Goal: Information Seeking & Learning: Learn about a topic

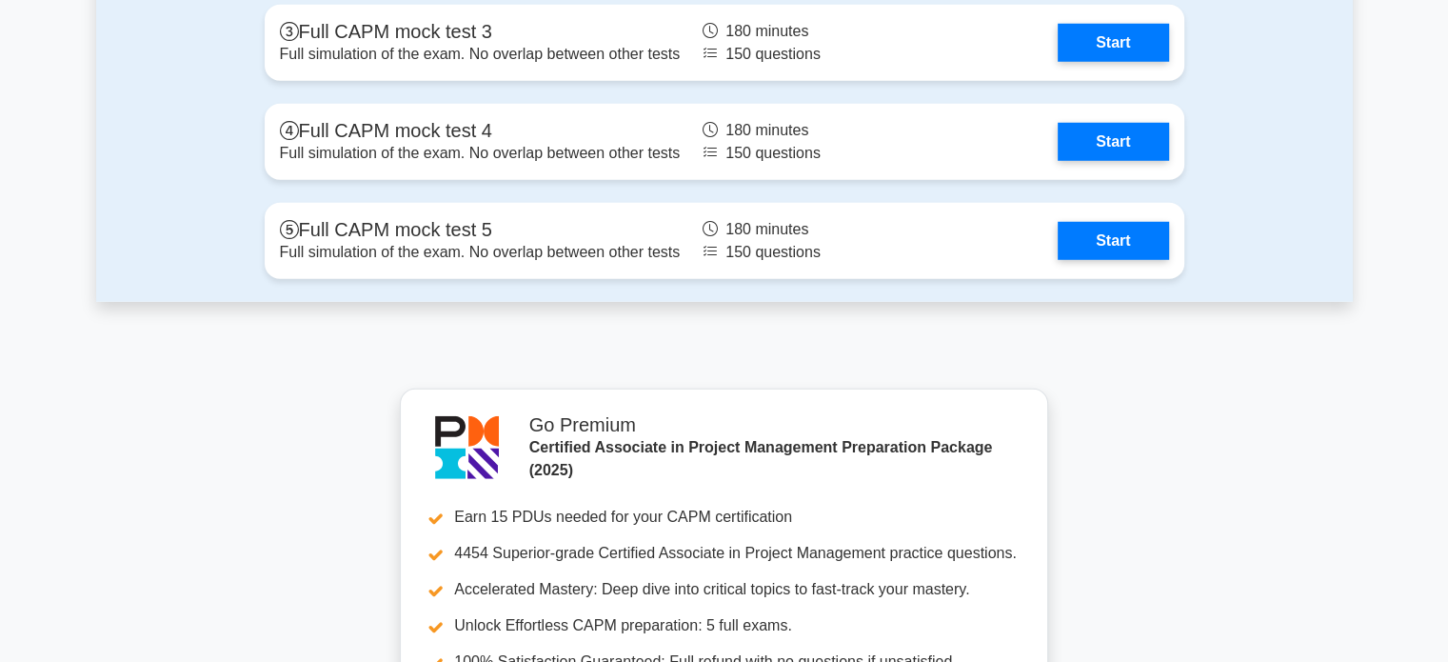
scroll to position [5095, 0]
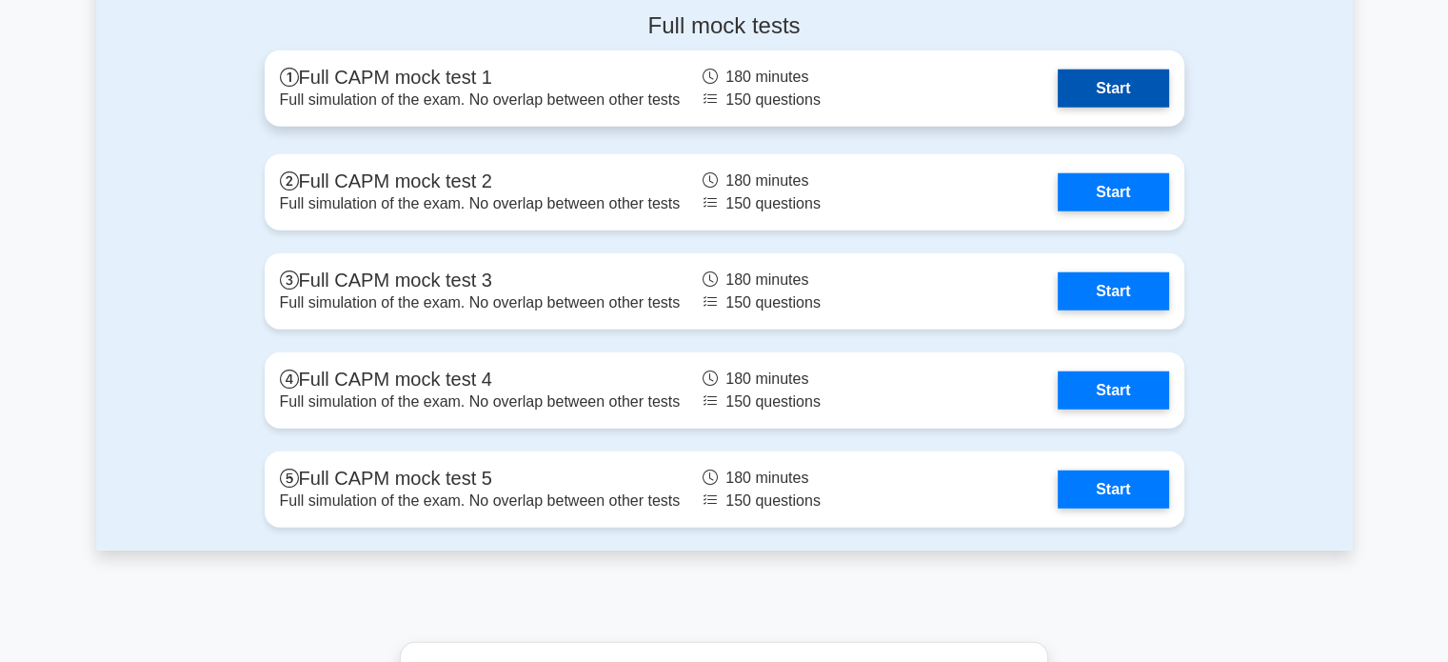
click at [1108, 90] on link "Start" at bounding box center [1113, 88] width 110 height 38
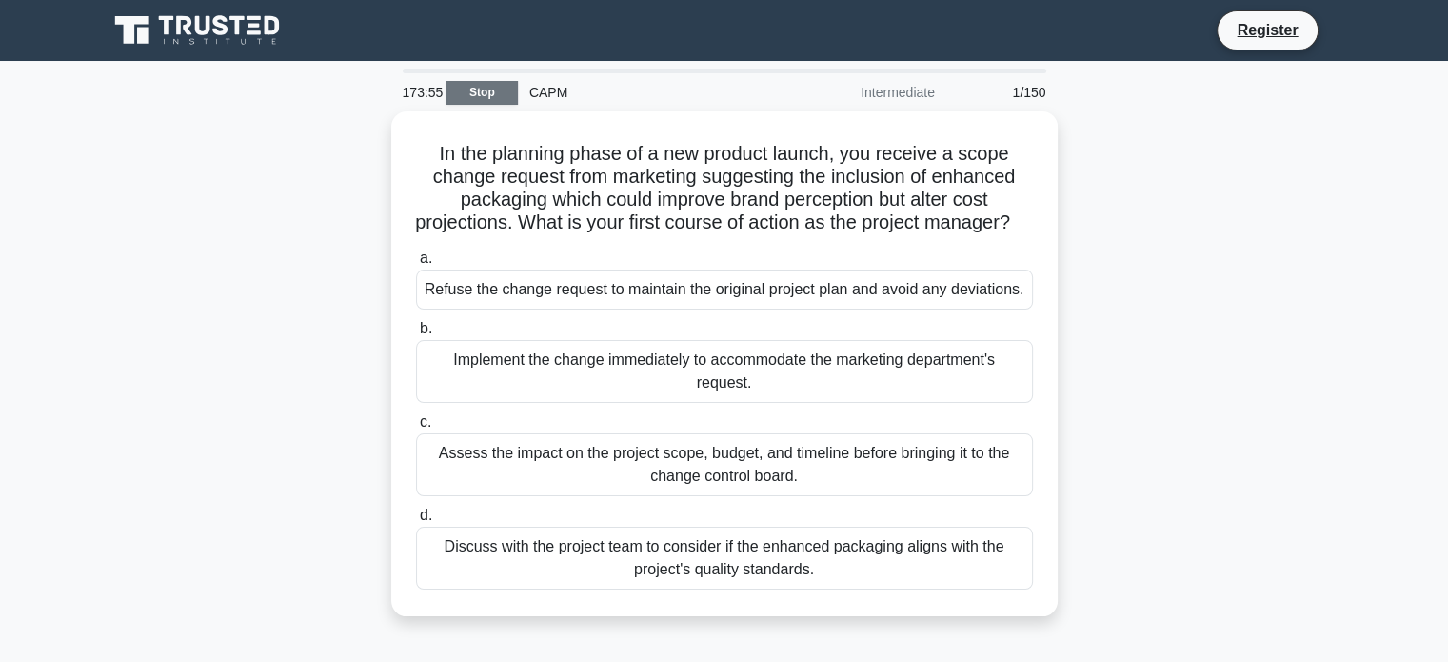
click at [472, 84] on link "Stop" at bounding box center [481, 93] width 71 height 24
click at [277, 32] on icon at bounding box center [273, 25] width 15 height 19
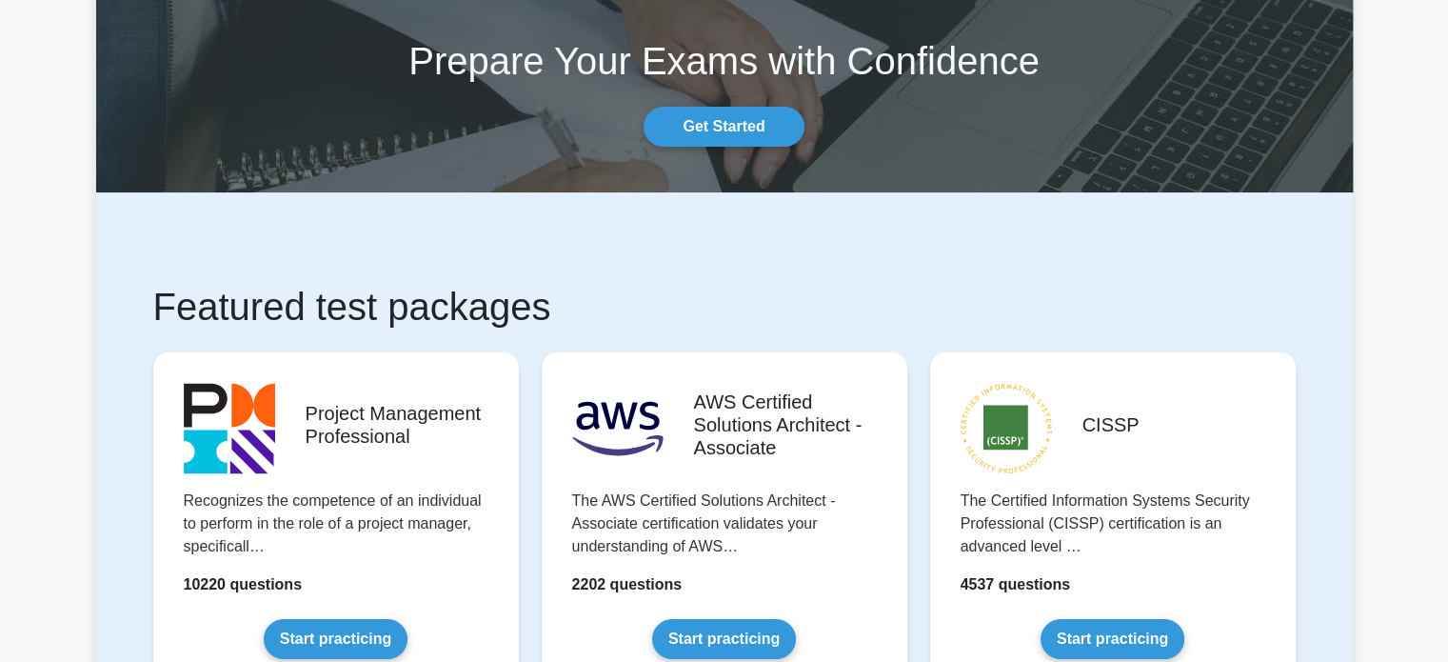
scroll to position [190, 0]
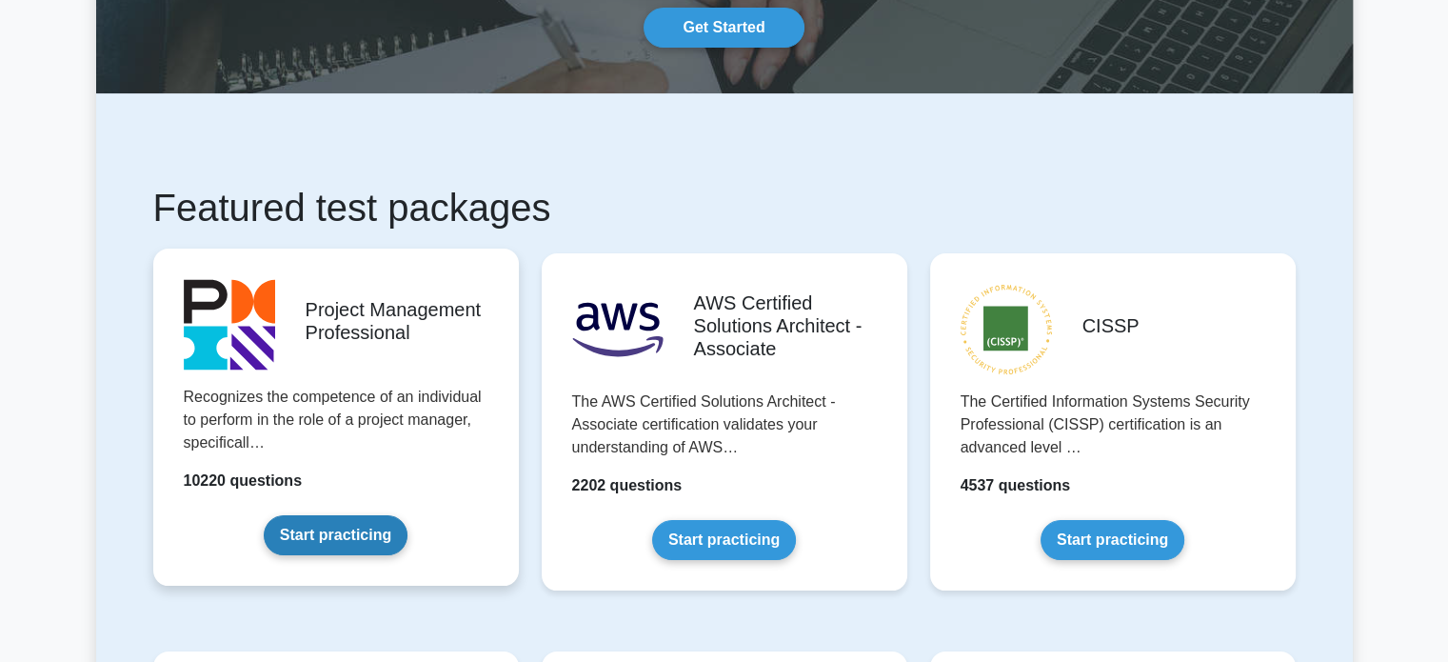
click at [355, 528] on link "Start practicing" at bounding box center [336, 535] width 144 height 40
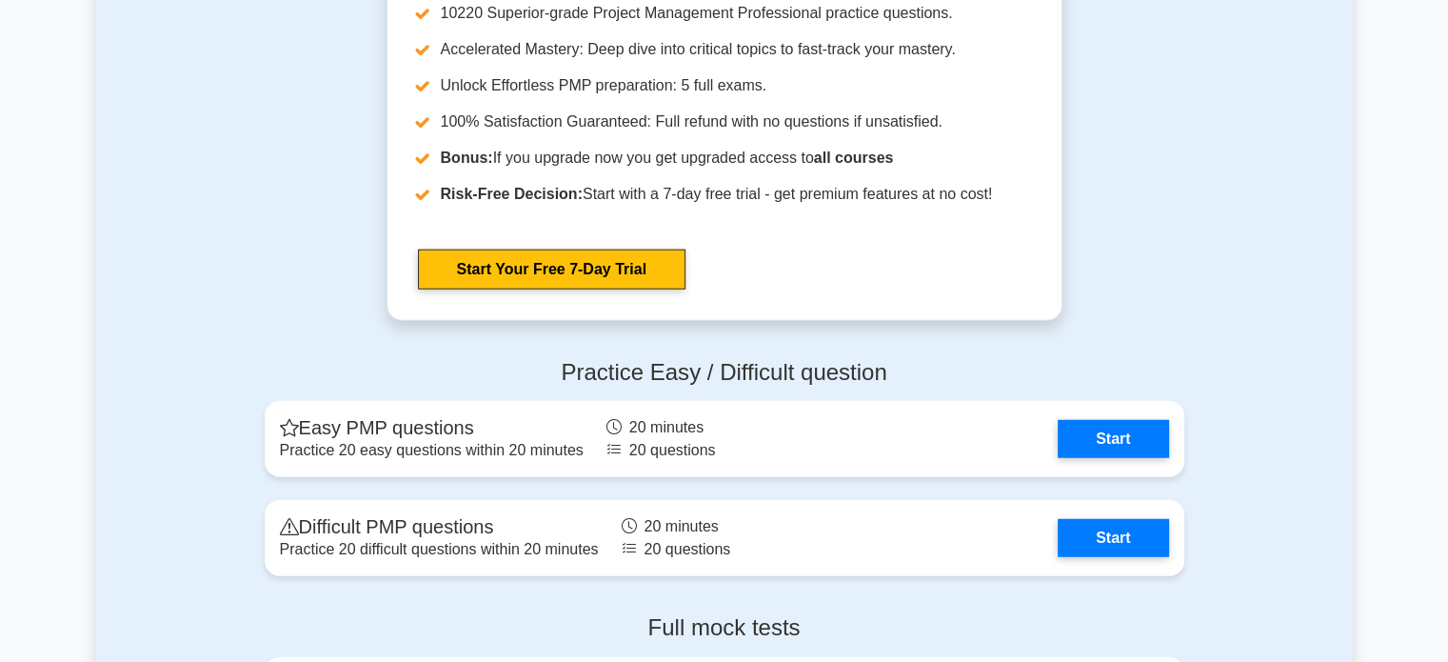
scroll to position [5331, 0]
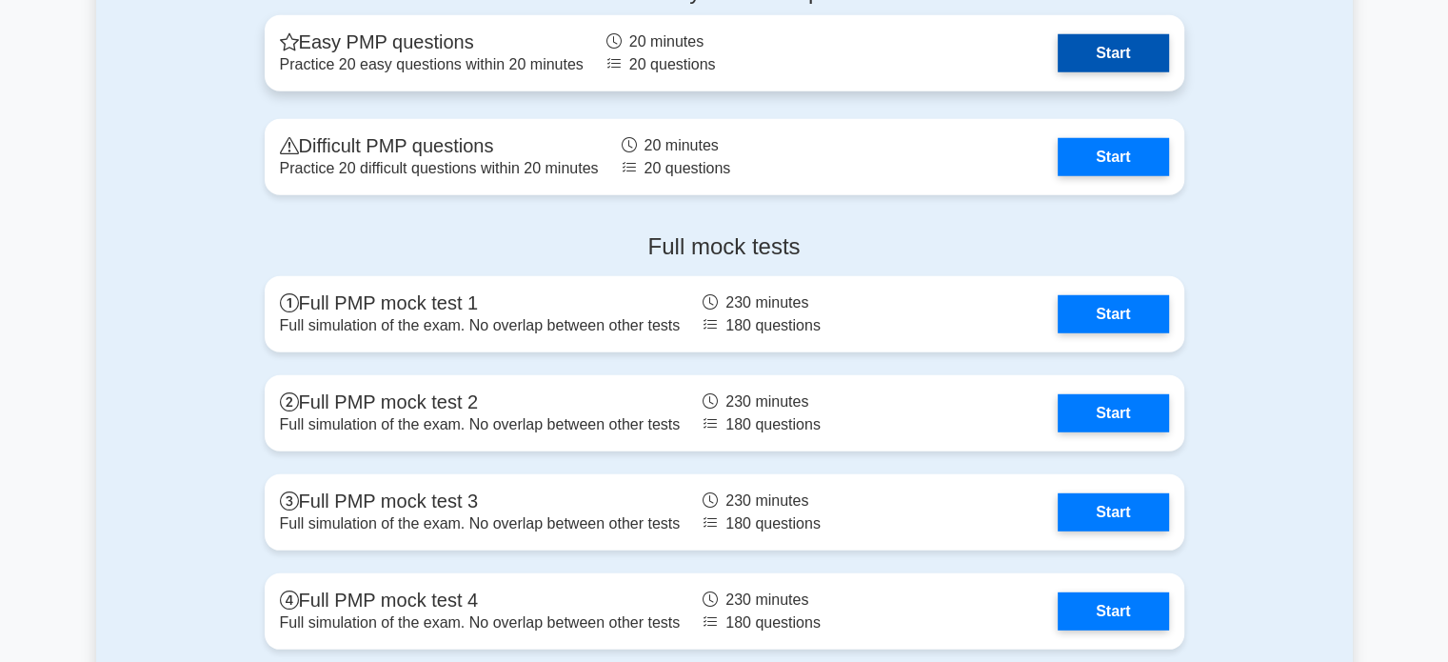
click at [1124, 48] on link "Start" at bounding box center [1113, 53] width 110 height 38
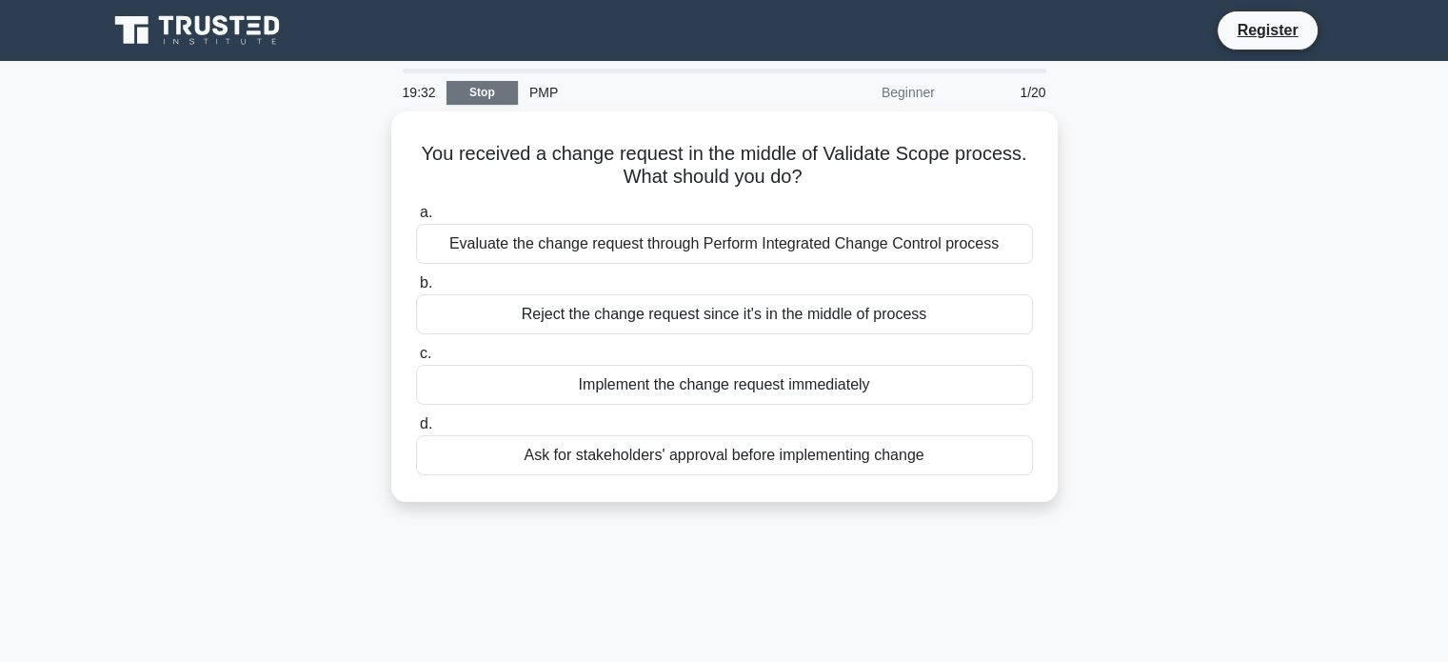
click at [480, 90] on link "Stop" at bounding box center [481, 93] width 71 height 24
click at [472, 83] on link "Stop" at bounding box center [481, 93] width 71 height 24
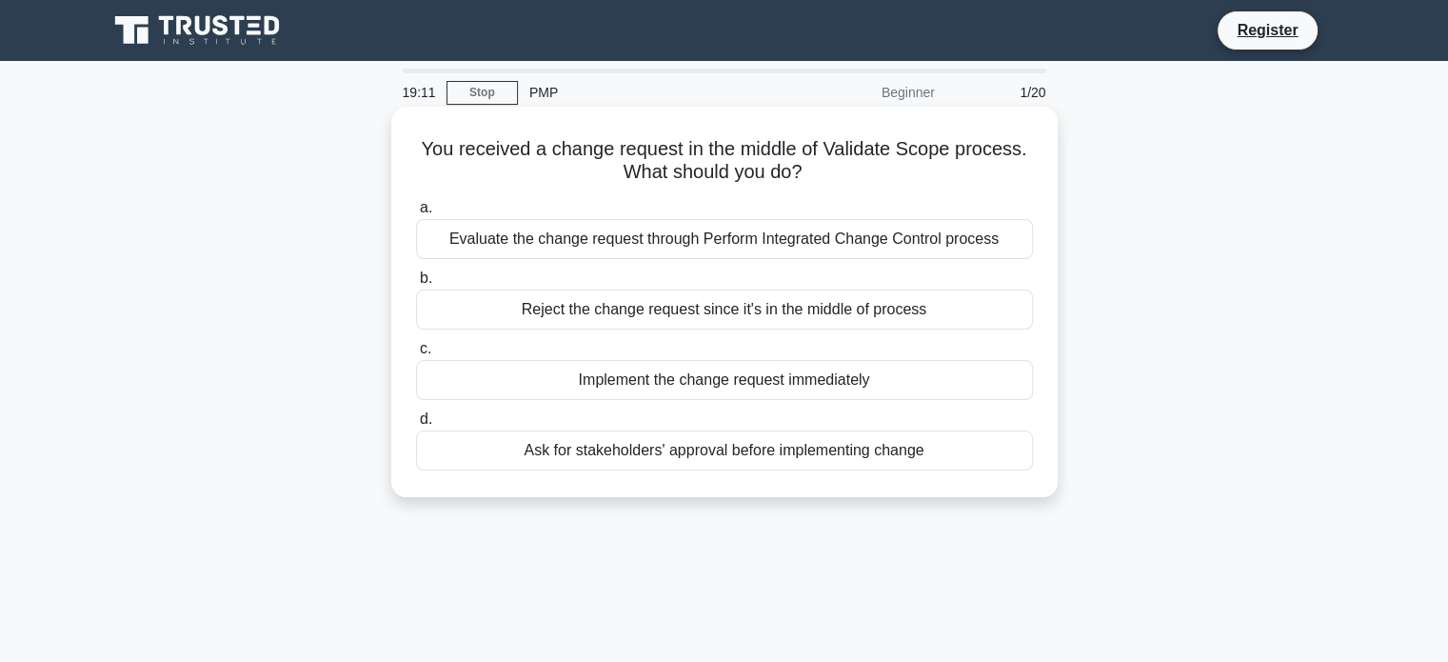
click at [685, 238] on div "Evaluate the change request through Perform Integrated Change Control process" at bounding box center [724, 239] width 617 height 40
click at [416, 214] on input "a. Evaluate the change request through Perform Integrated Change Control process" at bounding box center [416, 208] width 0 height 12
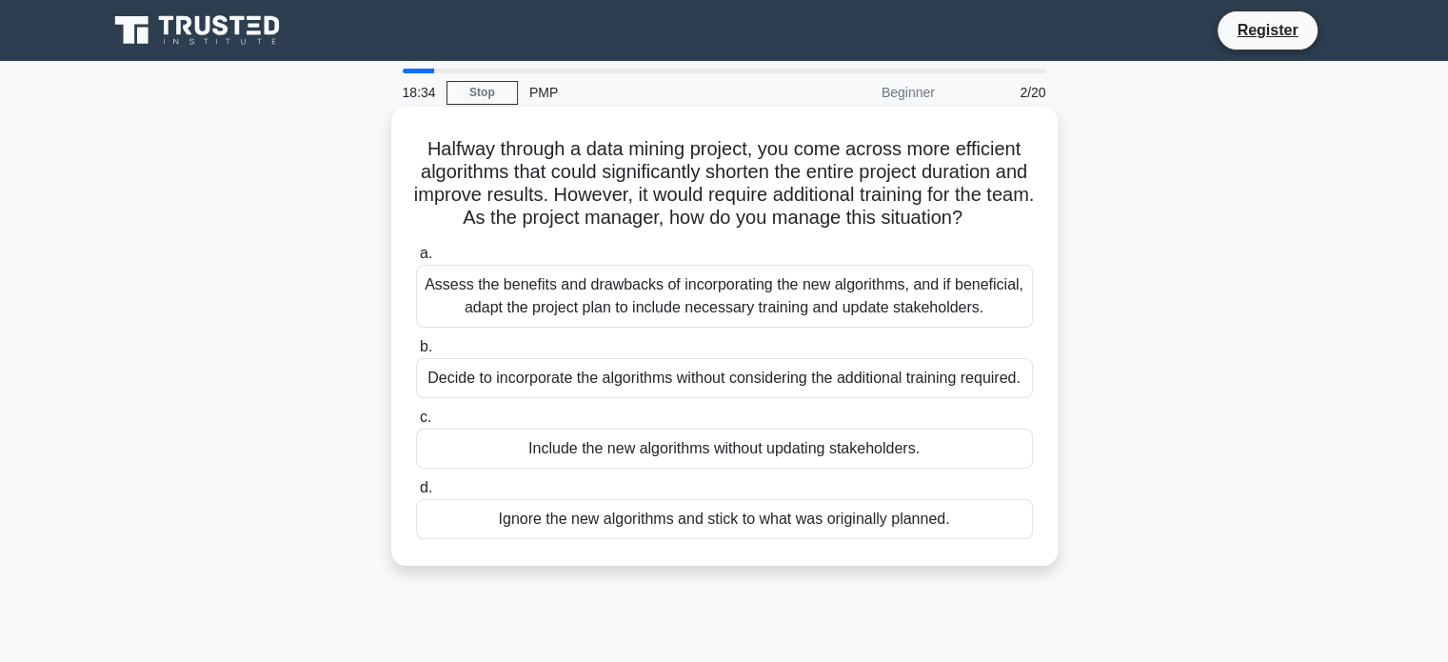
click at [708, 321] on div "Assess the benefits and drawbacks of incorporating the new algorithms, and if b…" at bounding box center [724, 296] width 617 height 63
click at [416, 260] on input "a. Assess the benefits and drawbacks of incorporating the new algorithms, and i…" at bounding box center [416, 254] width 0 height 12
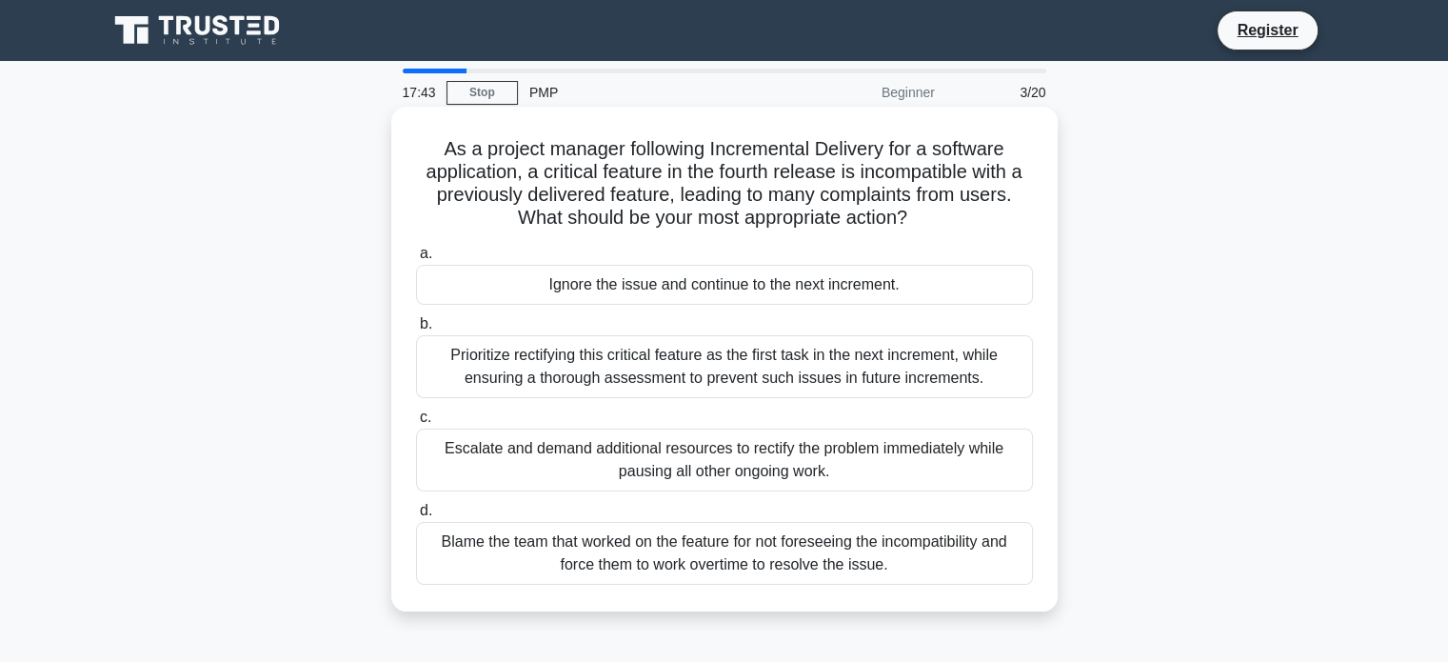
click at [788, 362] on div "Prioritize rectifying this critical feature as the first task in the next incre…" at bounding box center [724, 366] width 617 height 63
click at [416, 330] on input "b. Prioritize rectifying this critical feature as the first task in the next in…" at bounding box center [416, 324] width 0 height 12
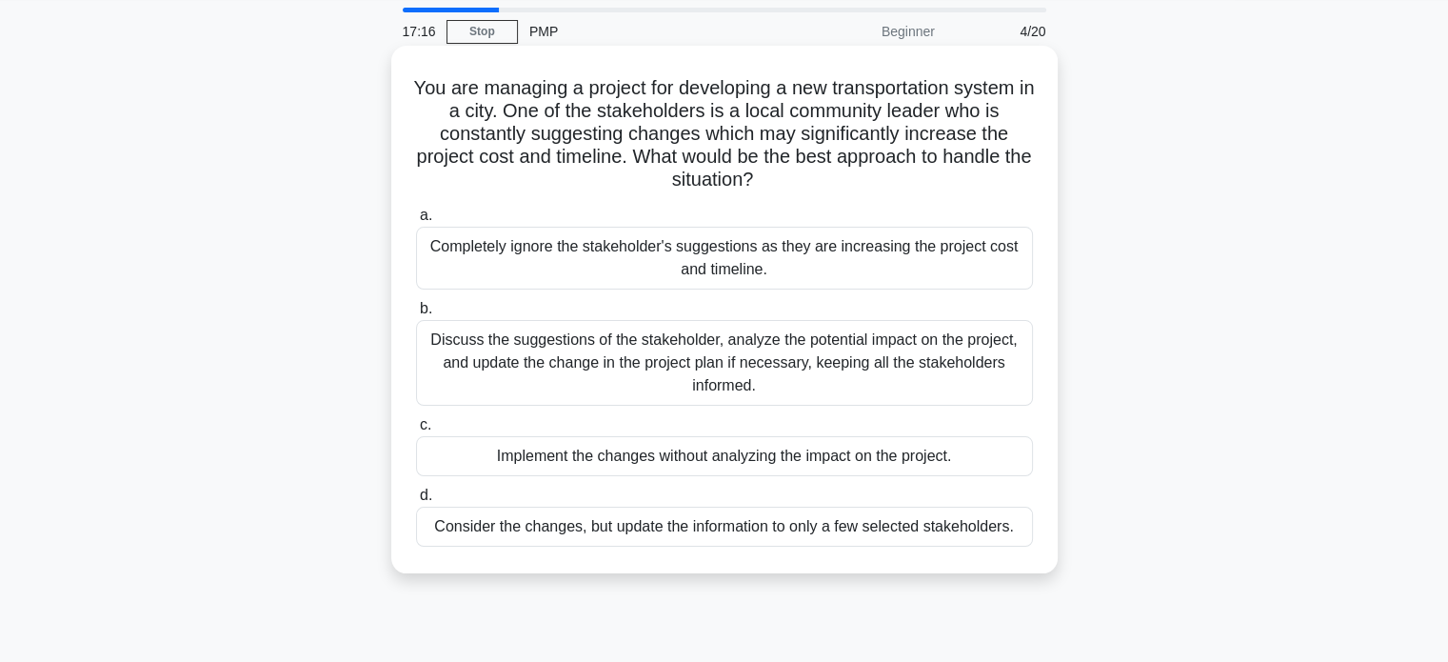
scroll to position [95, 0]
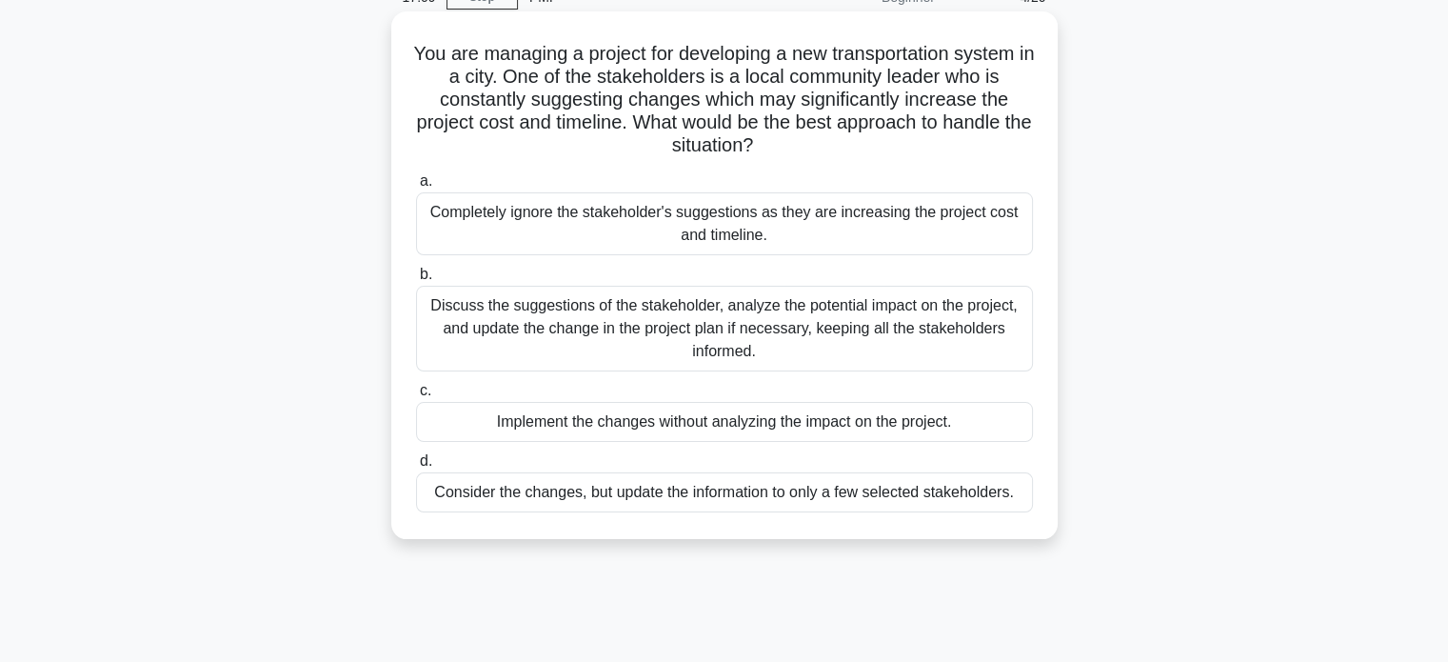
click at [803, 335] on div "Discuss the suggestions of the stakeholder, analyze the potential impact on the…" at bounding box center [724, 329] width 617 height 86
click at [416, 281] on input "b. Discuss the suggestions of the stakeholder, analyze the potential impact on …" at bounding box center [416, 274] width 0 height 12
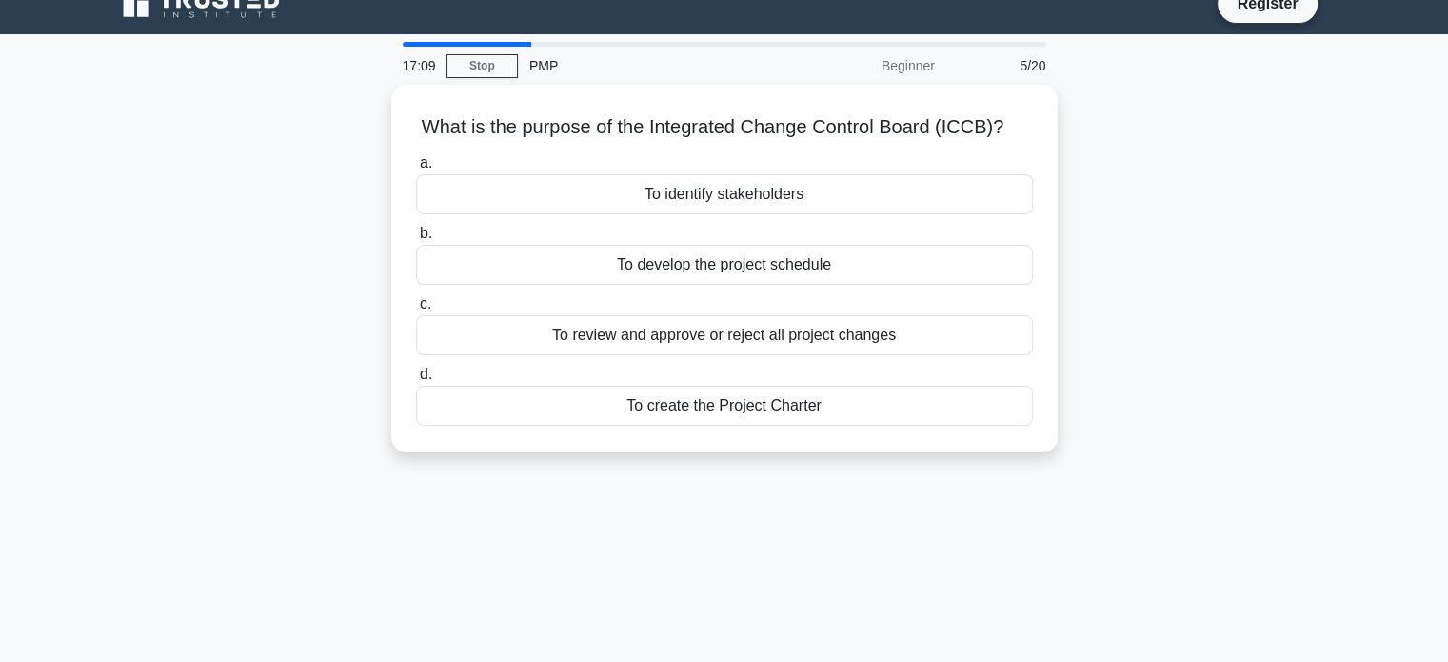
scroll to position [0, 0]
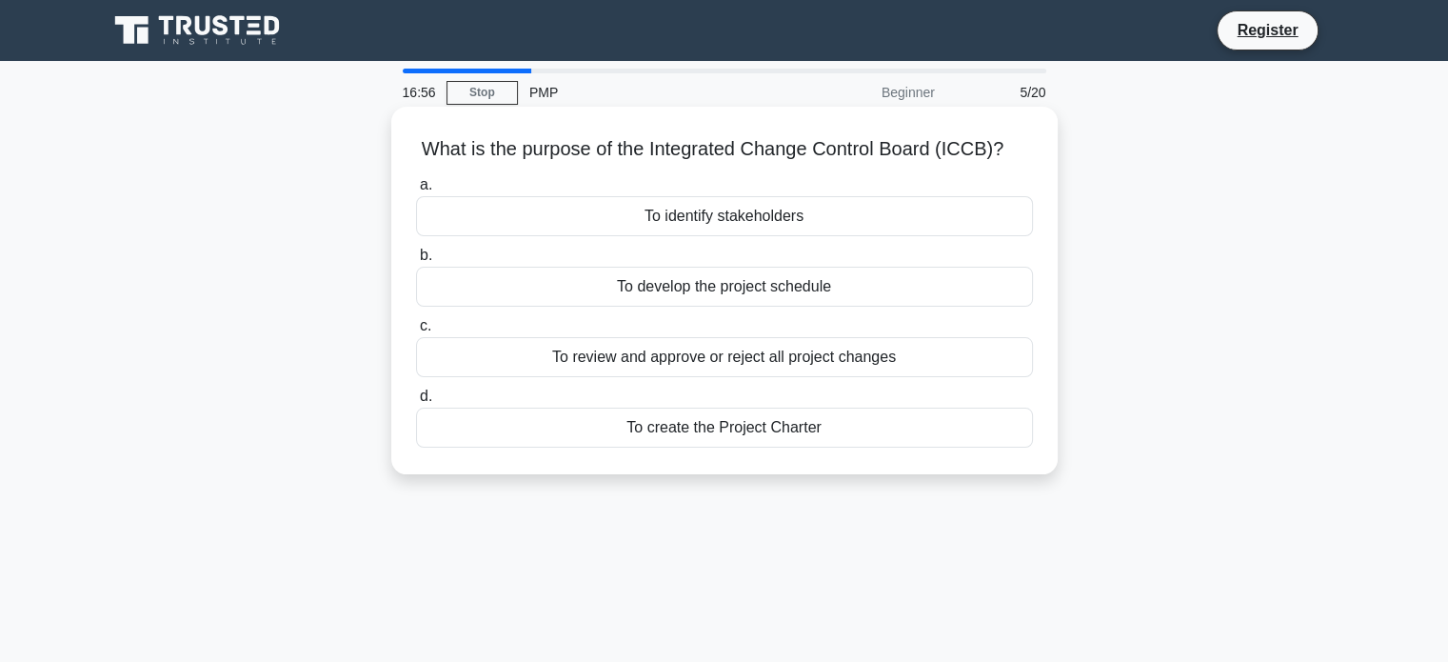
click at [869, 361] on div "To review and approve or reject all project changes" at bounding box center [724, 357] width 617 height 40
click at [416, 332] on input "c. To review and approve or reject all project changes" at bounding box center [416, 326] width 0 height 12
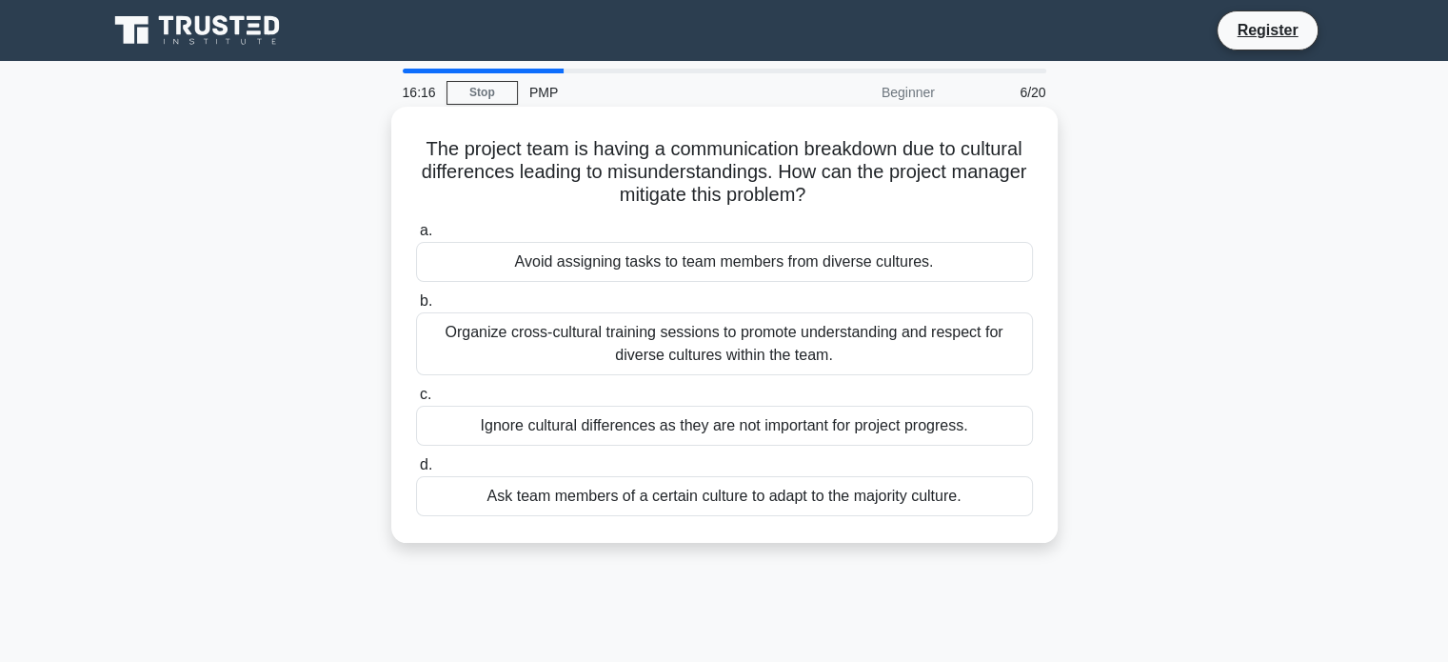
click at [836, 338] on div "Organize cross-cultural training sessions to promote understanding and respect …" at bounding box center [724, 343] width 617 height 63
click at [416, 307] on input "b. Organize cross-cultural training sessions to promote understanding and respe…" at bounding box center [416, 301] width 0 height 12
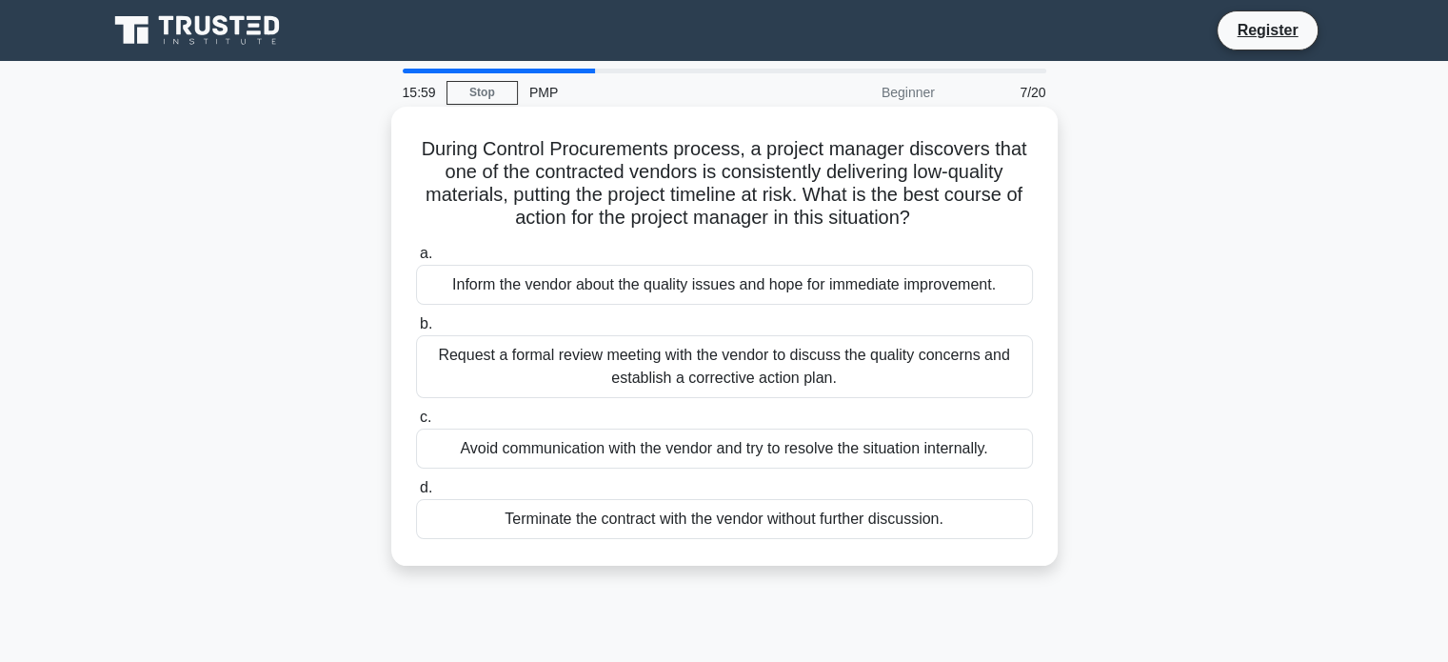
click at [888, 353] on div "Request a formal review meeting with the vendor to discuss the quality concerns…" at bounding box center [724, 366] width 617 height 63
click at [416, 330] on input "b. Request a formal review meeting with the vendor to discuss the quality conce…" at bounding box center [416, 324] width 0 height 12
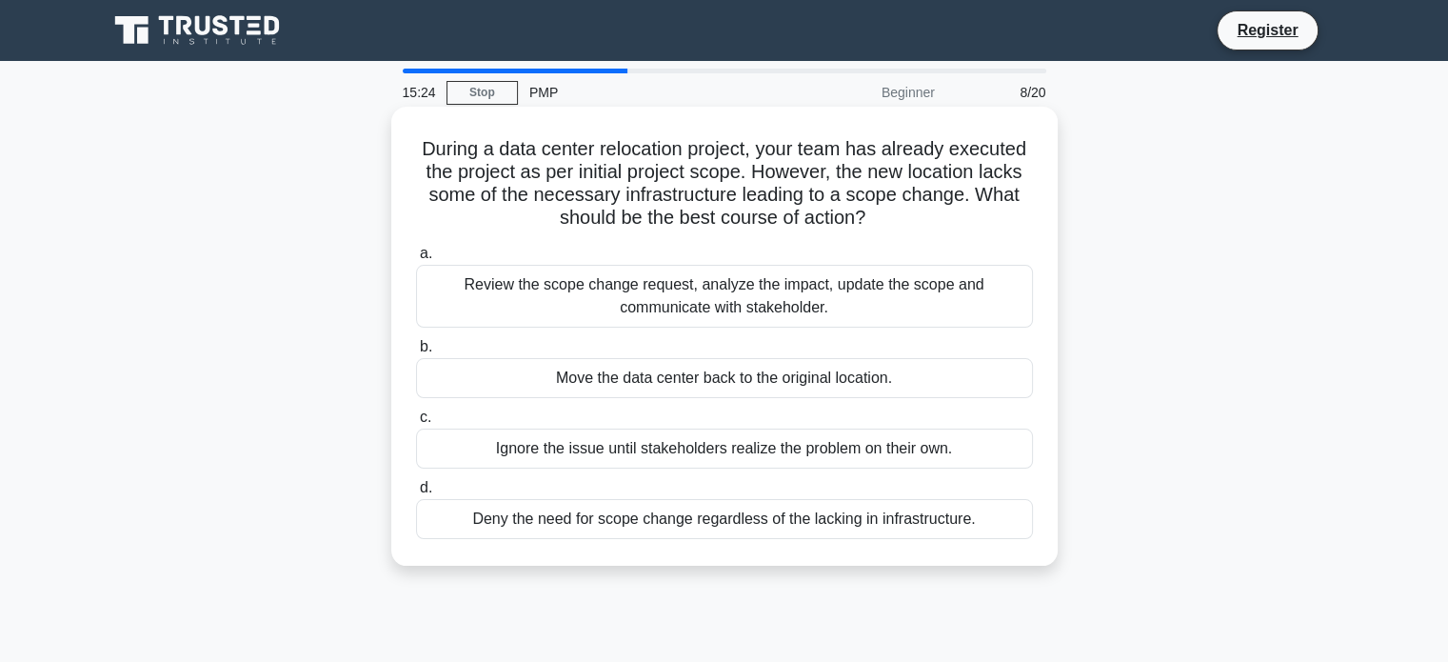
click at [737, 304] on div "Review the scope change request, analyze the impact, update the scope and commu…" at bounding box center [724, 296] width 617 height 63
click at [416, 260] on input "a. Review the scope change request, analyze the impact, update the scope and co…" at bounding box center [416, 254] width 0 height 12
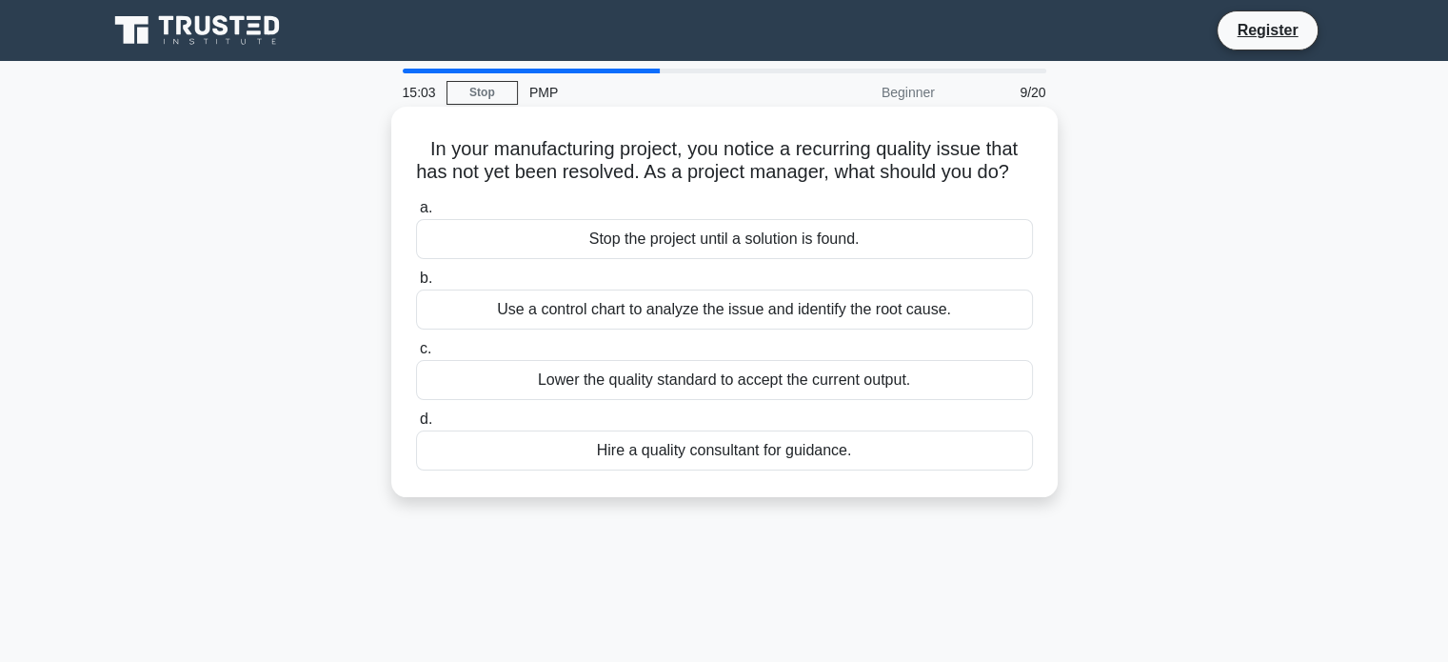
click at [844, 329] on div "Use a control chart to analyze the issue and identify the root cause." at bounding box center [724, 309] width 617 height 40
click at [416, 285] on input "b. Use a control chart to analyze the issue and identify the root cause." at bounding box center [416, 278] width 0 height 12
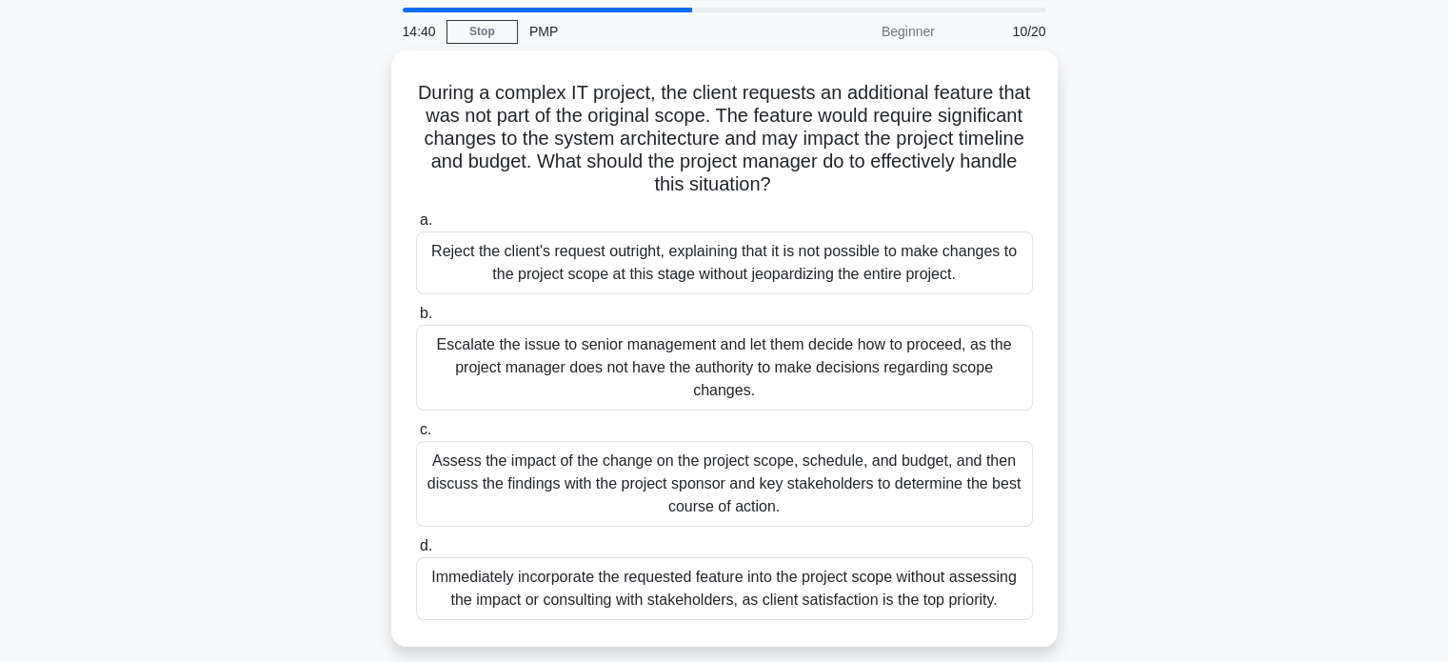
scroll to position [95, 0]
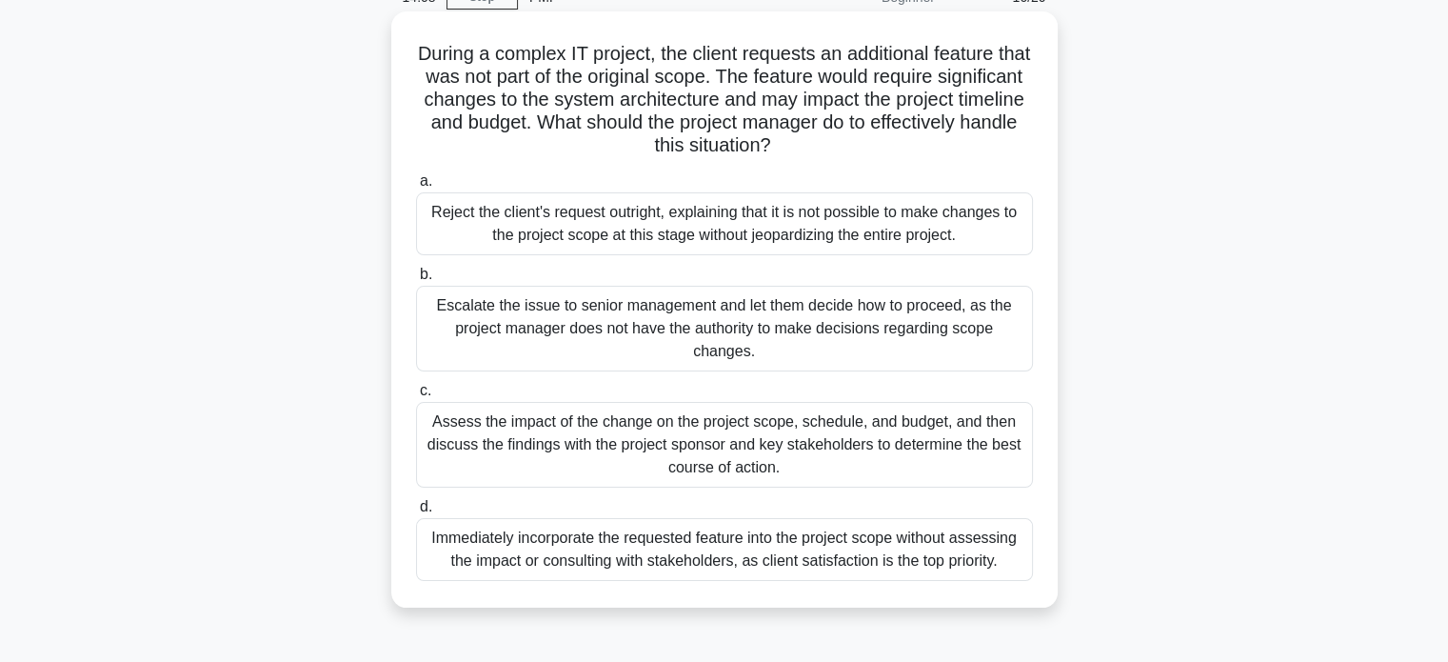
click at [753, 450] on div "Assess the impact of the change on the project scope, schedule, and budget, and…" at bounding box center [724, 445] width 617 height 86
click at [416, 397] on input "c. Assess the impact of the change on the project scope, schedule, and budget, …" at bounding box center [416, 391] width 0 height 12
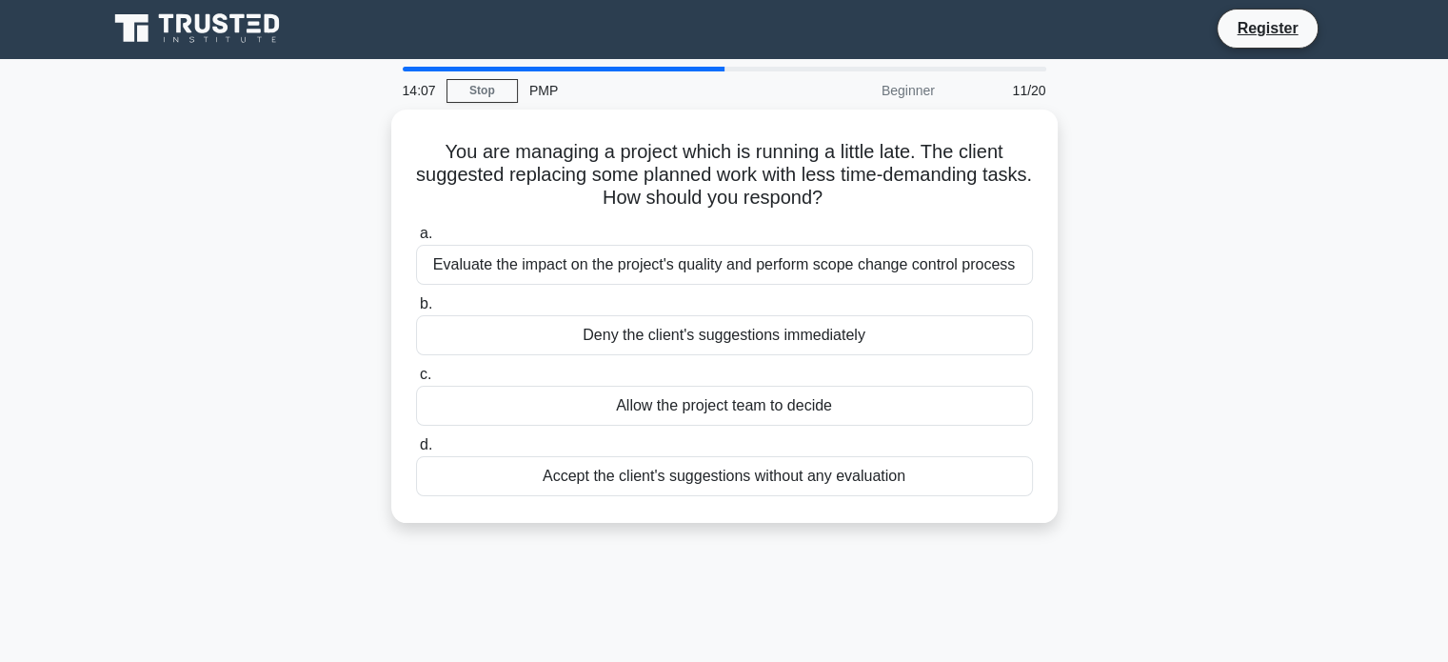
scroll to position [0, 0]
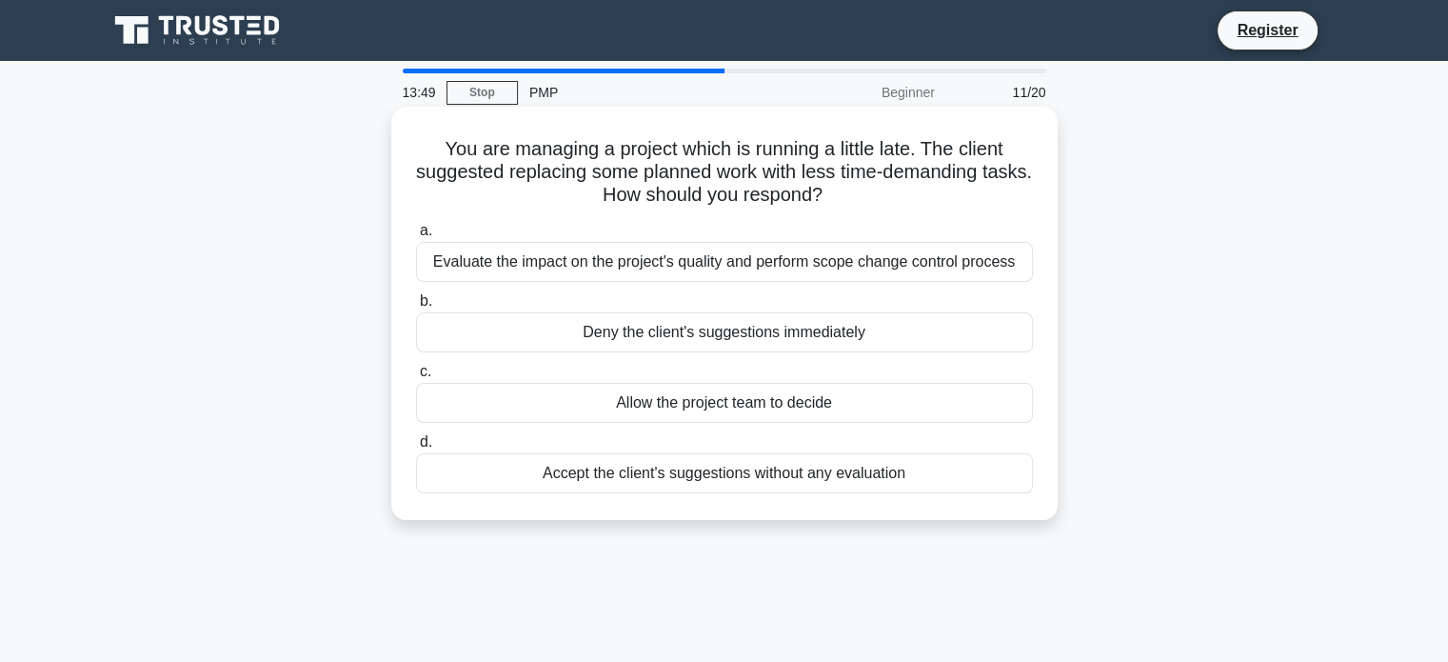
click at [828, 255] on div "Evaluate the impact on the project's quality and perform scope change control p…" at bounding box center [724, 262] width 617 height 40
click at [416, 237] on input "a. Evaluate the impact on the project's quality and perform scope change contro…" at bounding box center [416, 231] width 0 height 12
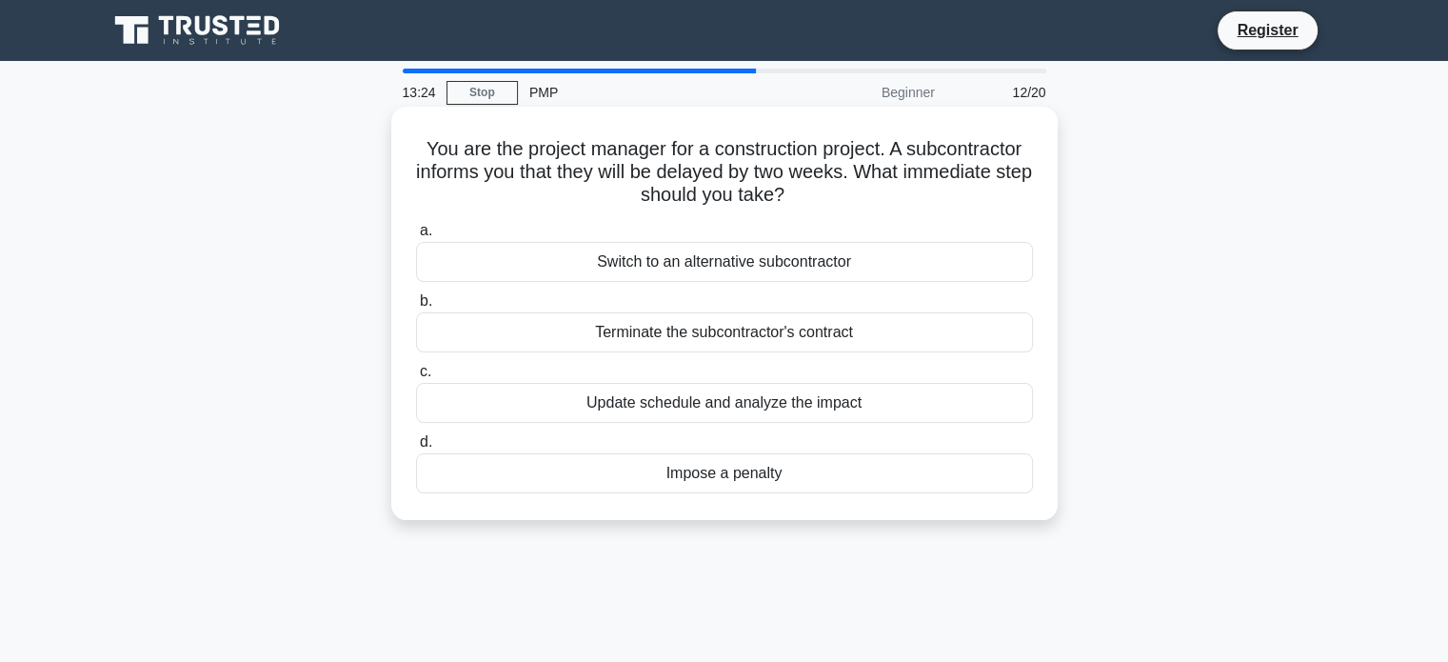
click at [841, 401] on div "Update schedule and analyze the impact" at bounding box center [724, 403] width 617 height 40
click at [416, 378] on input "c. Update schedule and analyze the impact" at bounding box center [416, 372] width 0 height 12
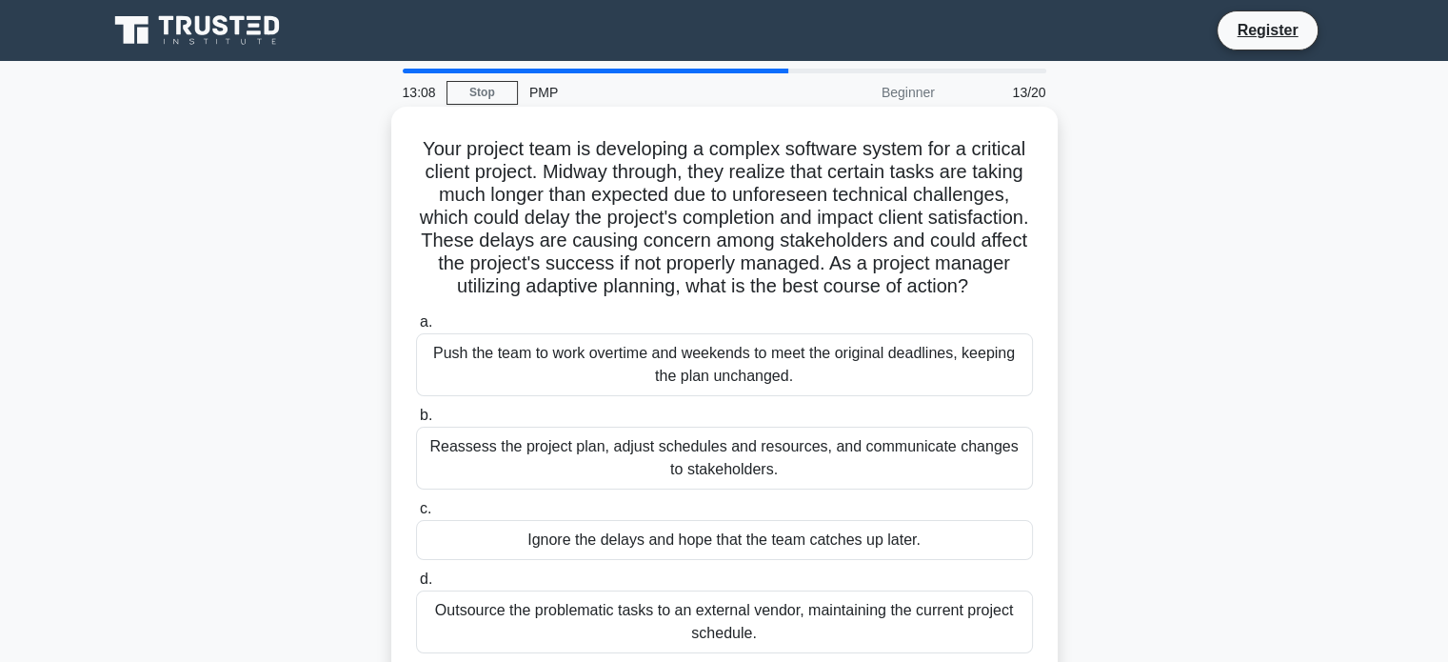
scroll to position [95, 0]
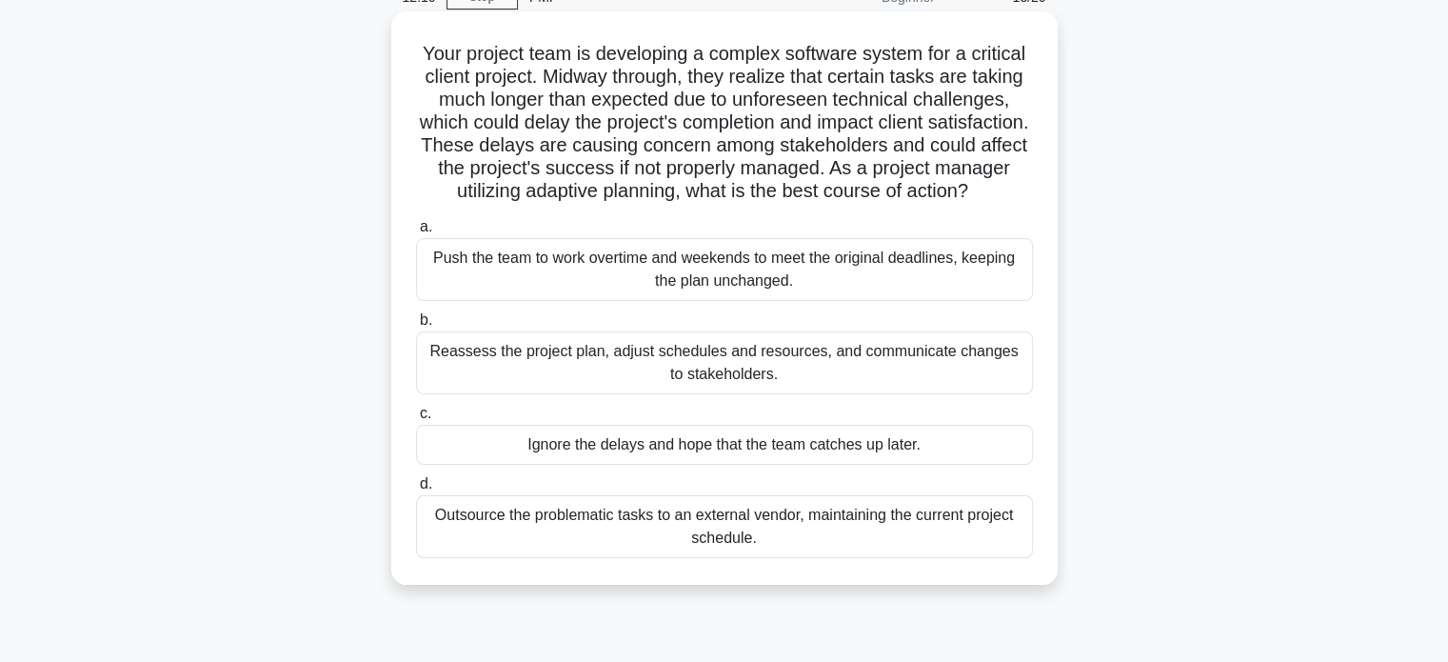
click at [771, 390] on div "Reassess the project plan, adjust schedules and resources, and communicate chan…" at bounding box center [724, 362] width 617 height 63
click at [416, 327] on input "b. Reassess the project plan, adjust schedules and resources, and communicate c…" at bounding box center [416, 320] width 0 height 12
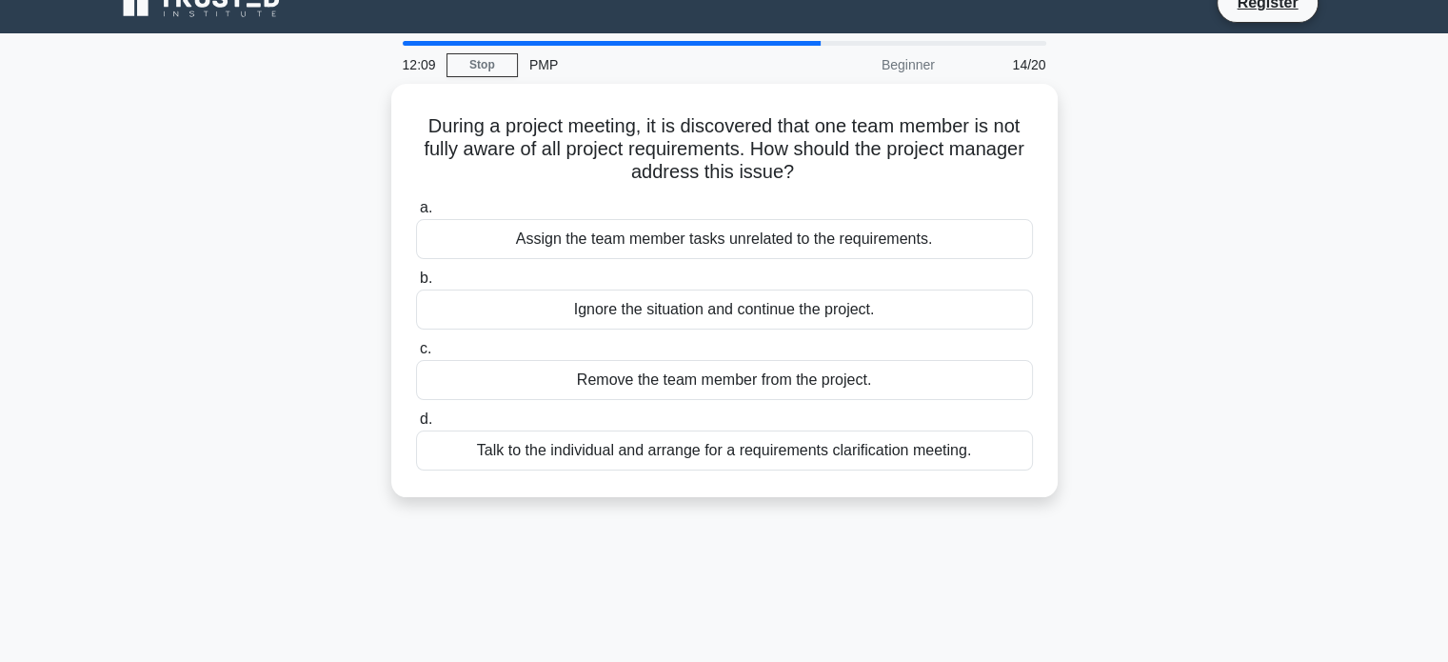
scroll to position [0, 0]
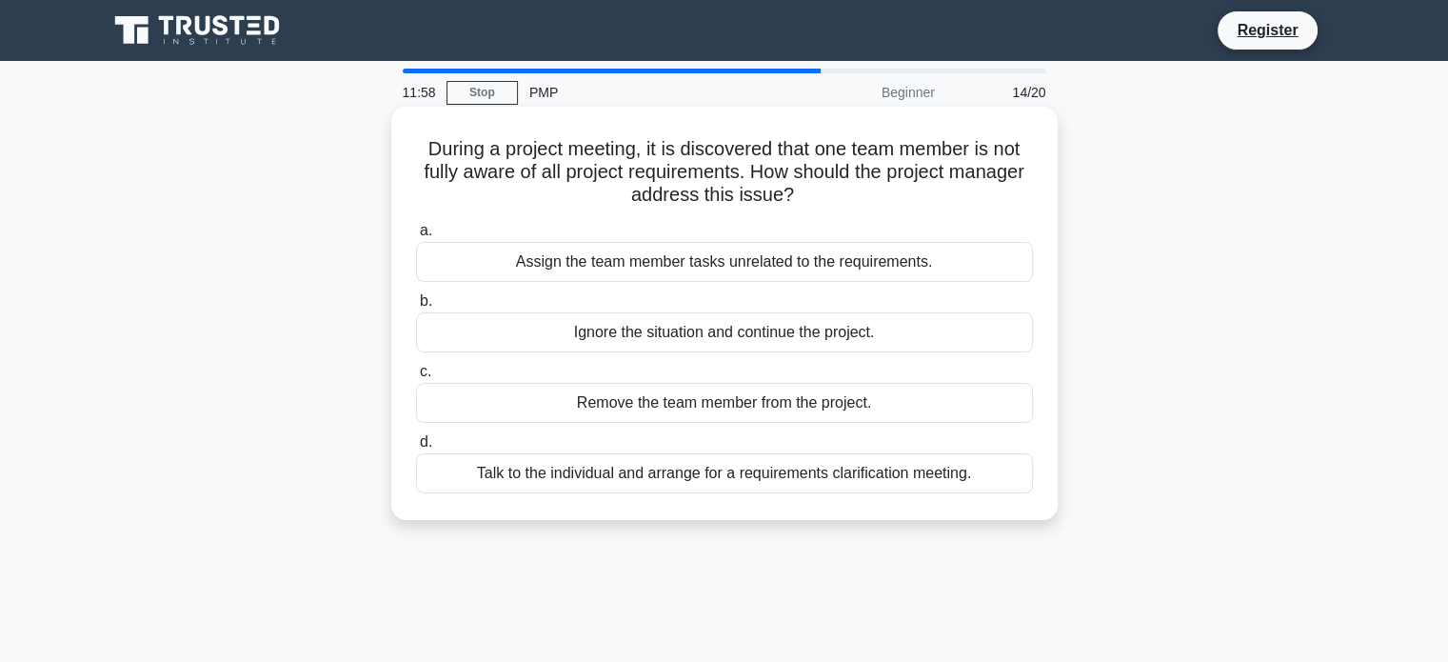
click at [763, 475] on div "Talk to the individual and arrange for a requirements clarification meeting." at bounding box center [724, 473] width 617 height 40
click at [416, 448] on input "d. Talk to the individual and arrange for a requirements clarification meeting." at bounding box center [416, 442] width 0 height 12
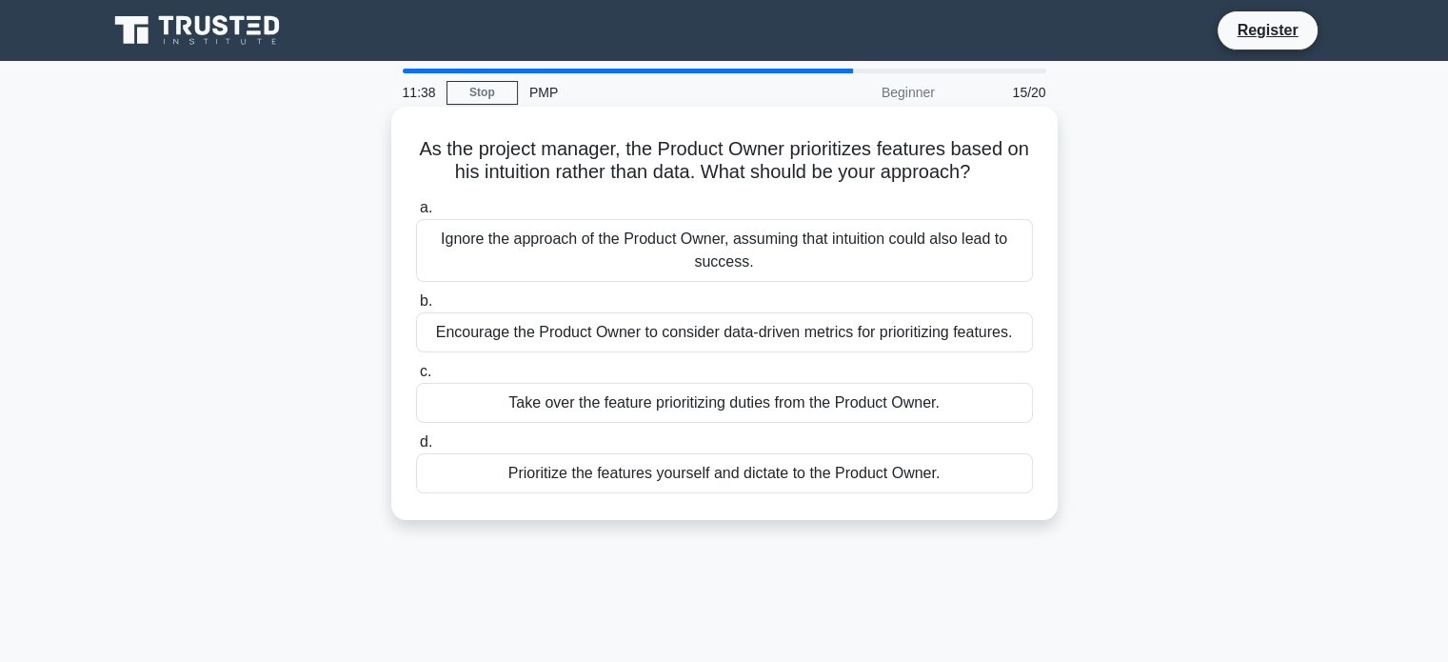
click at [749, 406] on div "Take over the feature prioritizing duties from the Product Owner." at bounding box center [724, 403] width 617 height 40
click at [416, 378] on input "c. Take over the feature prioritizing duties from the Product Owner." at bounding box center [416, 372] width 0 height 12
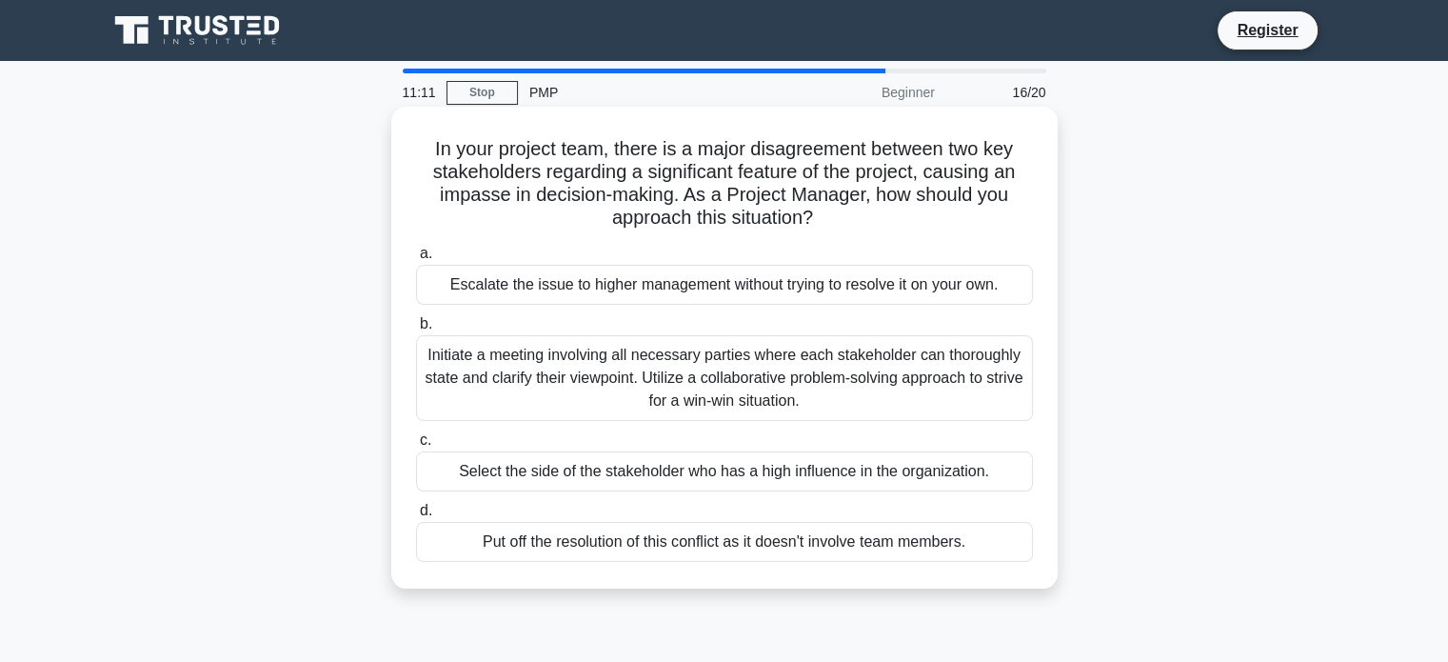
click at [862, 375] on div "Initiate a meeting involving all necessary parties where each stakeholder can t…" at bounding box center [724, 378] width 617 height 86
click at [416, 330] on input "b. Initiate a meeting involving all necessary parties where each stakeholder ca…" at bounding box center [416, 324] width 0 height 12
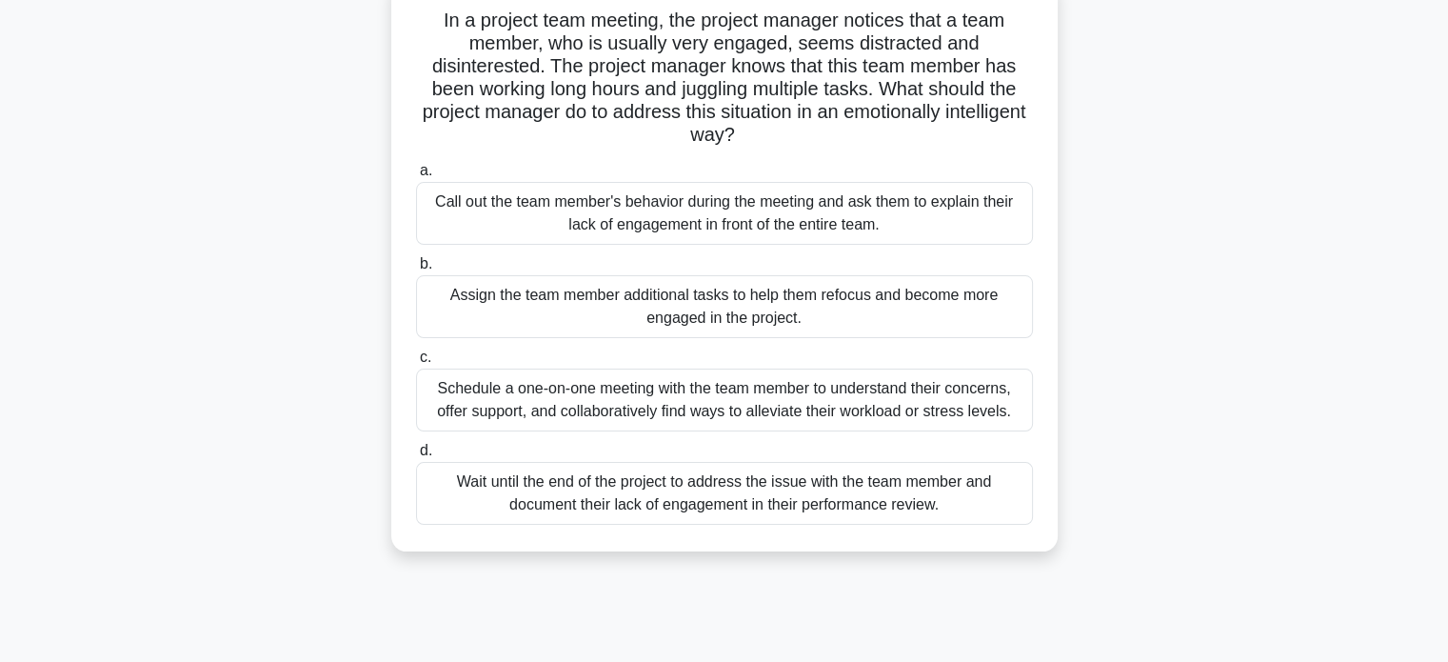
scroll to position [95, 0]
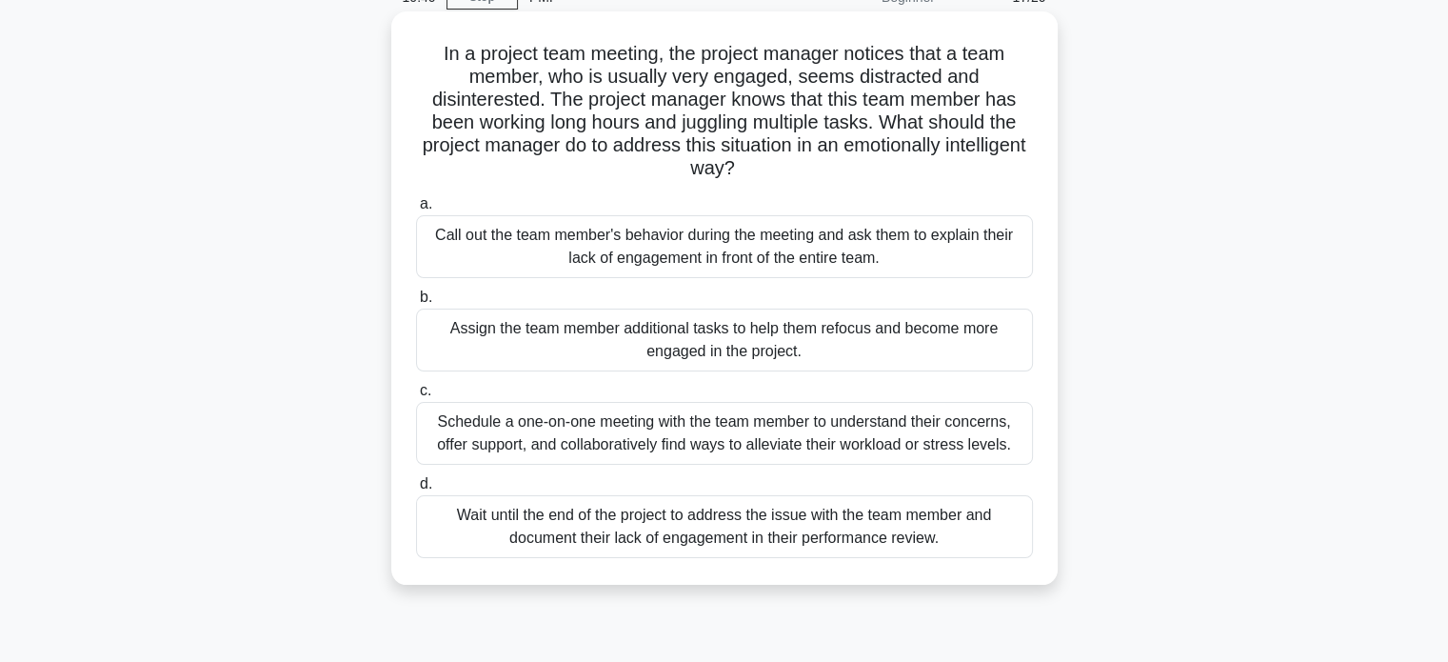
click at [790, 418] on div "Schedule a one-on-one meeting with the team member to understand their concerns…" at bounding box center [724, 433] width 617 height 63
click at [416, 397] on input "c. Schedule a one-on-one meeting with the team member to understand their conce…" at bounding box center [416, 391] width 0 height 12
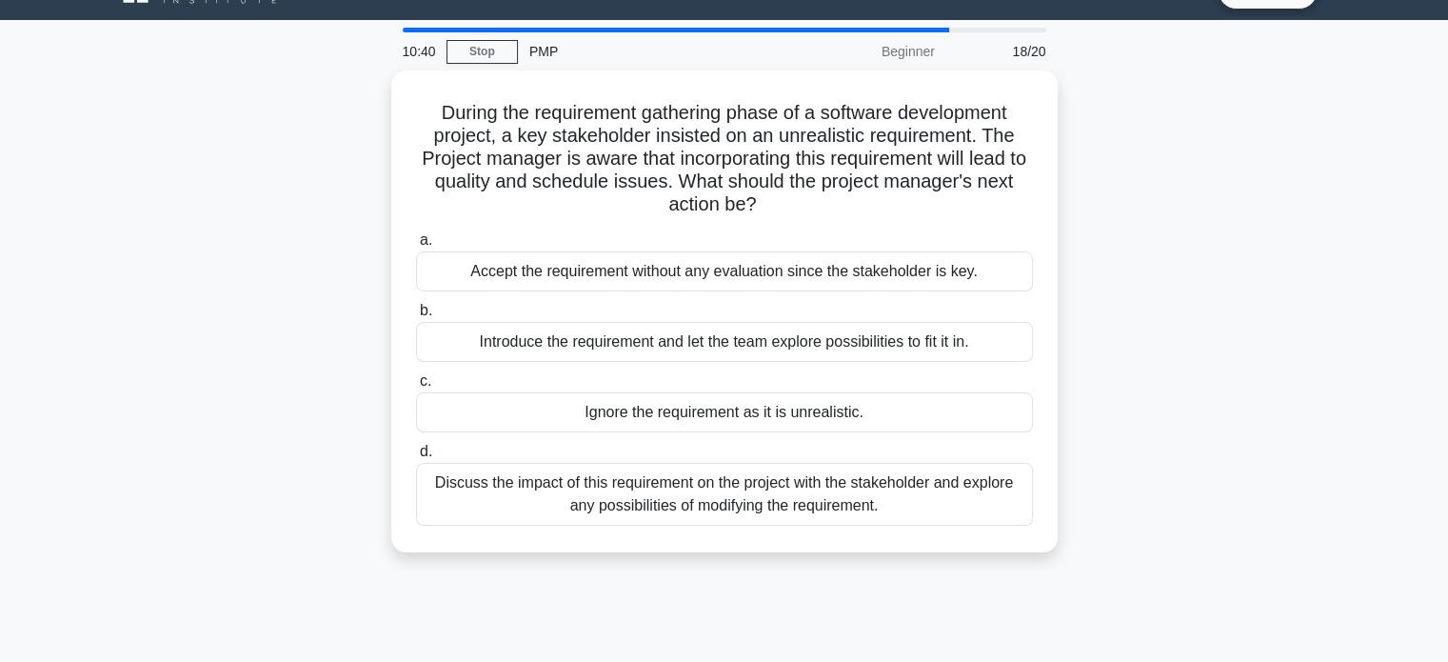
scroll to position [0, 0]
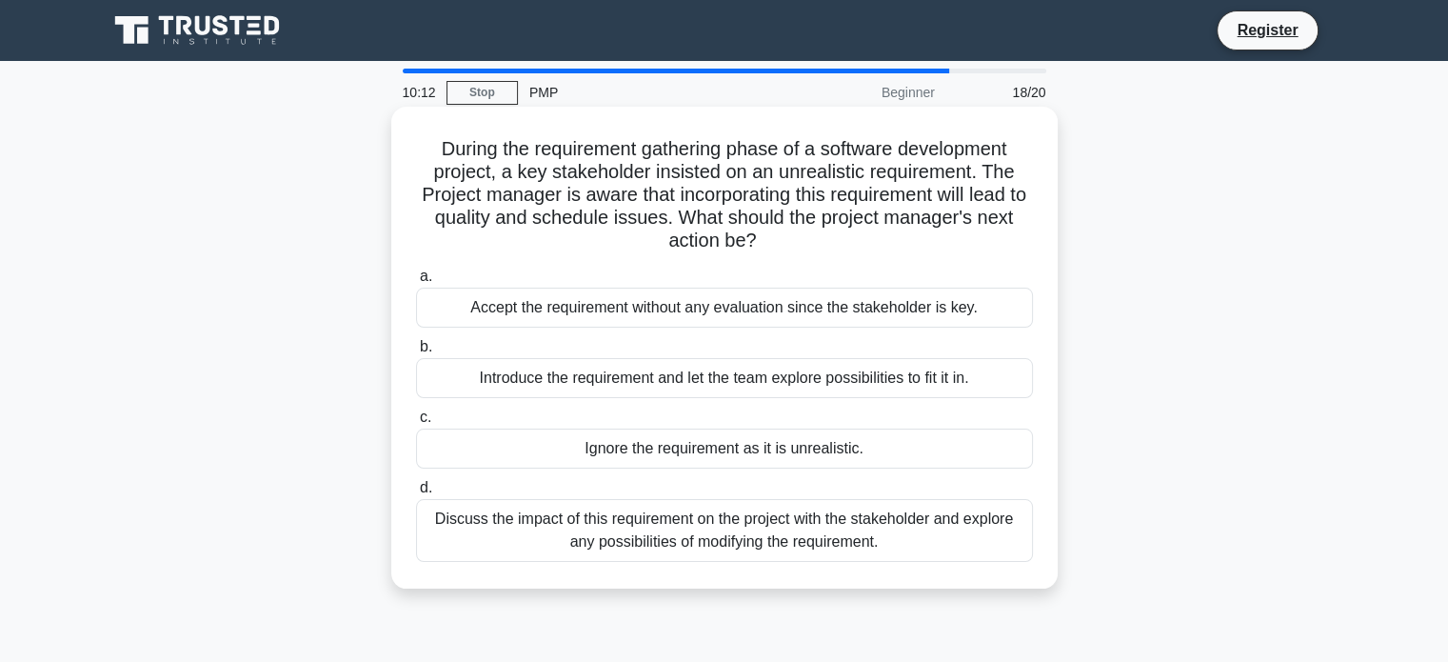
click at [777, 530] on div "Discuss the impact of this requirement on the project with the stakeholder and …" at bounding box center [724, 530] width 617 height 63
click at [416, 494] on input "d. Discuss the impact of this requirement on the project with the stakeholder a…" at bounding box center [416, 488] width 0 height 12
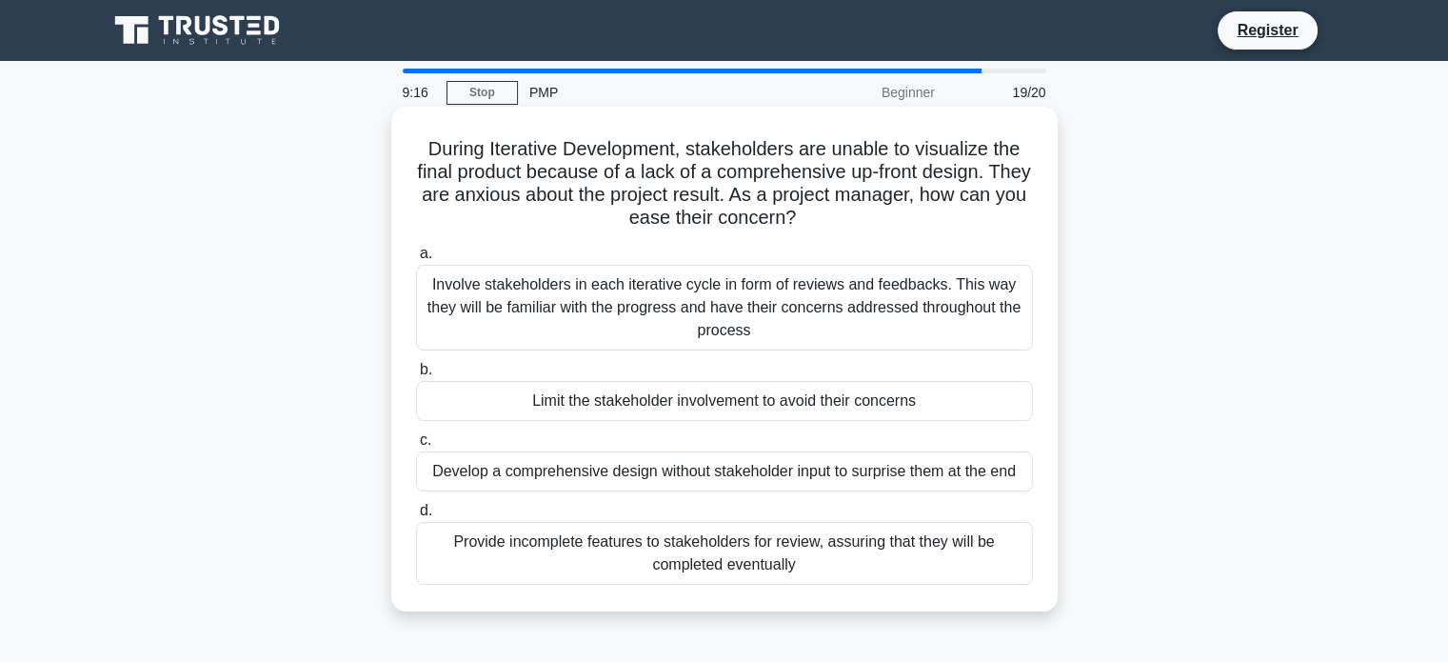
click at [792, 325] on div "Involve stakeholders in each iterative cycle in form of reviews and feedbacks. …" at bounding box center [724, 308] width 617 height 86
click at [416, 260] on input "a. Involve stakeholders in each iterative cycle in form of reviews and feedback…" at bounding box center [416, 254] width 0 height 12
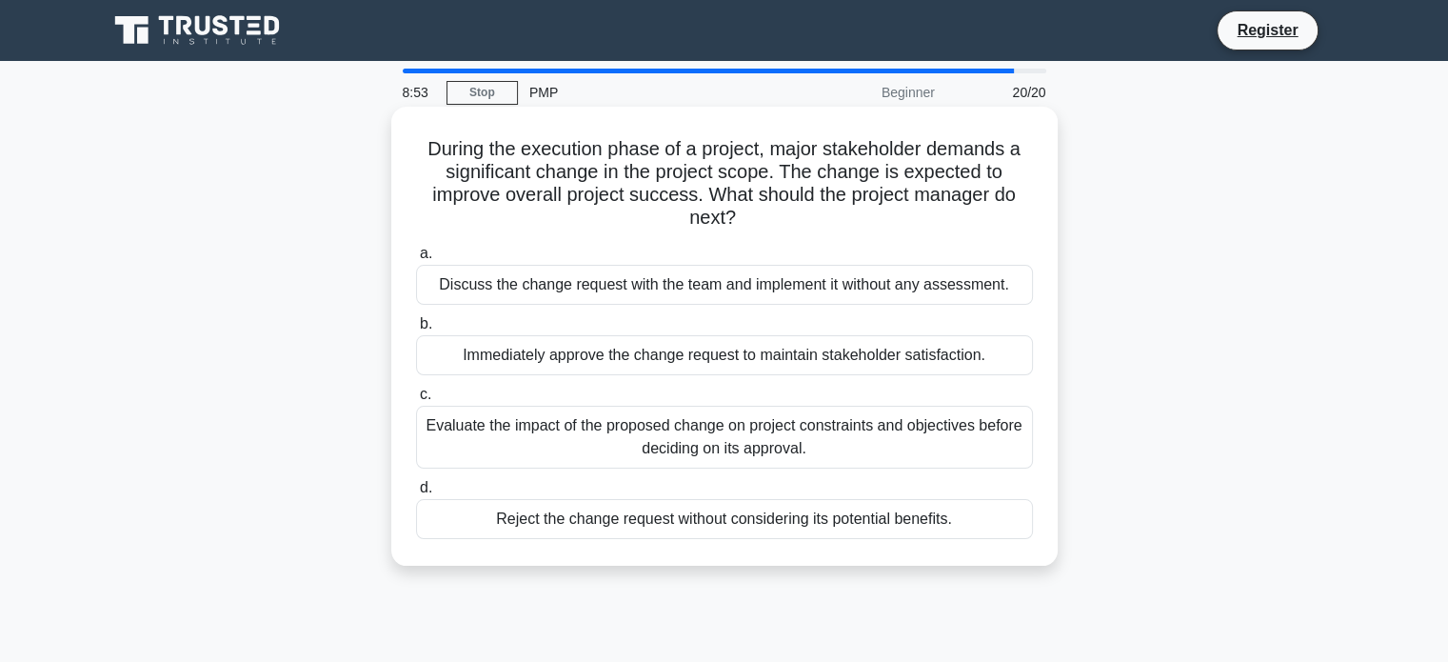
click at [725, 452] on div "Evaluate the impact of the proposed change on project constraints and objective…" at bounding box center [724, 437] width 617 height 63
click at [416, 401] on input "c. Evaluate the impact of the proposed change on project constraints and object…" at bounding box center [416, 394] width 0 height 12
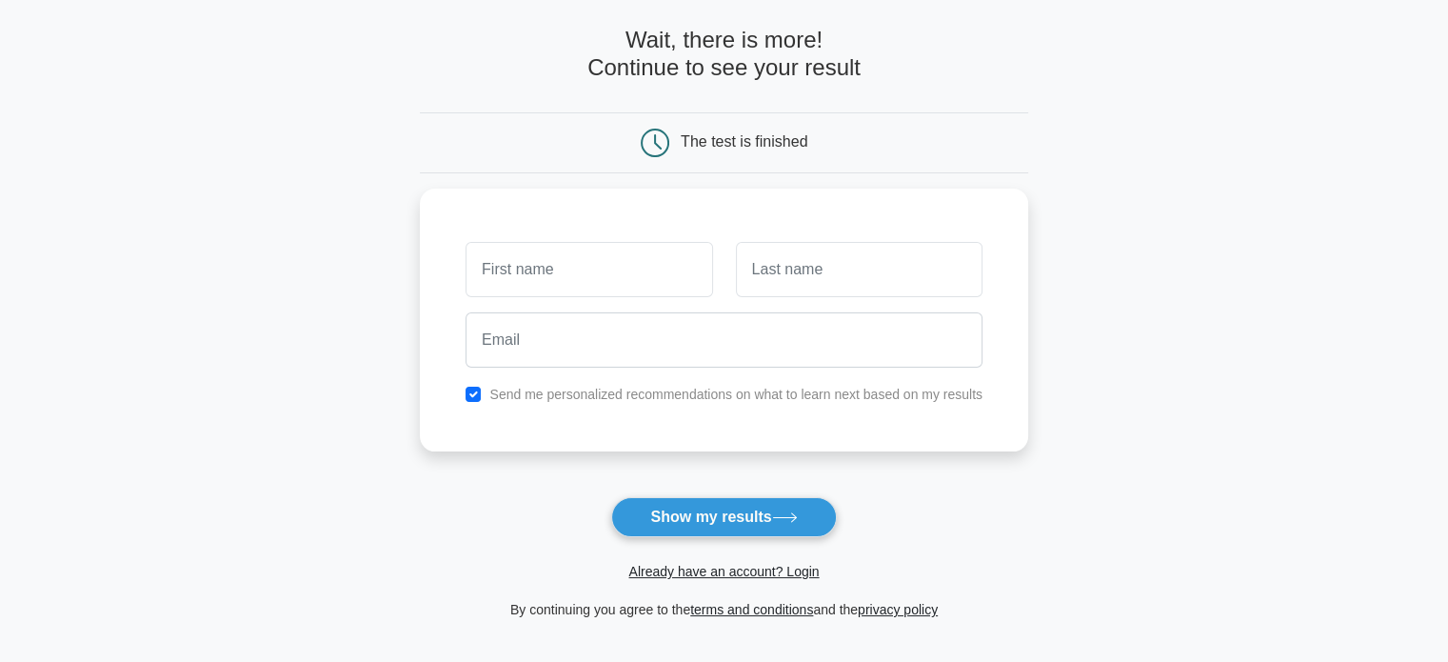
scroll to position [190, 0]
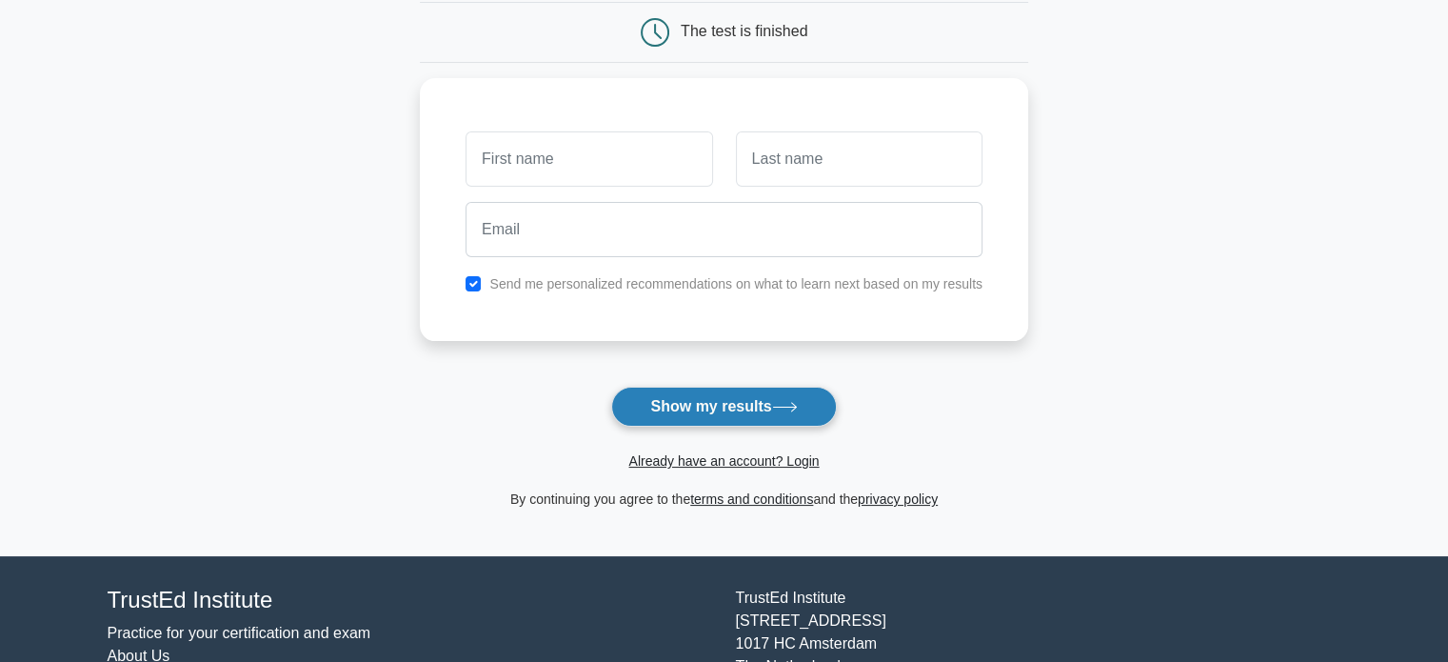
click at [737, 397] on button "Show my results" at bounding box center [723, 406] width 225 height 40
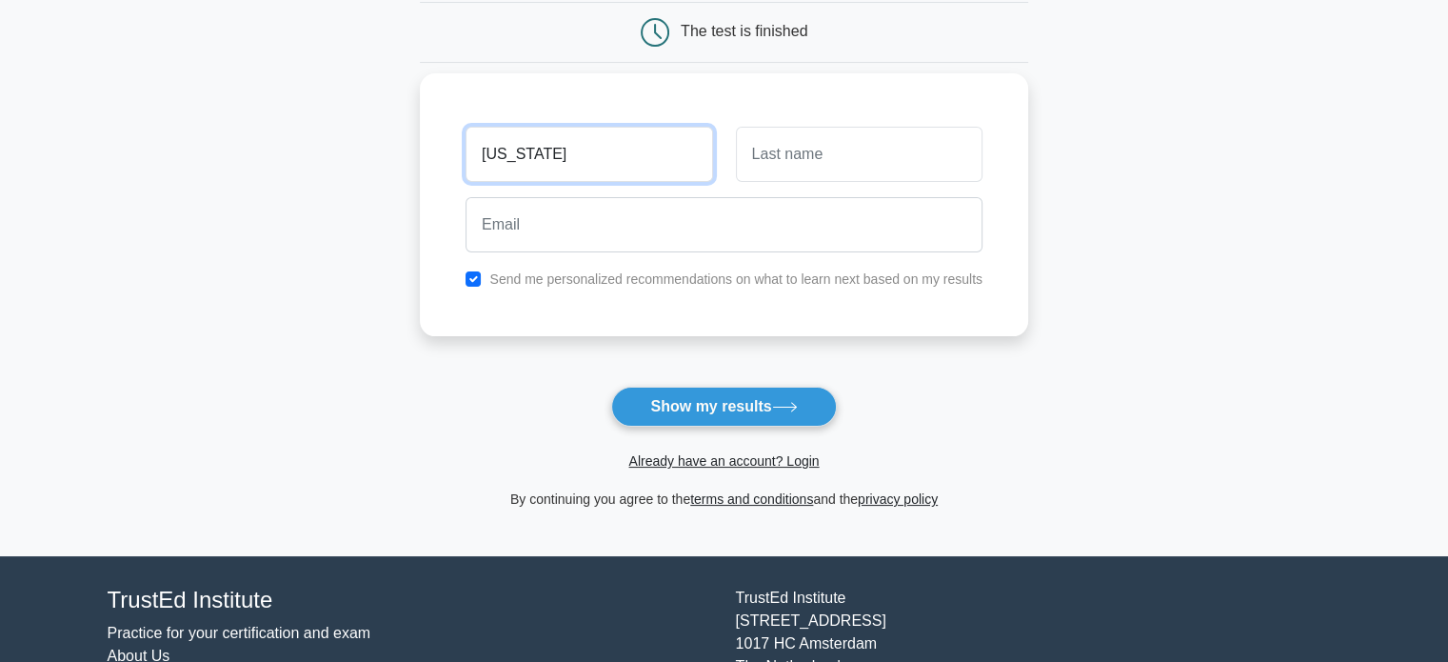
type input "[US_STATE]"
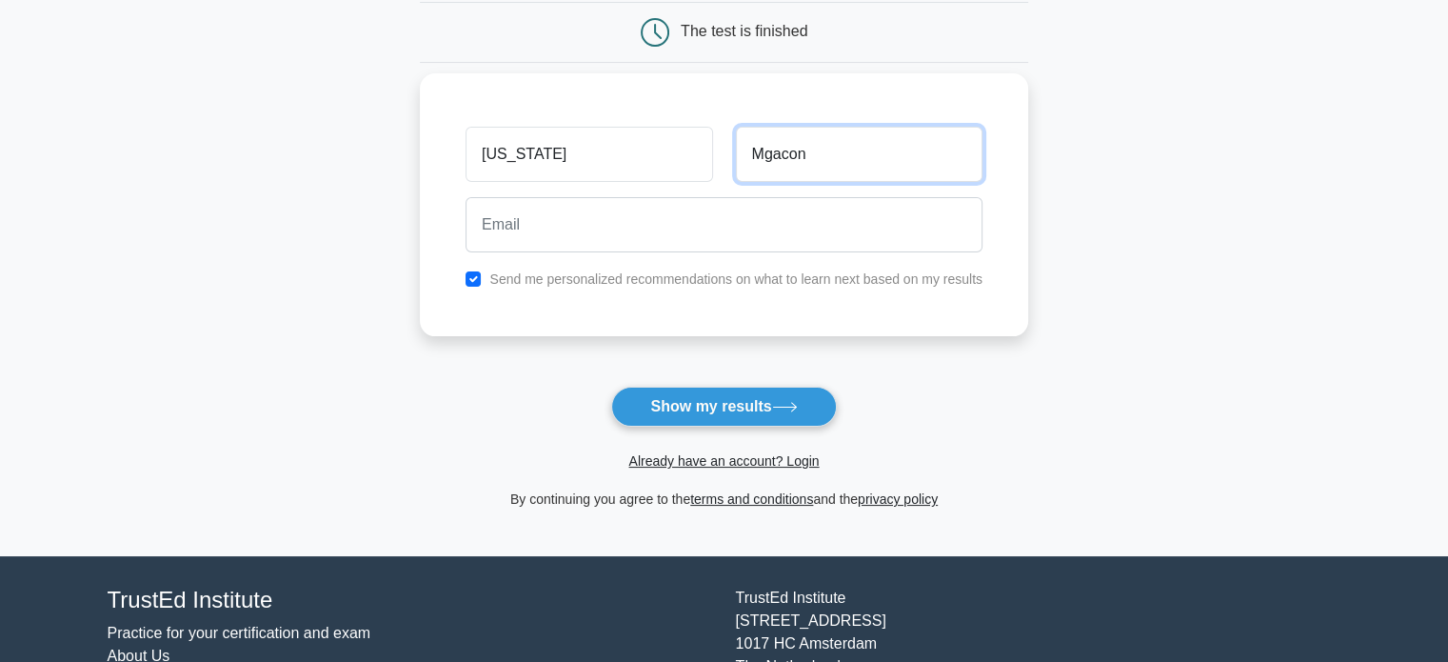
type input "Mgacon"
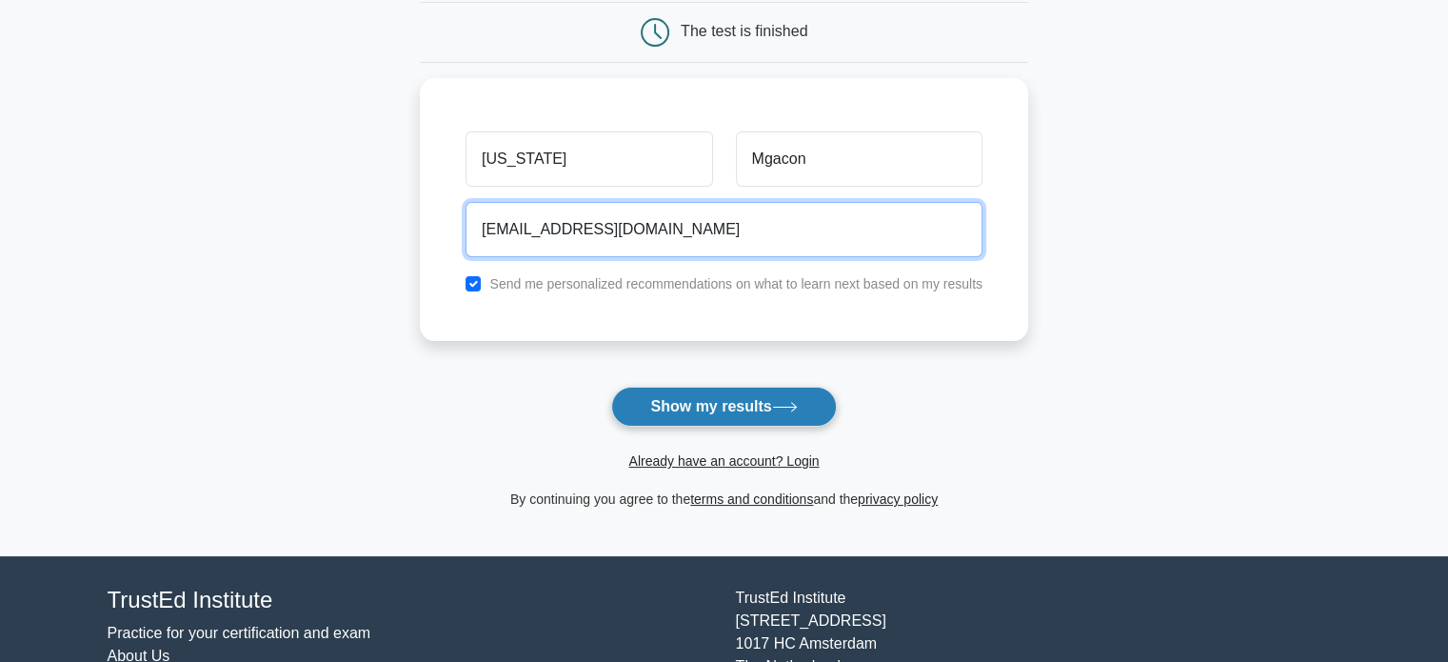
type input "magcongeorgia@gmail.com"
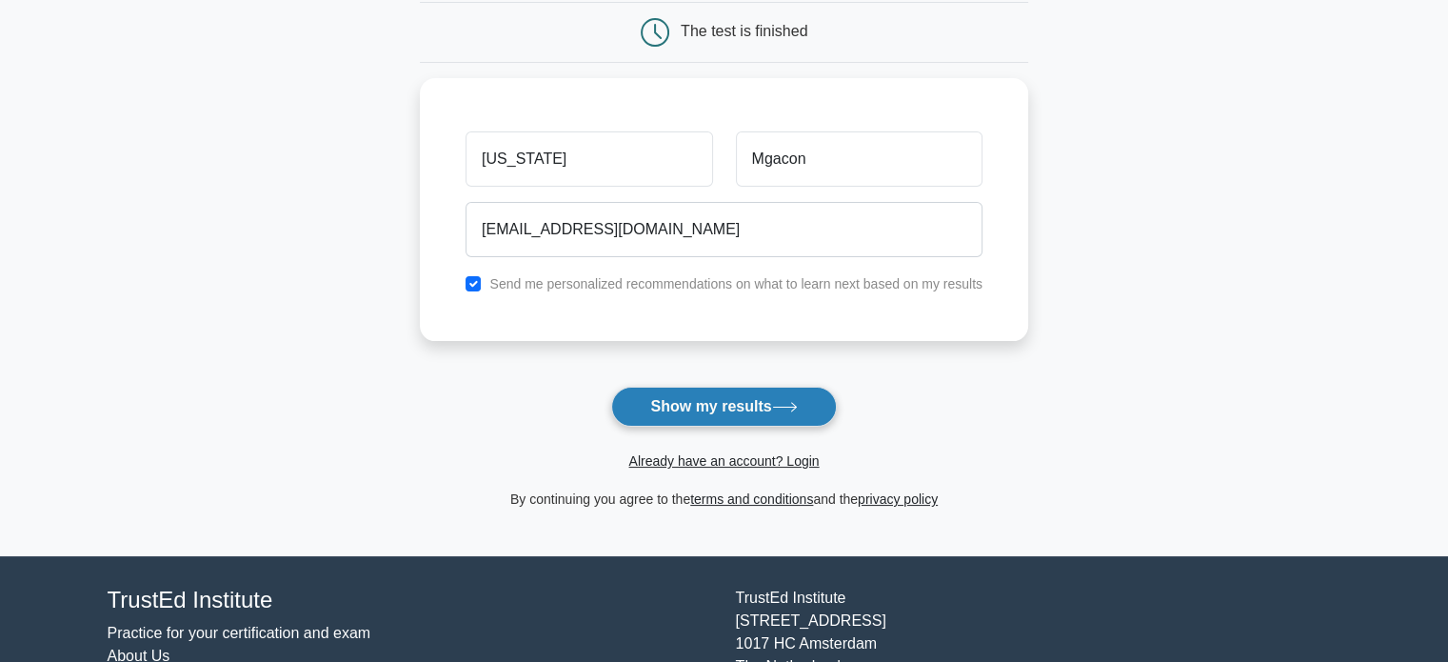
click at [723, 398] on button "Show my results" at bounding box center [723, 406] width 225 height 40
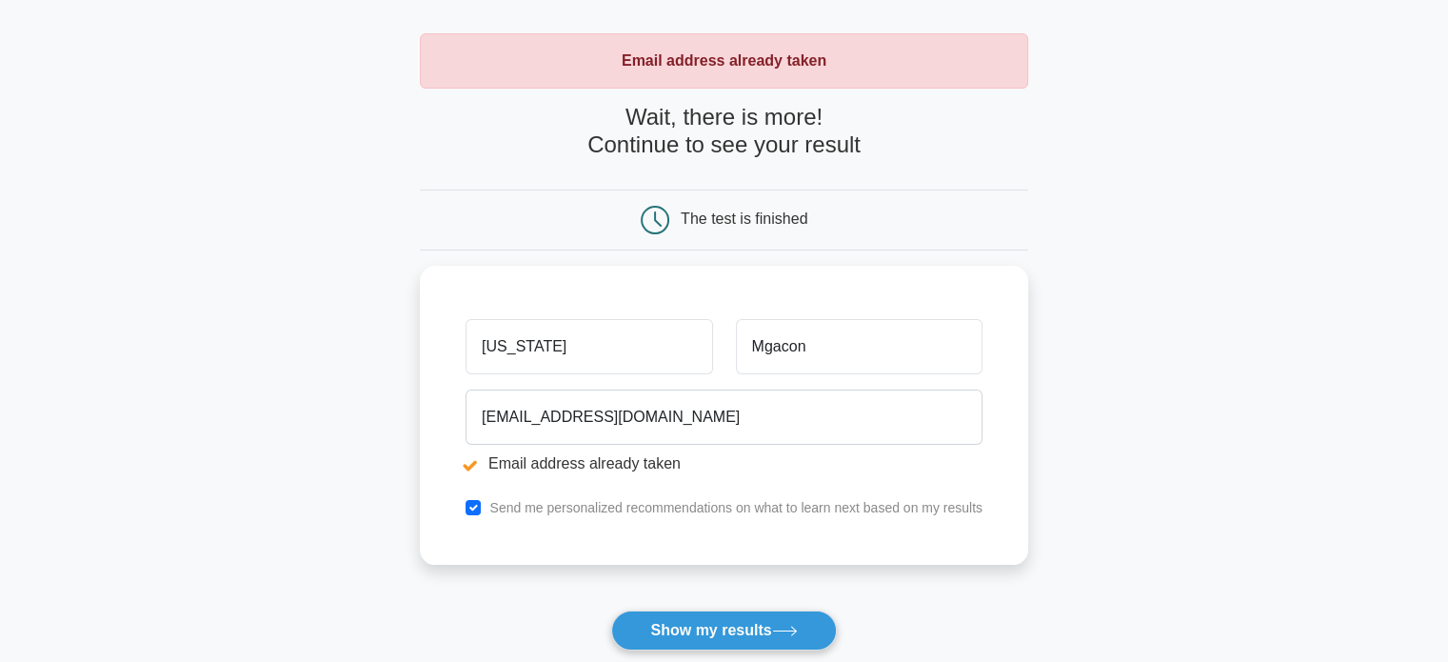
scroll to position [190, 0]
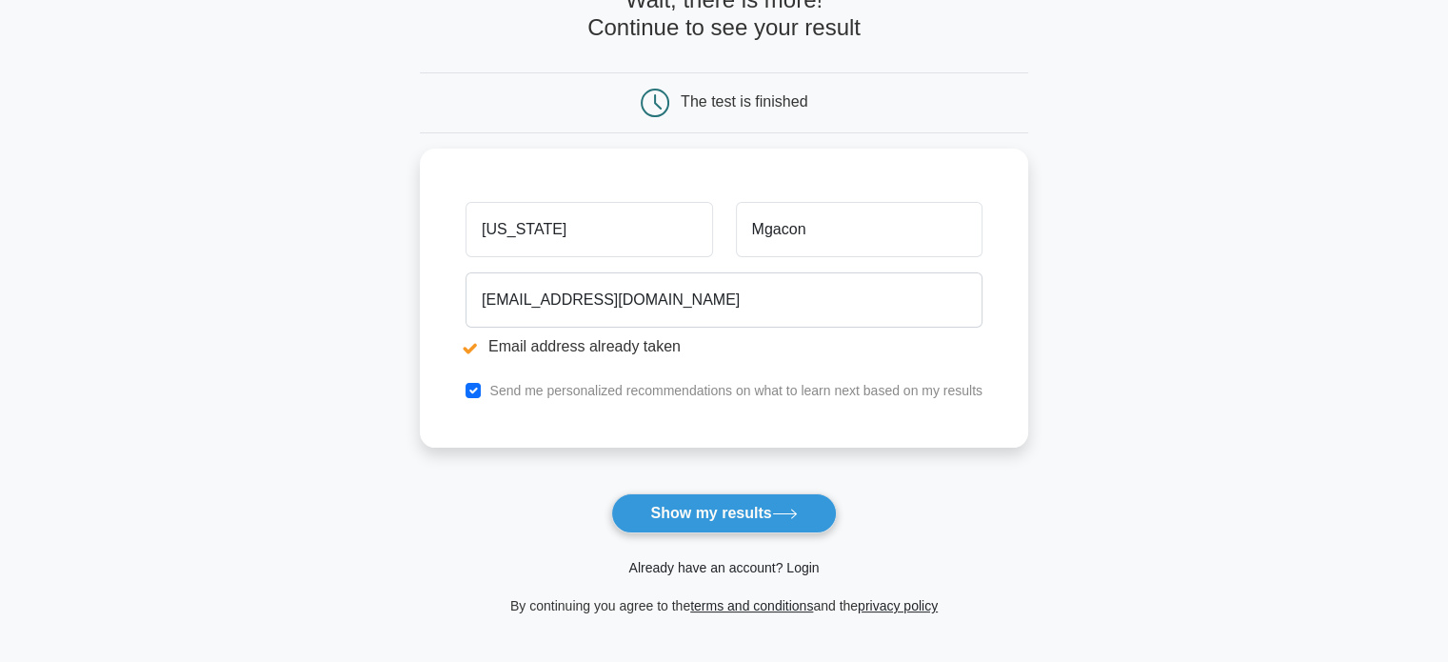
click at [786, 574] on link "Already have an account? Login" at bounding box center [723, 567] width 190 height 15
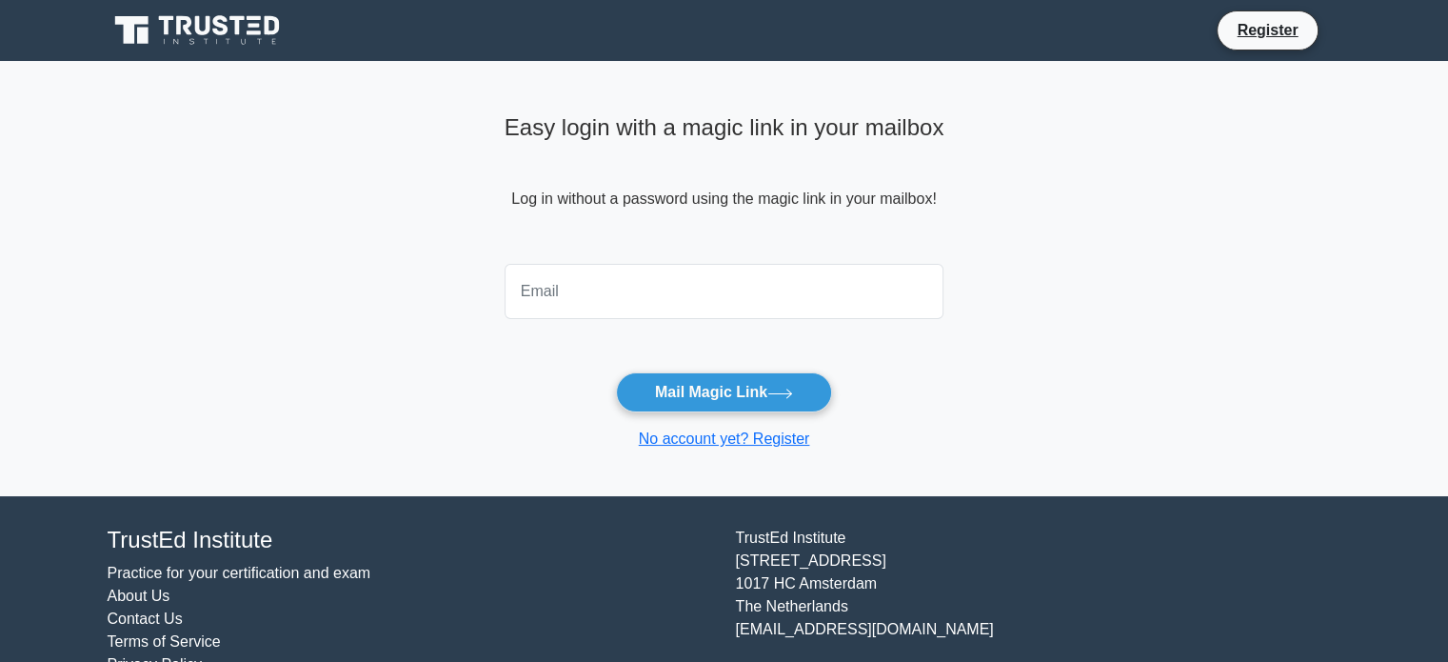
click at [528, 300] on input "email" at bounding box center [725, 291] width 440 height 55
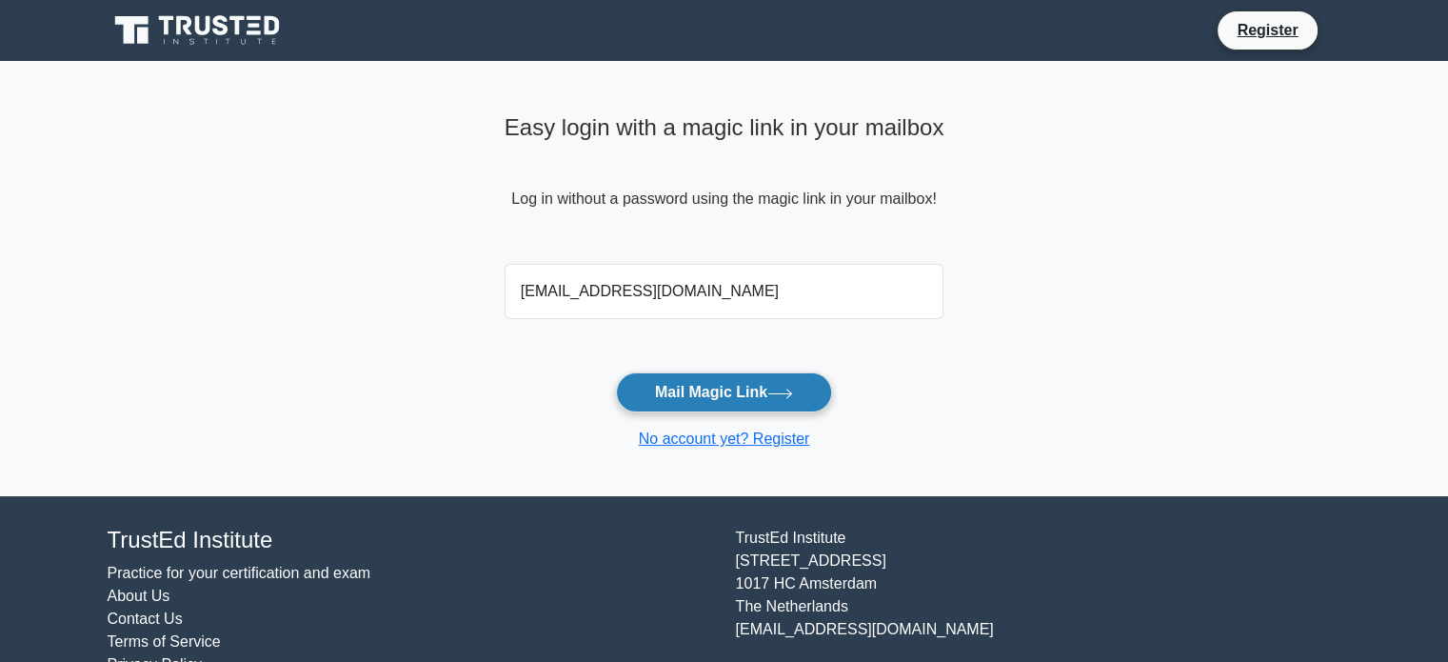
type input "[EMAIL_ADDRESS][DOMAIN_NAME]"
click at [793, 392] on icon at bounding box center [780, 393] width 26 height 10
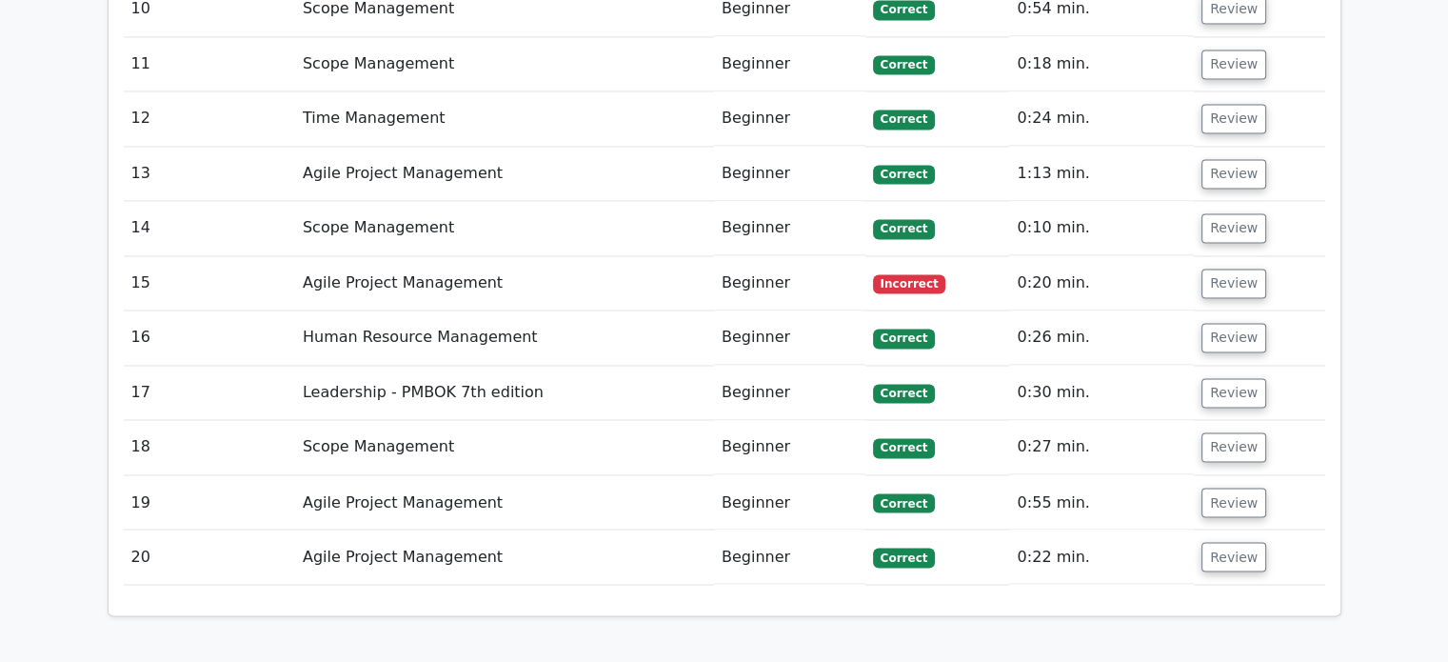
scroll to position [3141, 0]
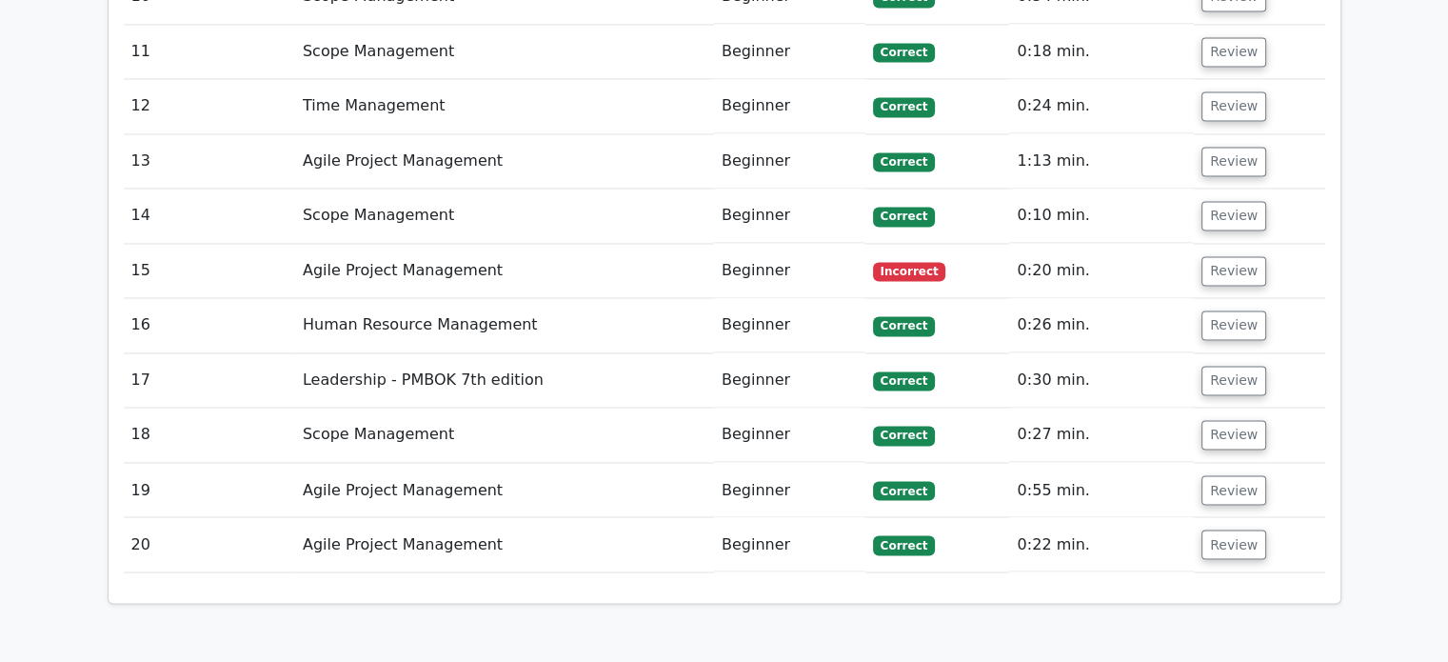
click at [1238, 244] on td "Review" at bounding box center [1259, 271] width 130 height 54
click at [1238, 256] on button "Review" at bounding box center [1233, 271] width 65 height 30
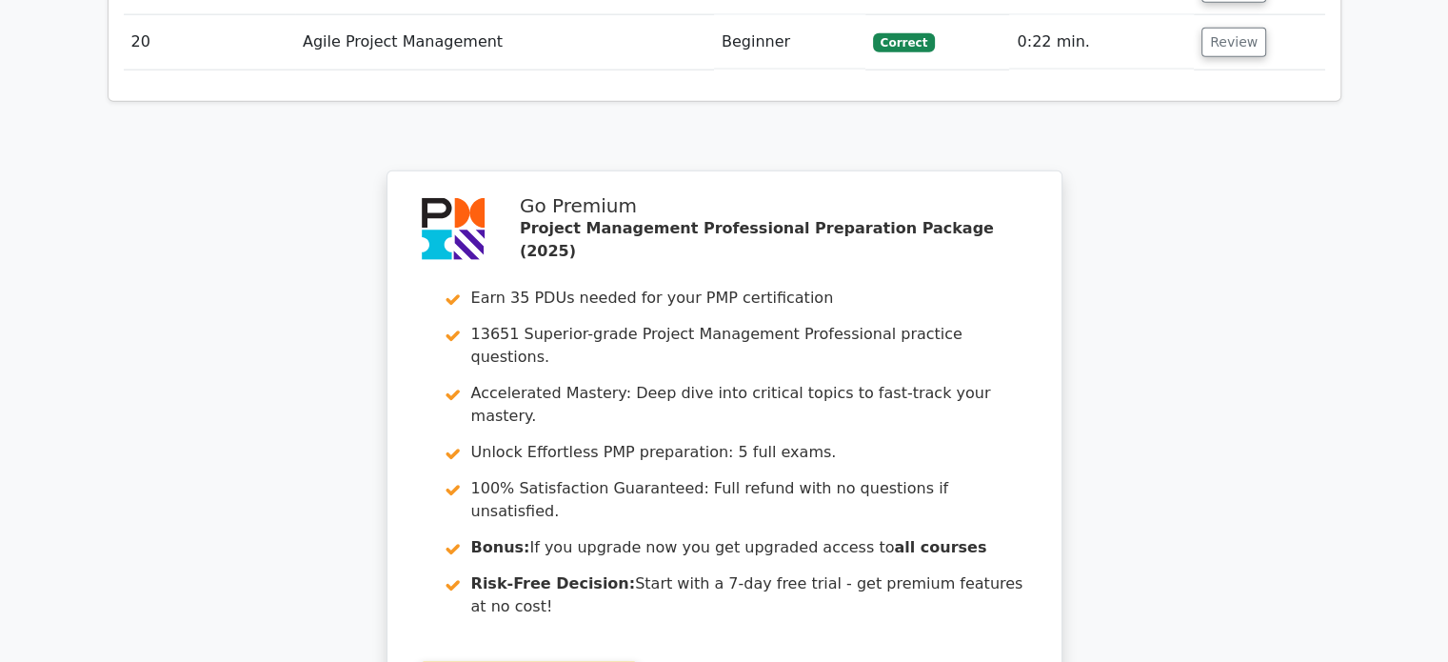
scroll to position [4843, 0]
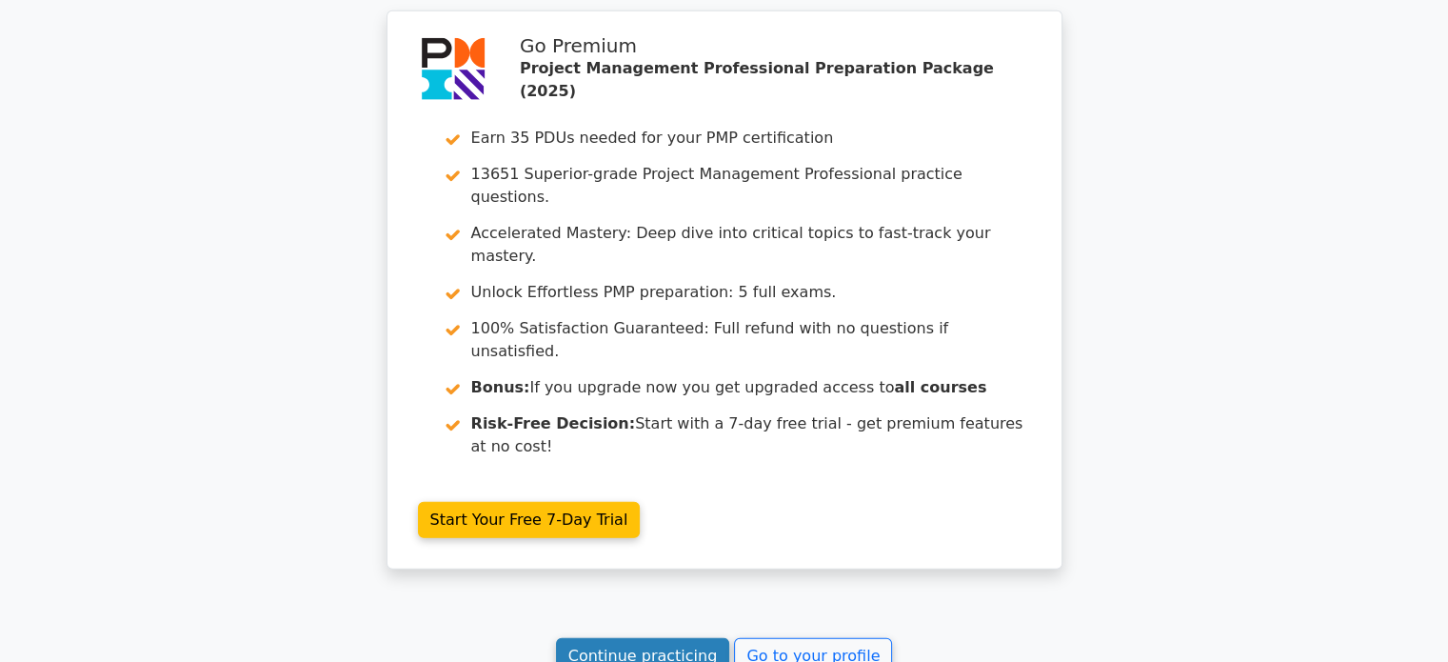
click at [685, 638] on link "Continue practicing" at bounding box center [643, 656] width 174 height 36
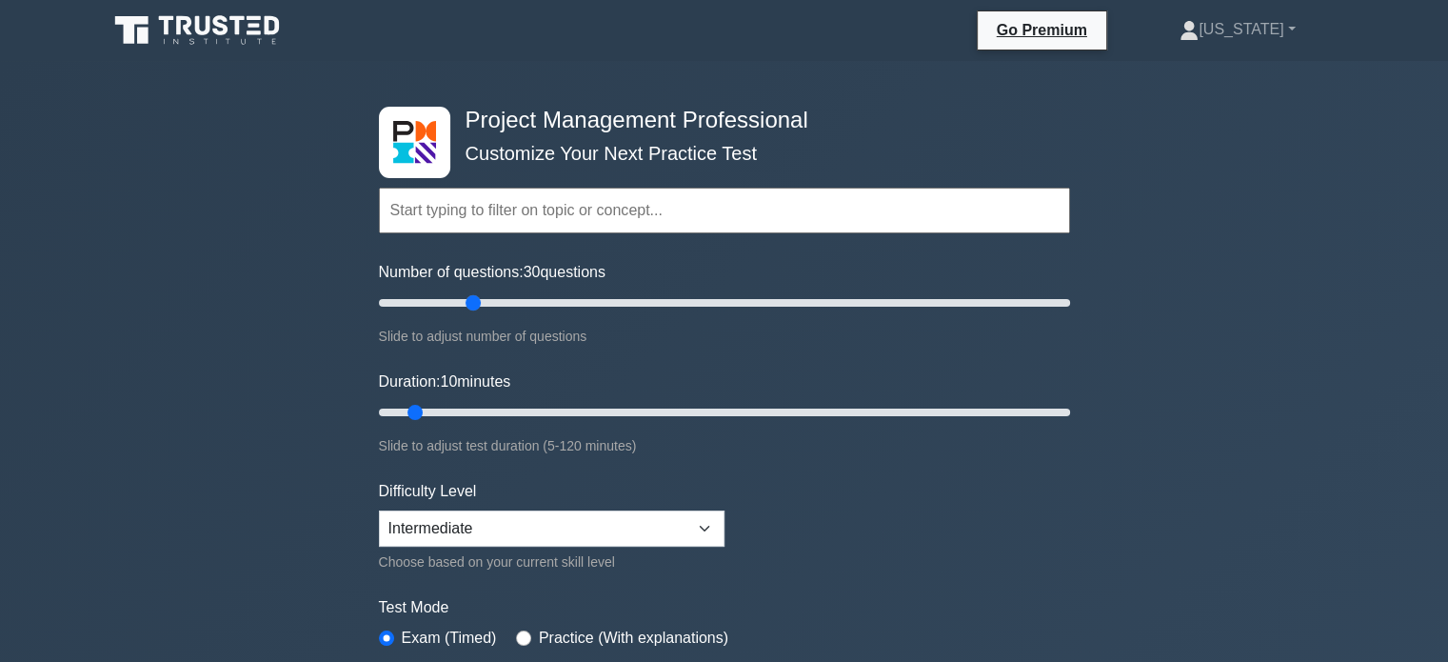
drag, startPoint x: 407, startPoint y: 302, endPoint x: 468, endPoint y: 305, distance: 61.0
click at [468, 305] on input "Number of questions: 30 questions" at bounding box center [724, 302] width 691 height 23
drag, startPoint x: 472, startPoint y: 305, endPoint x: 444, endPoint y: 308, distance: 28.8
type input "20"
click at [444, 308] on input "Number of questions: 20 questions" at bounding box center [724, 302] width 691 height 23
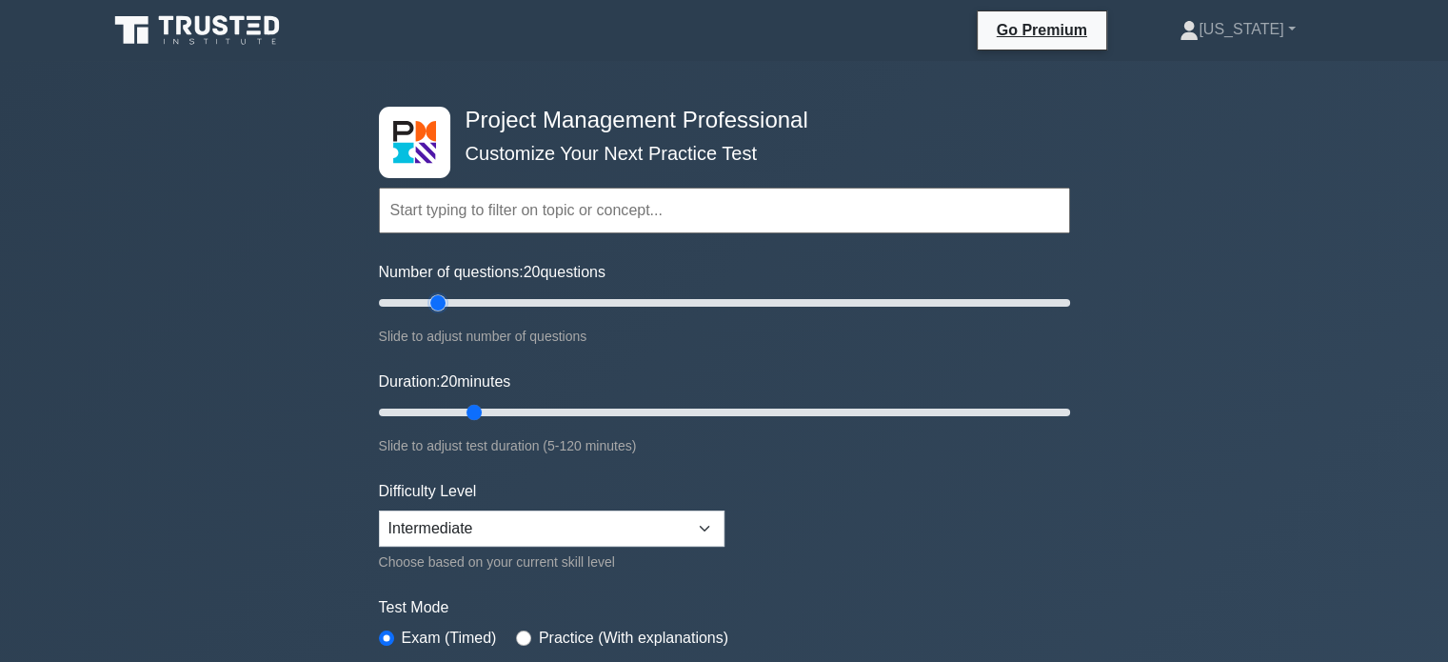
drag, startPoint x: 415, startPoint y: 410, endPoint x: 478, endPoint y: 416, distance: 63.1
type input "20"
click at [478, 416] on input "Duration: 20 minutes" at bounding box center [724, 412] width 691 height 23
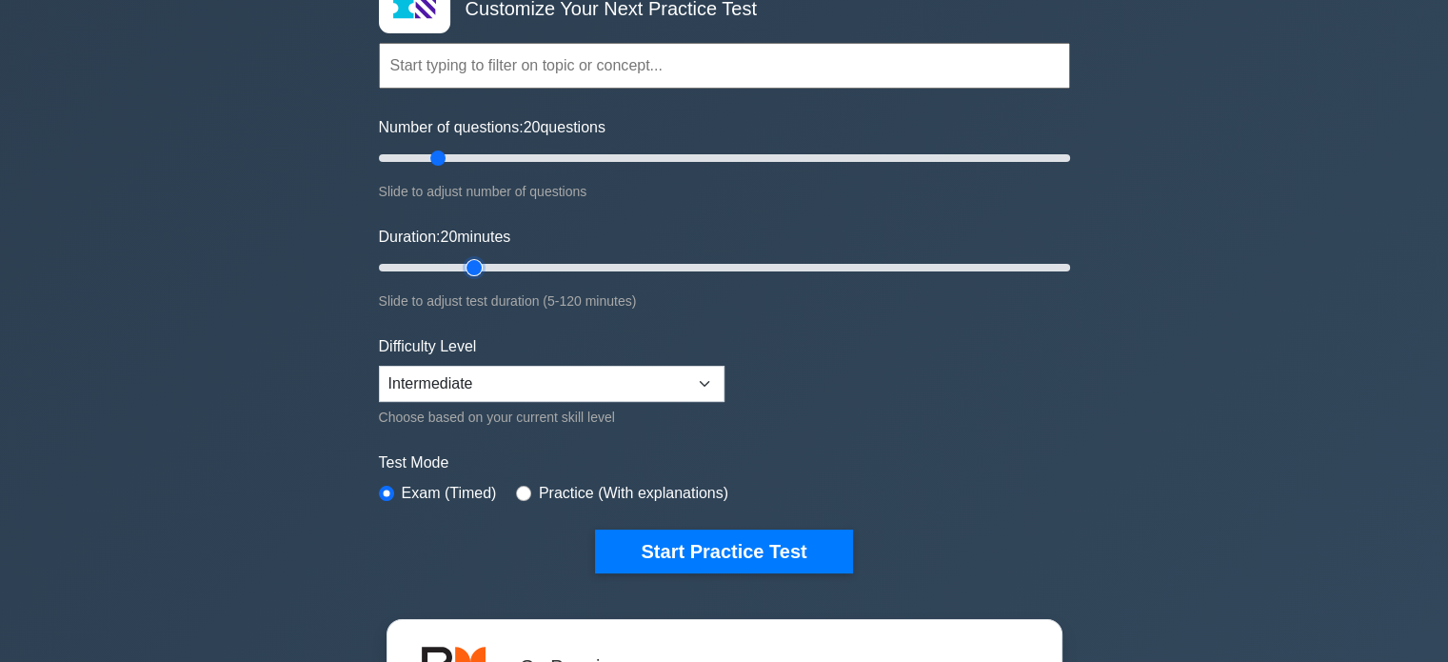
scroll to position [286, 0]
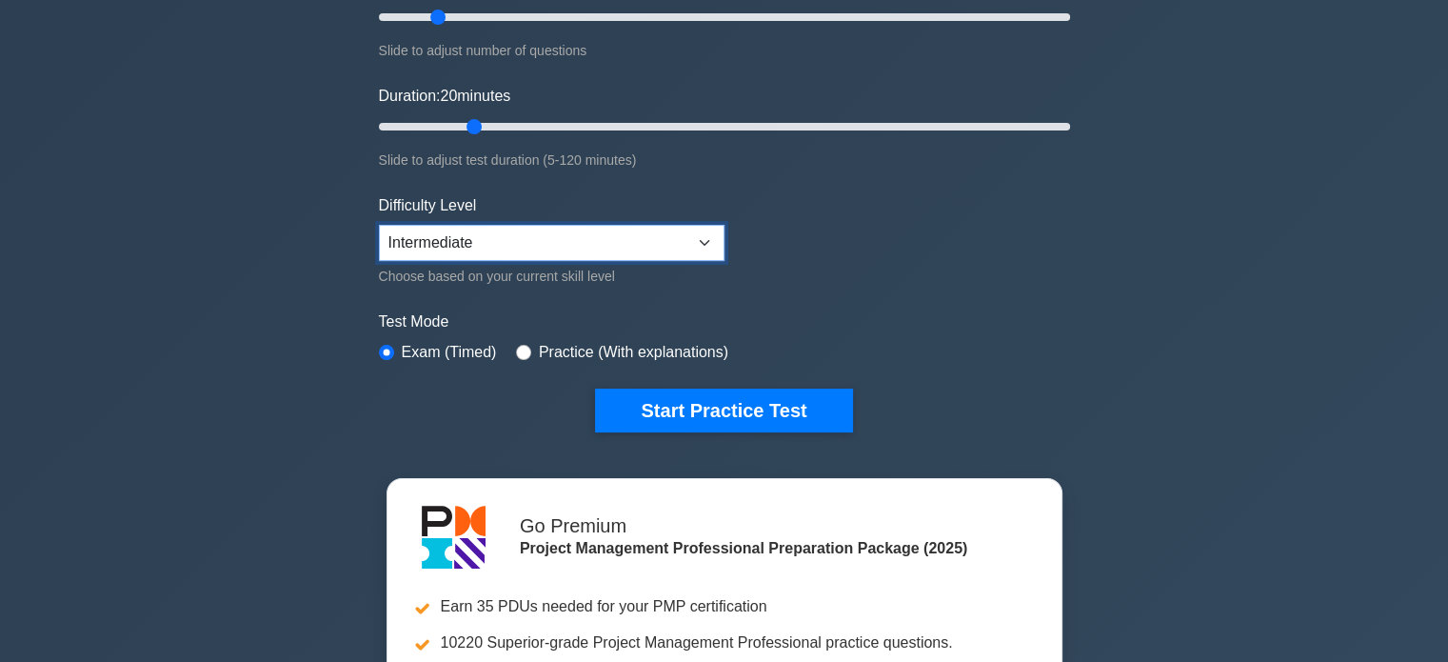
click at [539, 247] on select "Beginner Intermediate Expert" at bounding box center [552, 243] width 346 height 36
click at [379, 225] on select "Beginner Intermediate Expert" at bounding box center [552, 243] width 346 height 36
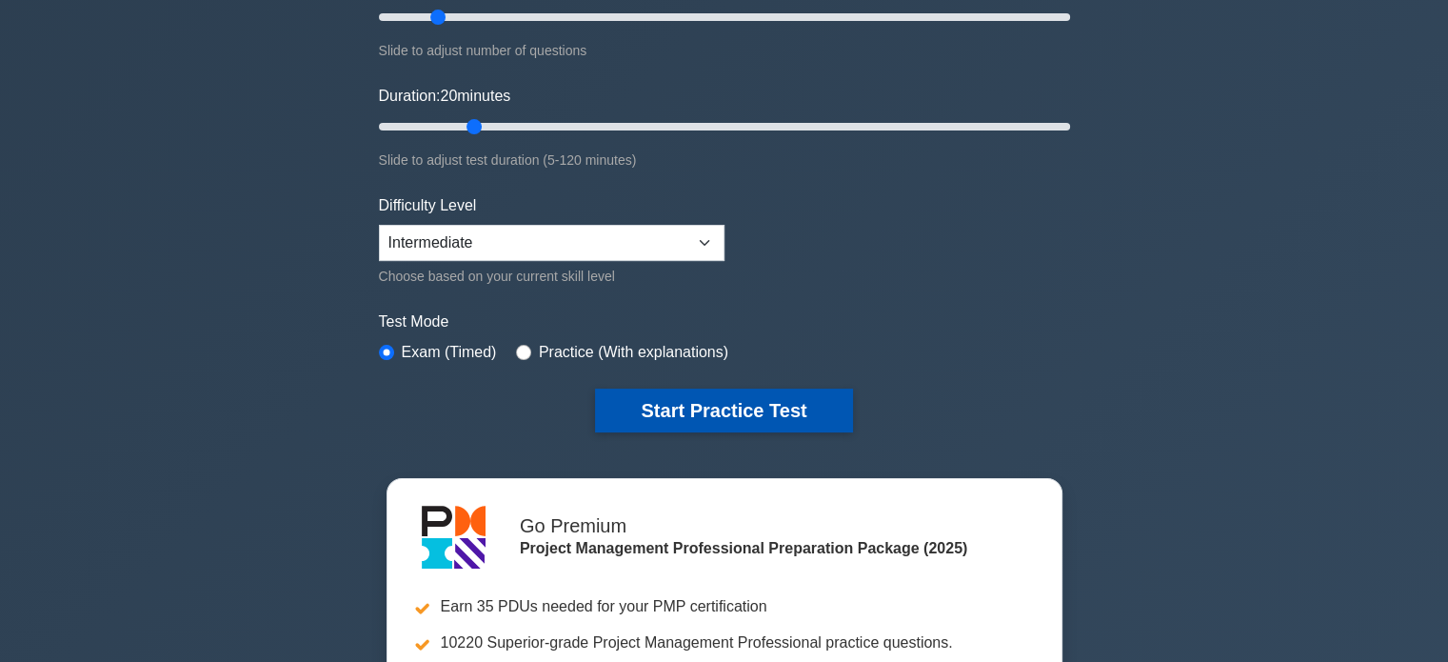
click at [771, 406] on button "Start Practice Test" at bounding box center [723, 410] width 257 height 44
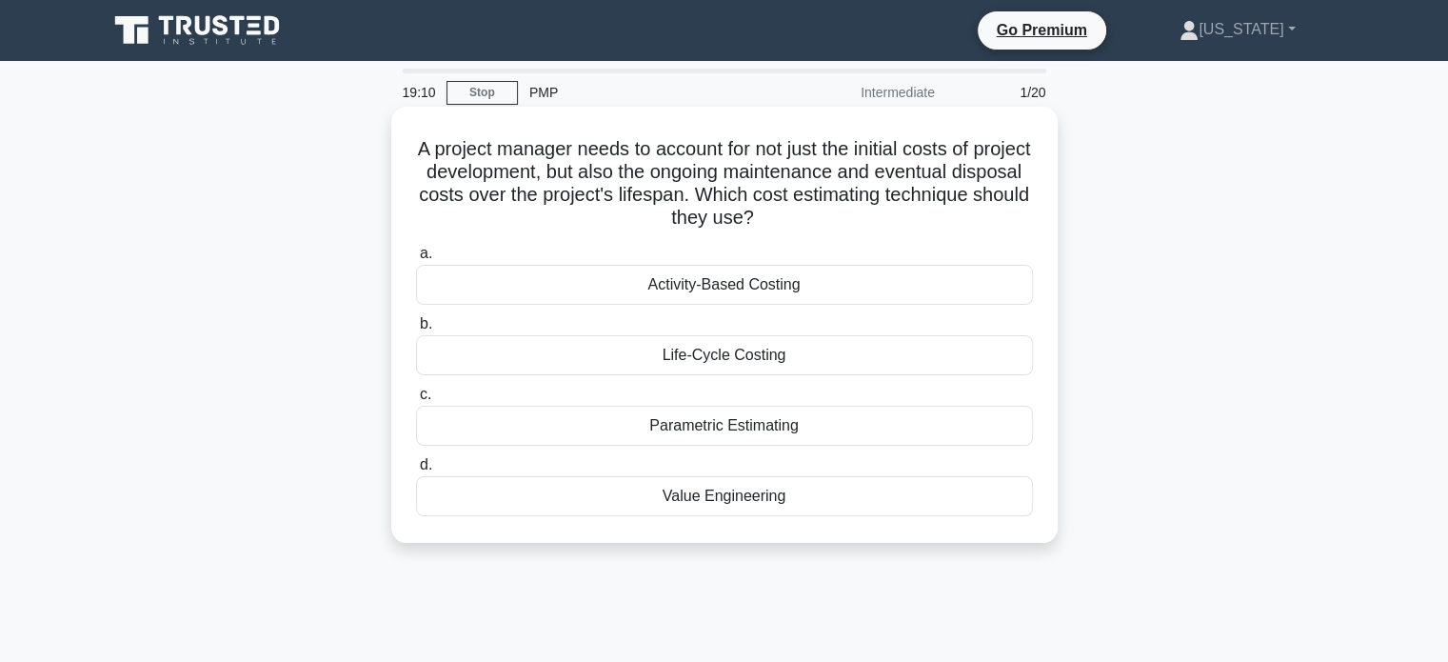
click at [750, 287] on div "Activity-Based Costing" at bounding box center [724, 285] width 617 height 40
click at [416, 260] on input "a. Activity-Based Costing" at bounding box center [416, 254] width 0 height 12
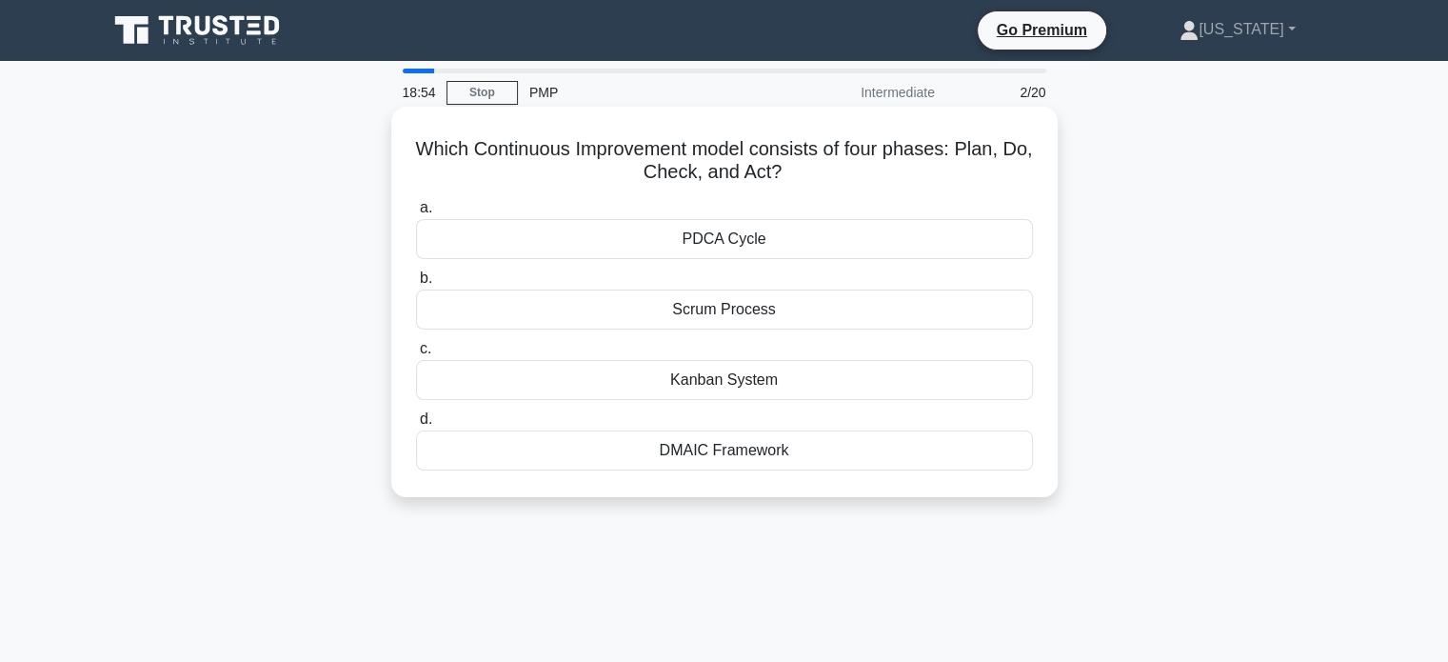
click at [769, 243] on div "PDCA Cycle" at bounding box center [724, 239] width 617 height 40
click at [416, 214] on input "a. PDCA Cycle" at bounding box center [416, 208] width 0 height 12
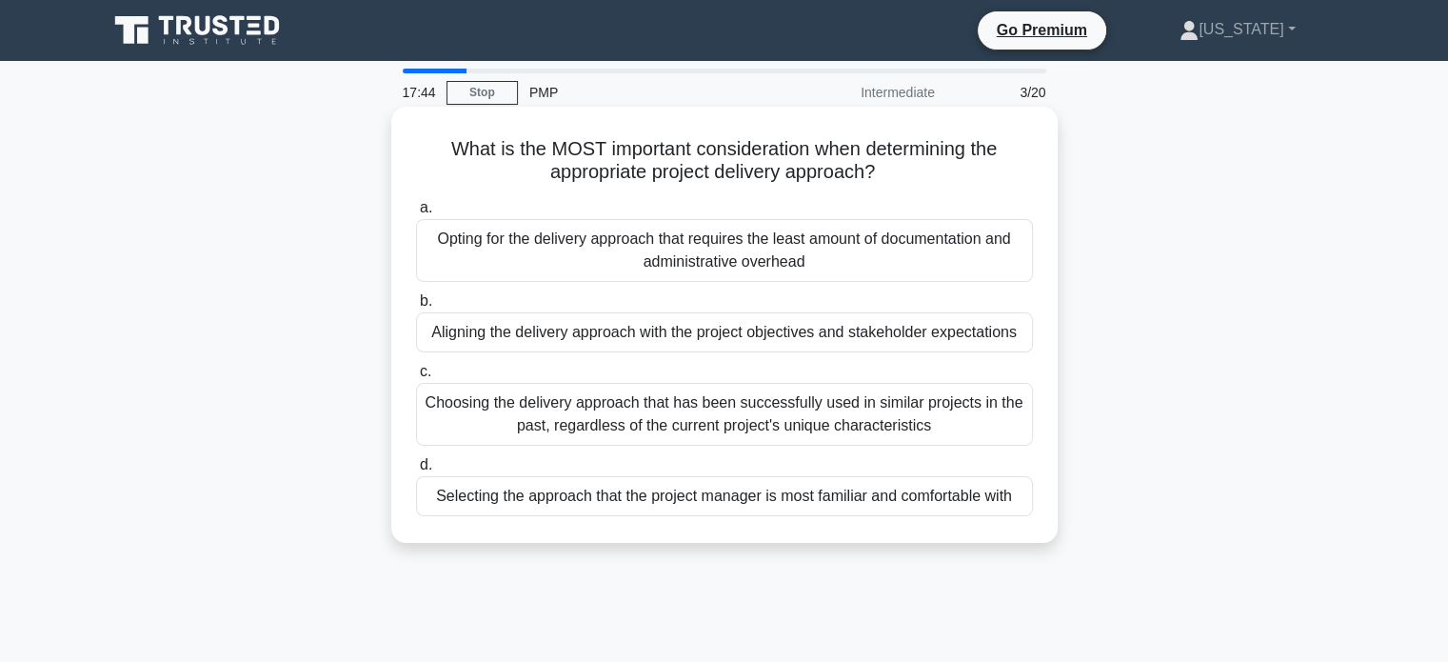
click at [746, 407] on div "Choosing the delivery approach that has been successfully used in similar proje…" at bounding box center [724, 414] width 617 height 63
click at [416, 378] on input "c. Choosing the delivery approach that has been successfully used in similar pr…" at bounding box center [416, 372] width 0 height 12
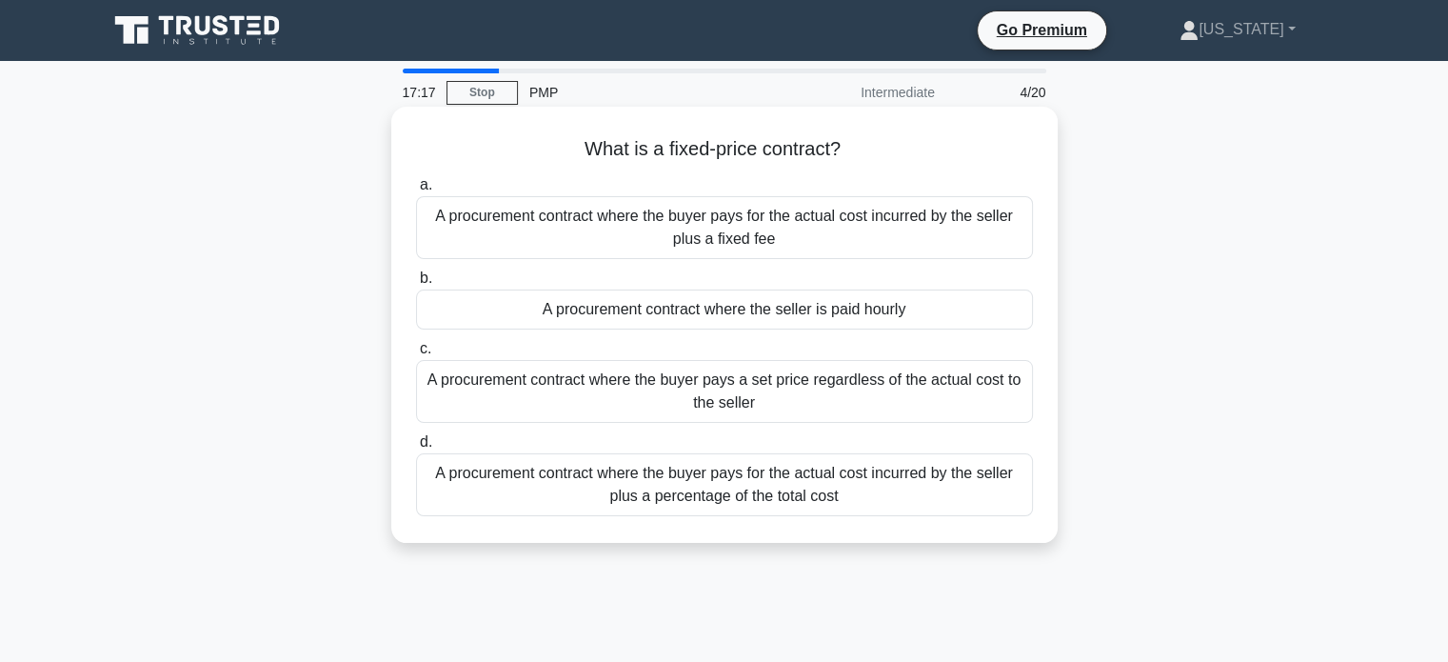
click at [811, 396] on div "A procurement contract where the buyer pays a set price regardless of the actua…" at bounding box center [724, 391] width 617 height 63
click at [416, 355] on input "c. A procurement contract where the buyer pays a set price regardless of the ac…" at bounding box center [416, 349] width 0 height 12
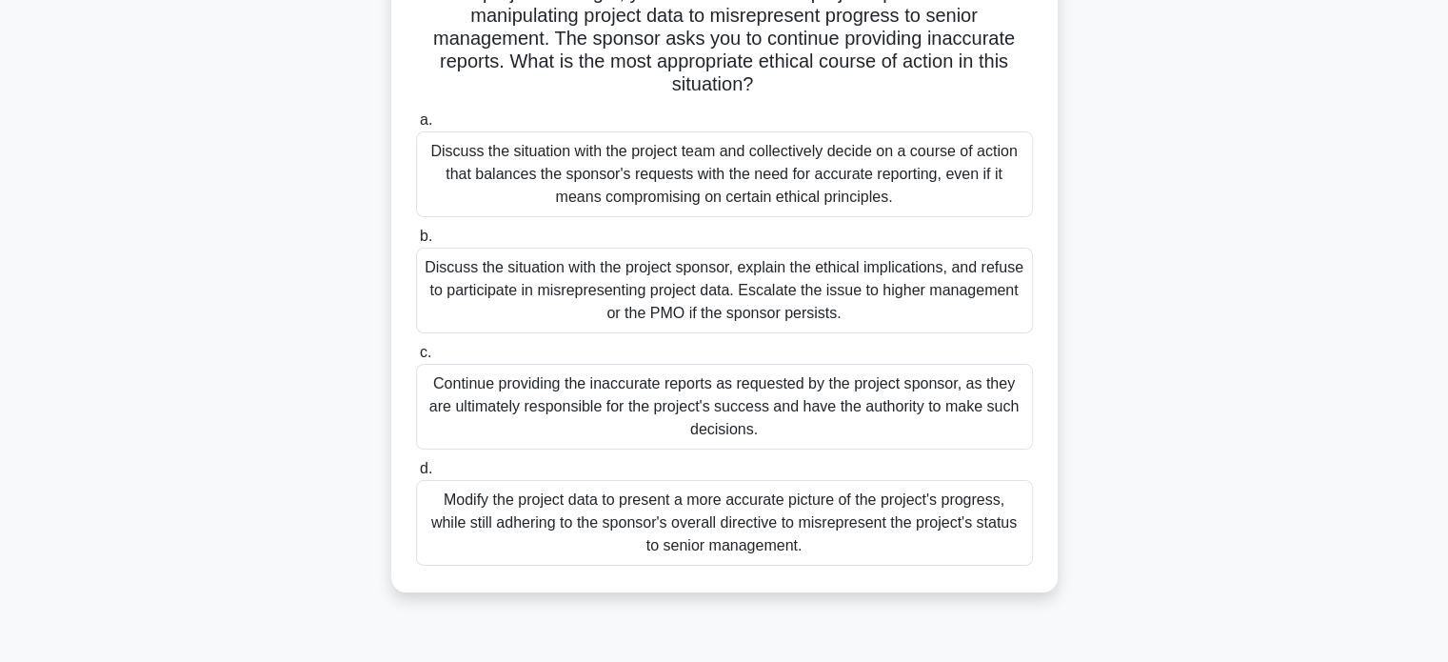
scroll to position [190, 0]
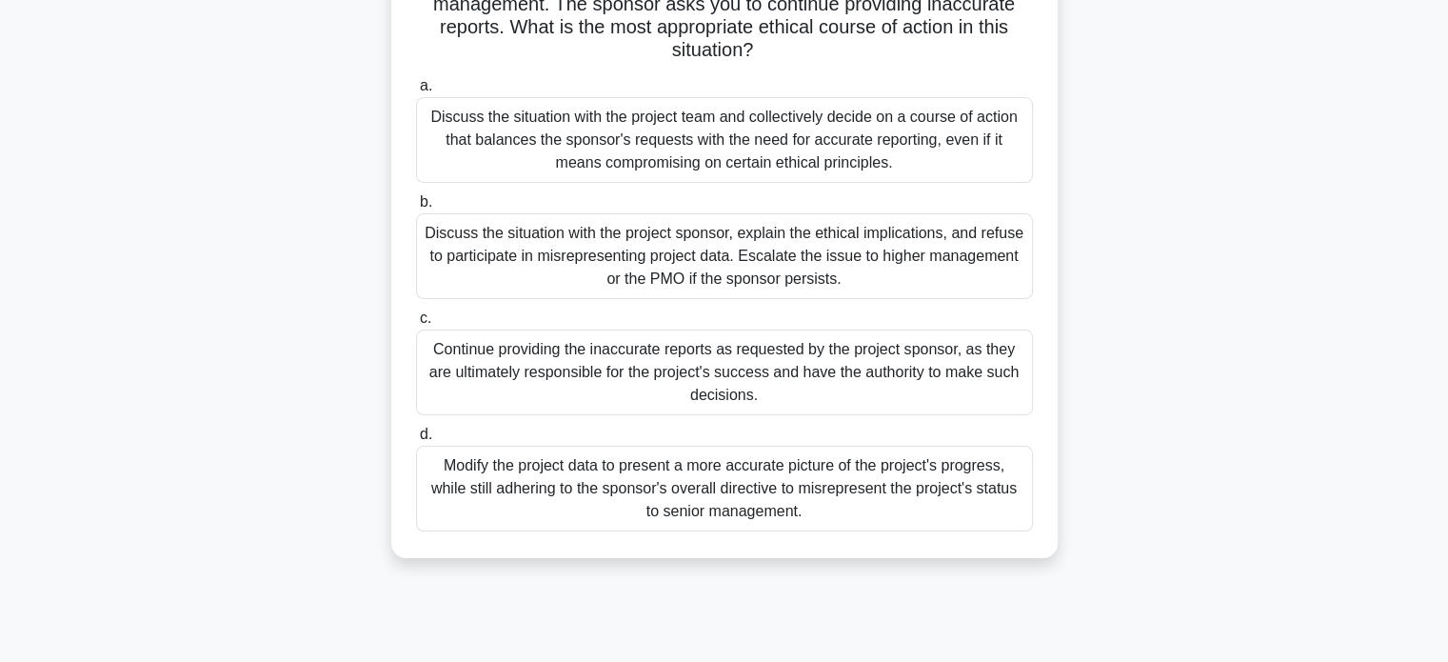
click at [807, 248] on div "Discuss the situation with the project sponsor, explain the ethical implication…" at bounding box center [724, 256] width 617 height 86
click at [416, 208] on input "b. Discuss the situation with the project sponsor, explain the ethical implicat…" at bounding box center [416, 202] width 0 height 12
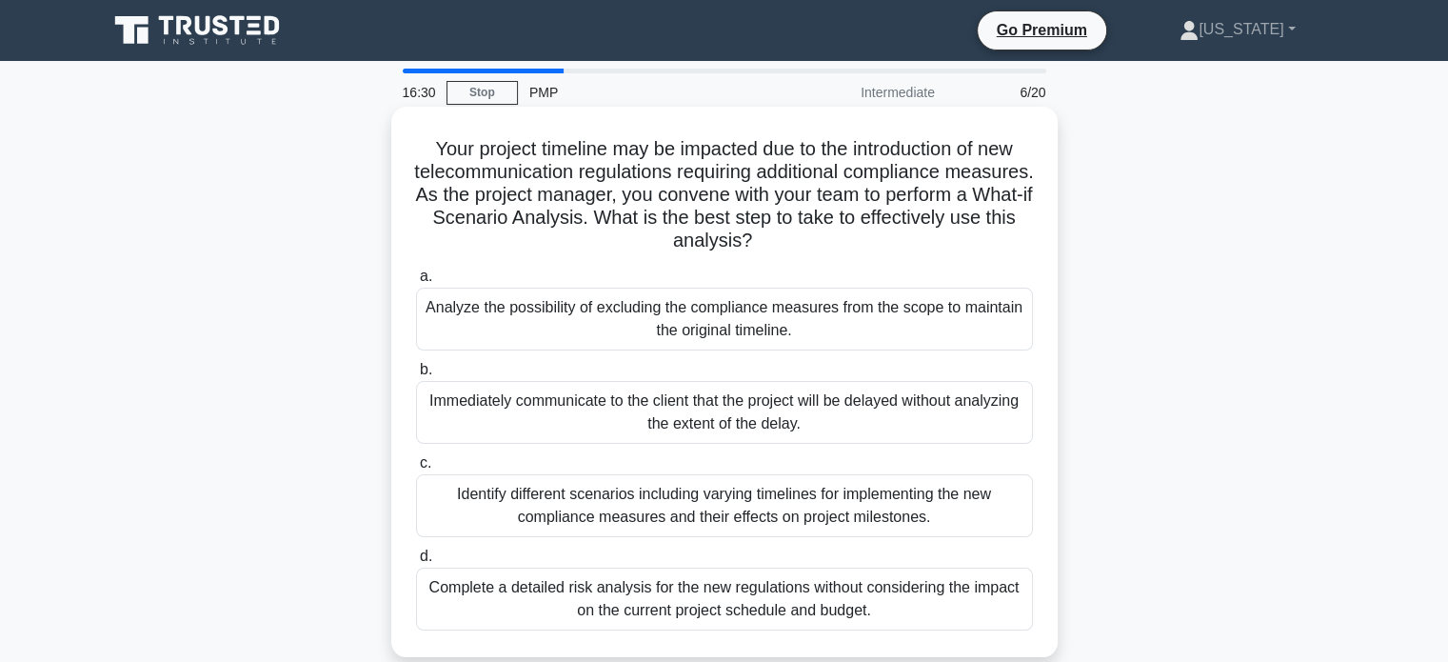
scroll to position [95, 0]
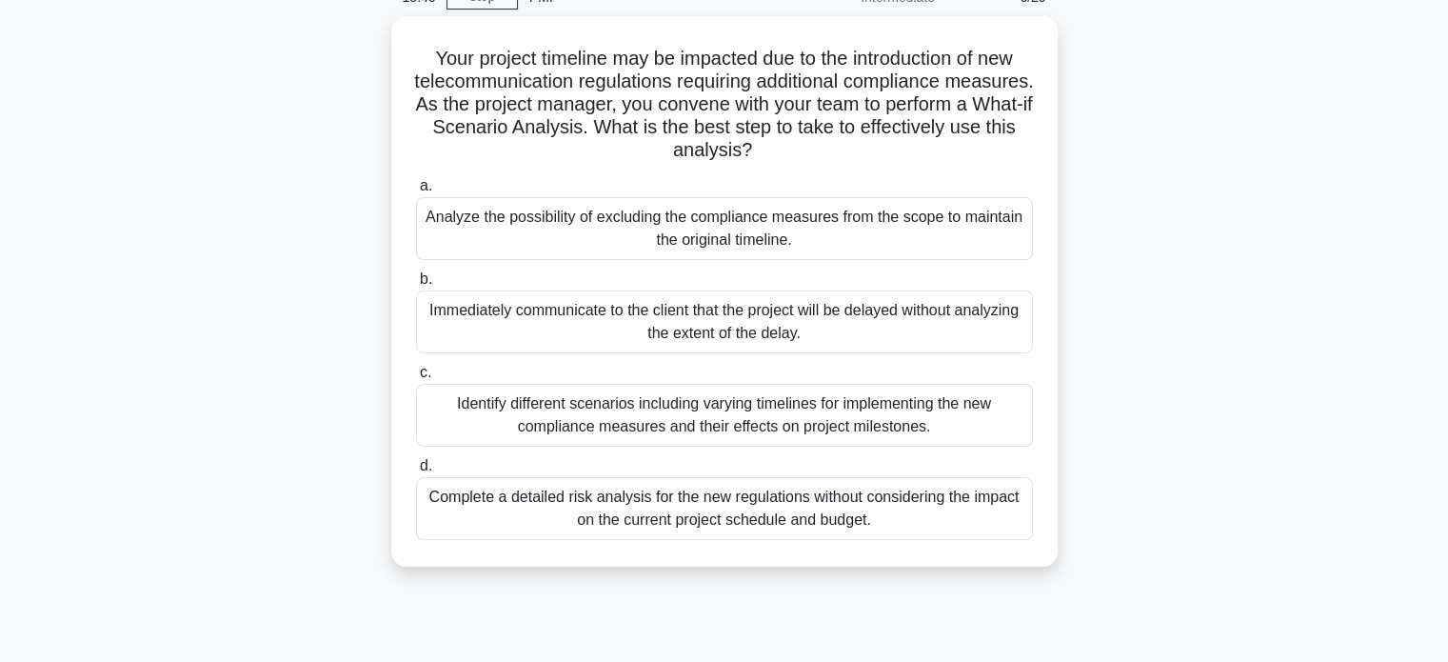
drag, startPoint x: 1017, startPoint y: 156, endPoint x: 1184, endPoint y: 120, distance: 171.4
click at [1184, 120] on div "Your project timeline may be impacted due to the introduction of new telecommun…" at bounding box center [724, 302] width 1257 height 573
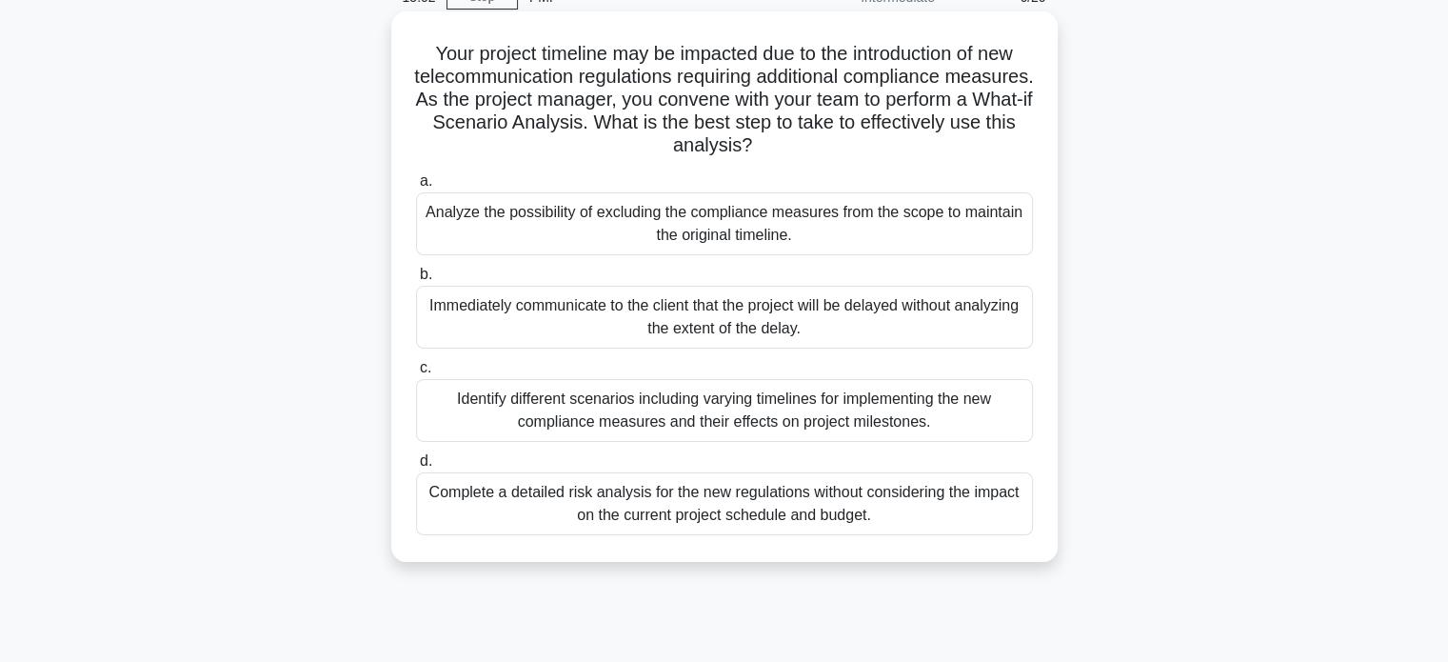
click at [799, 417] on div "Identify different scenarios including varying timelines for implementing the n…" at bounding box center [724, 410] width 617 height 63
click at [416, 374] on input "c. Identify different scenarios including varying timelines for implementing th…" at bounding box center [416, 368] width 0 height 12
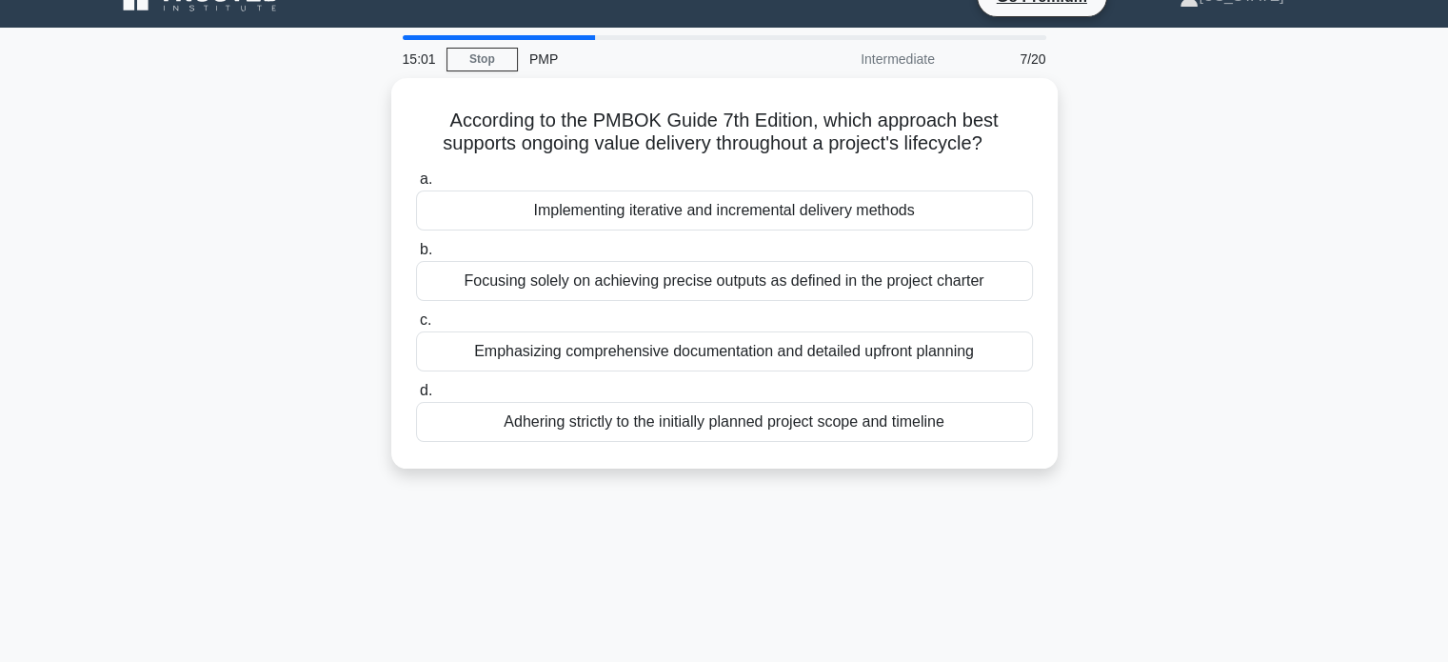
scroll to position [0, 0]
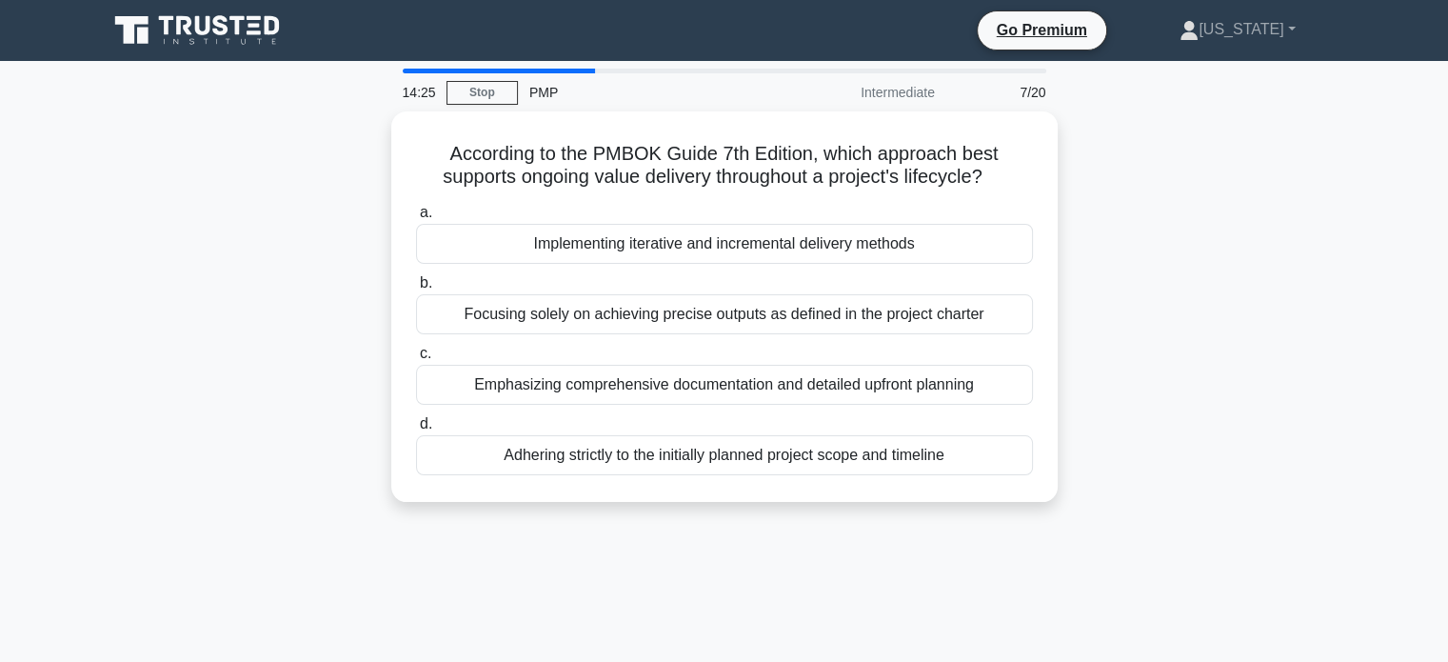
drag, startPoint x: 1222, startPoint y: 220, endPoint x: 1245, endPoint y: 178, distance: 47.7
click at [1245, 178] on div "According to the PMBOK Guide 7th Edition, which approach best supports ongoing …" at bounding box center [724, 317] width 1257 height 413
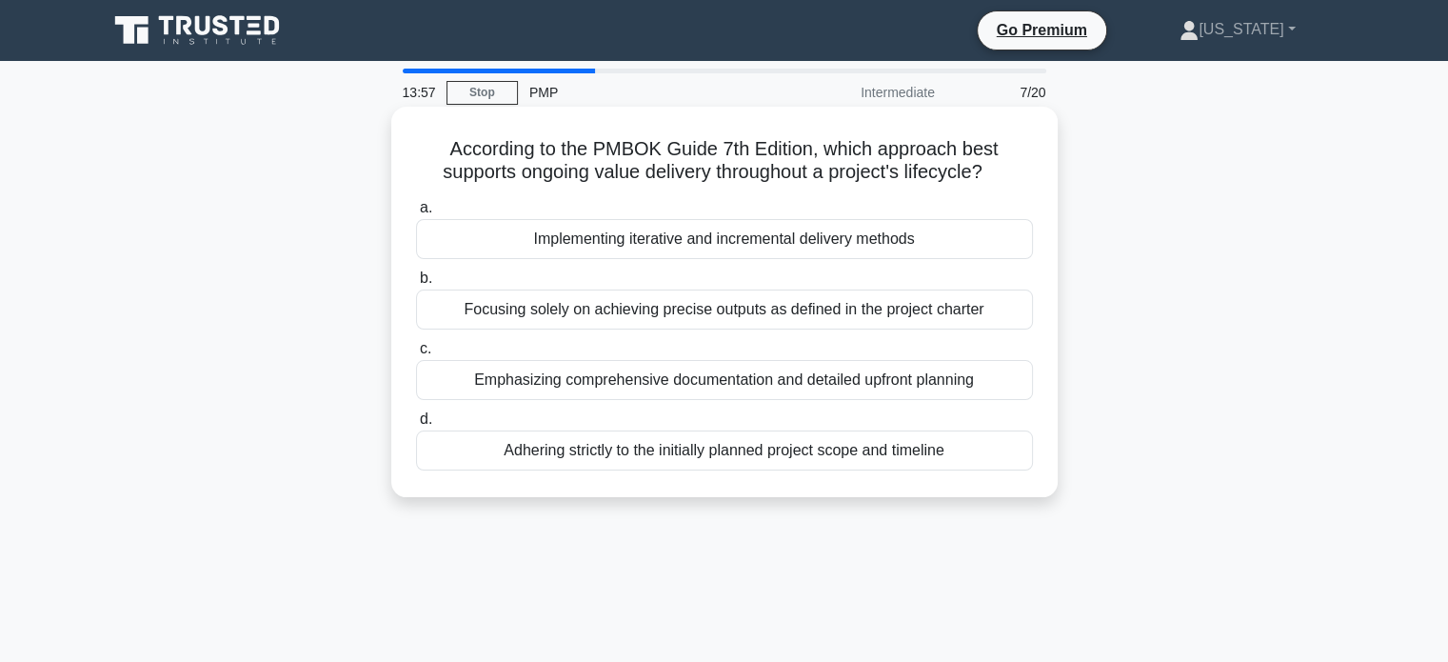
click at [727, 384] on div "Emphasizing comprehensive documentation and detailed upfront planning" at bounding box center [724, 380] width 617 height 40
click at [416, 355] on input "c. Emphasizing comprehensive documentation and detailed upfront planning" at bounding box center [416, 349] width 0 height 12
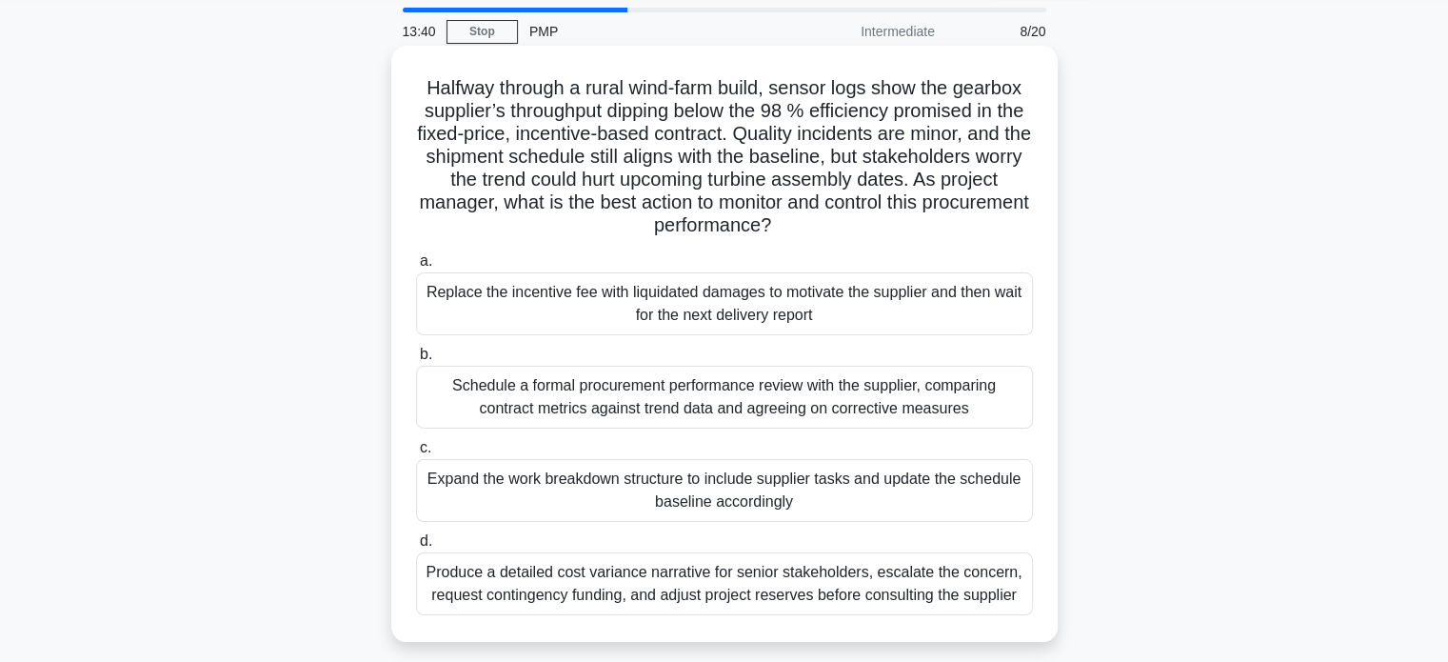
scroll to position [95, 0]
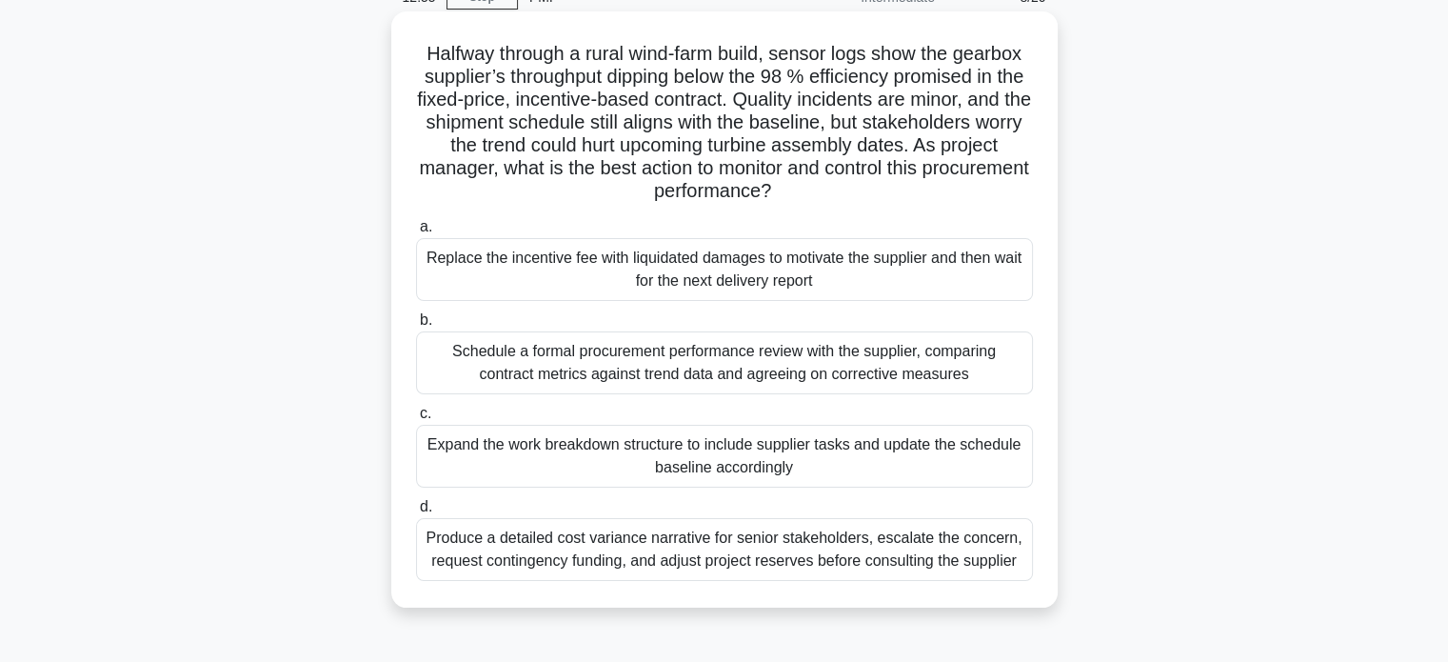
click at [788, 359] on div "Schedule a formal procurement performance review with the supplier, comparing c…" at bounding box center [724, 362] width 617 height 63
click at [416, 327] on input "b. Schedule a formal procurement performance review with the supplier, comparin…" at bounding box center [416, 320] width 0 height 12
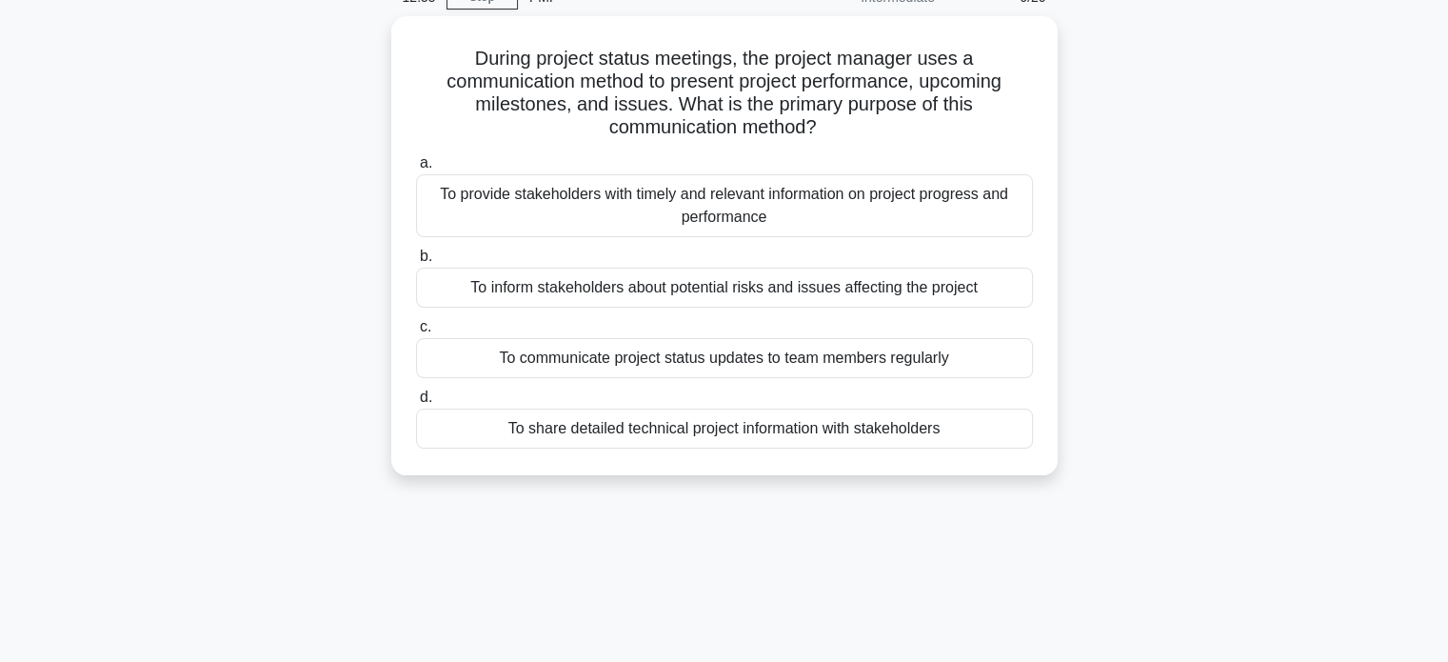
scroll to position [0, 0]
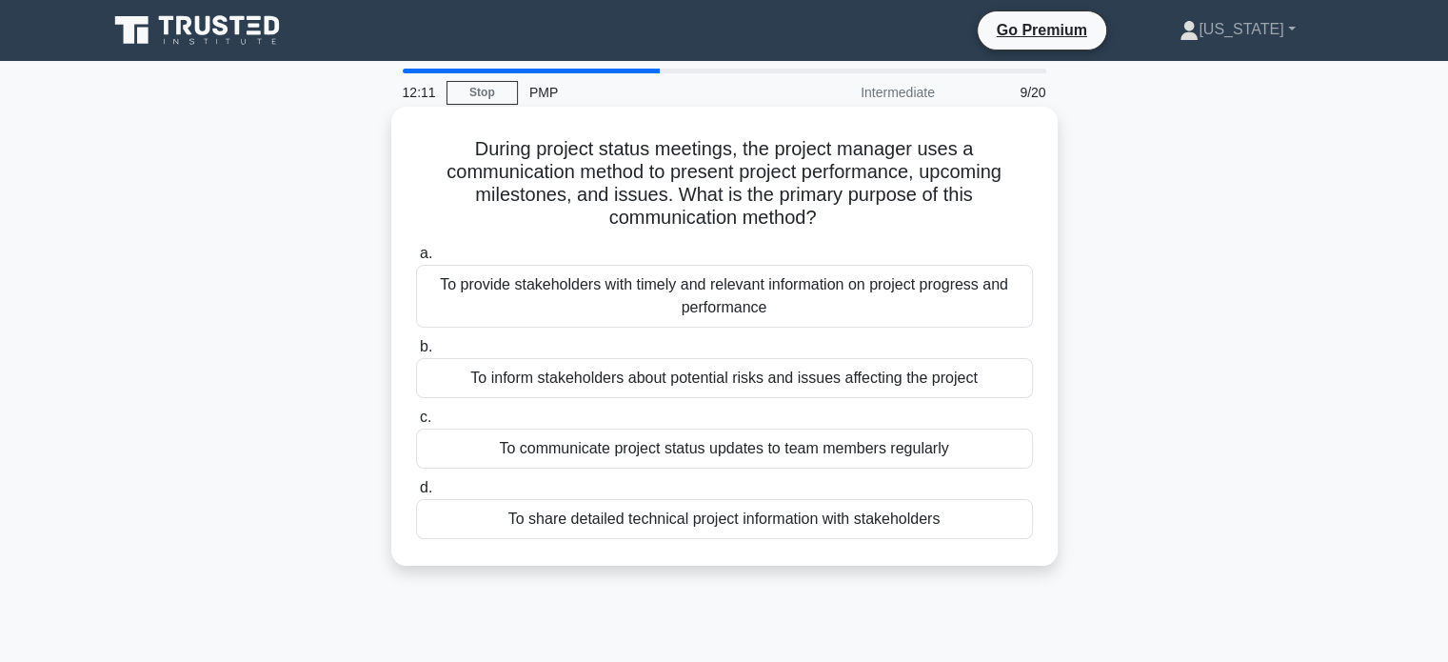
click at [740, 448] on div "To communicate project status updates to team members regularly" at bounding box center [724, 448] width 617 height 40
click at [416, 424] on input "c. To communicate project status updates to team members regularly" at bounding box center [416, 417] width 0 height 12
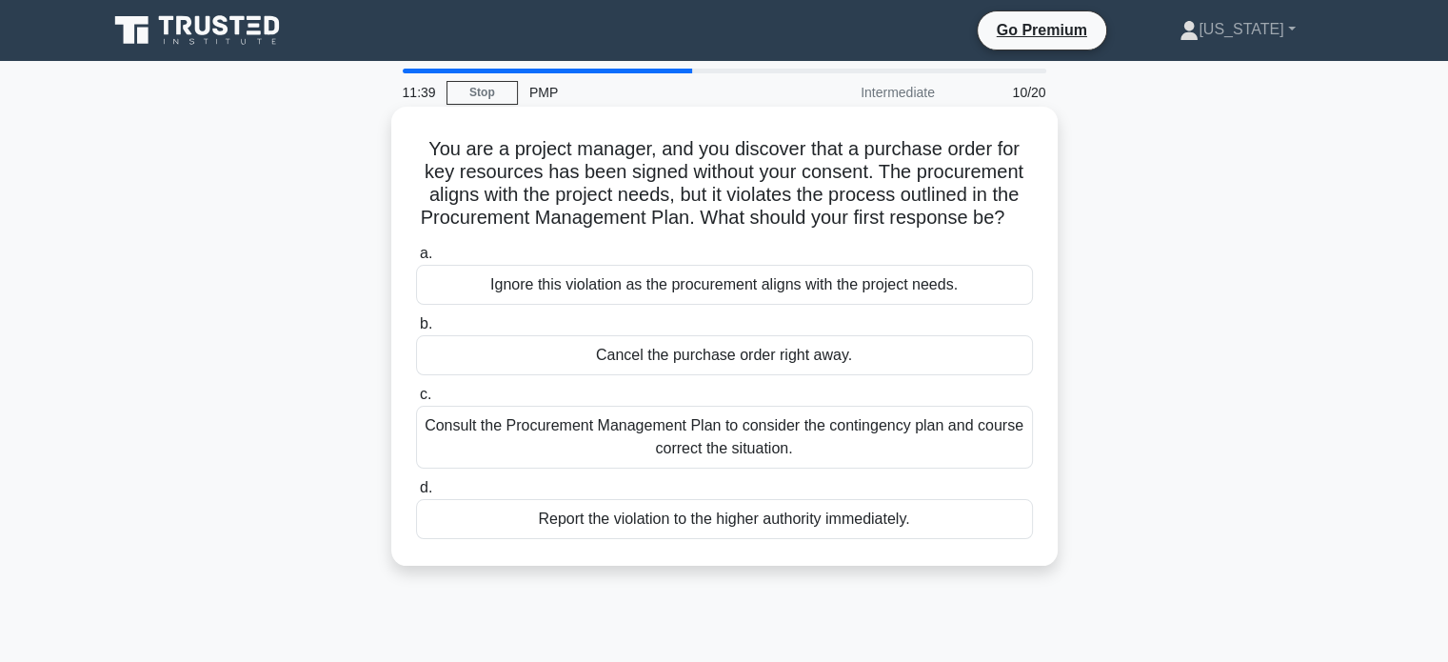
click at [813, 460] on div "Consult the Procurement Management Plan to consider the contingency plan and co…" at bounding box center [724, 437] width 617 height 63
click at [416, 401] on input "c. Consult the Procurement Management Plan to consider the contingency plan and…" at bounding box center [416, 394] width 0 height 12
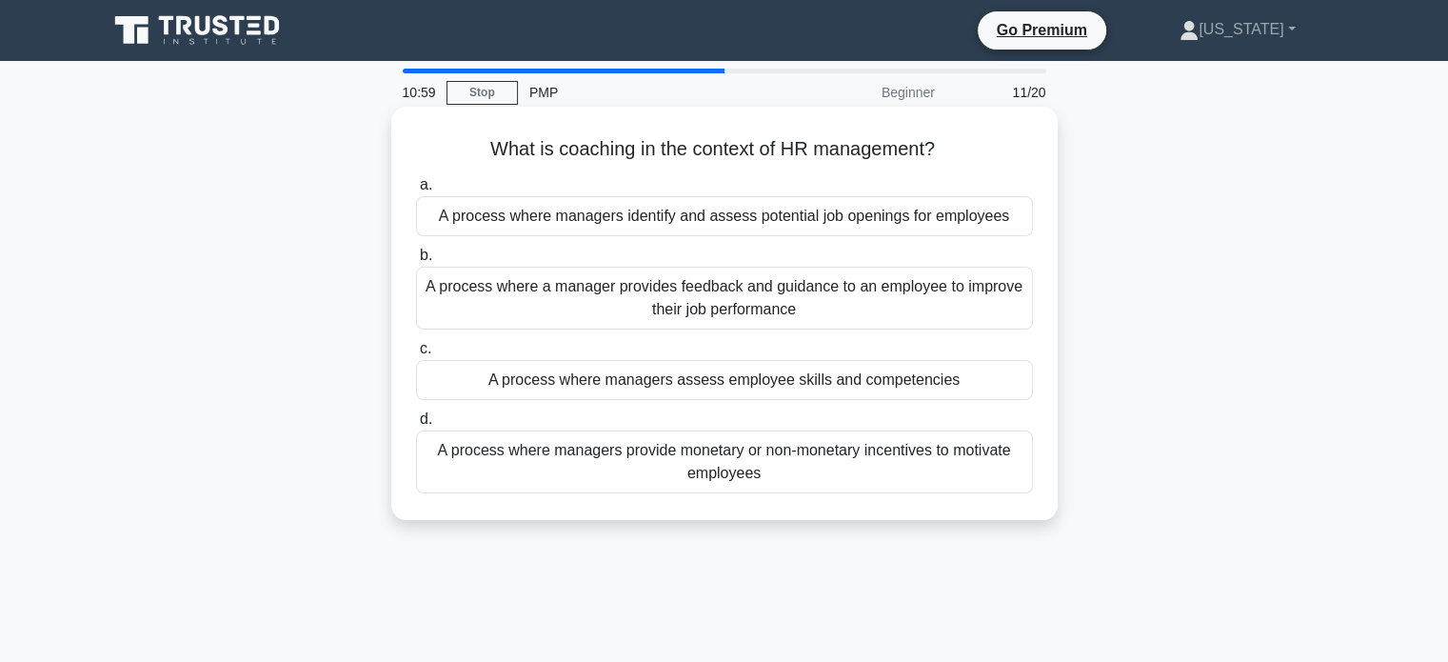
click at [830, 461] on div "A process where managers provide monetary or non-monetary incentives to motivat…" at bounding box center [724, 461] width 617 height 63
click at [416, 426] on input "d. A process where managers provide monetary or non-monetary incentives to moti…" at bounding box center [416, 419] width 0 height 12
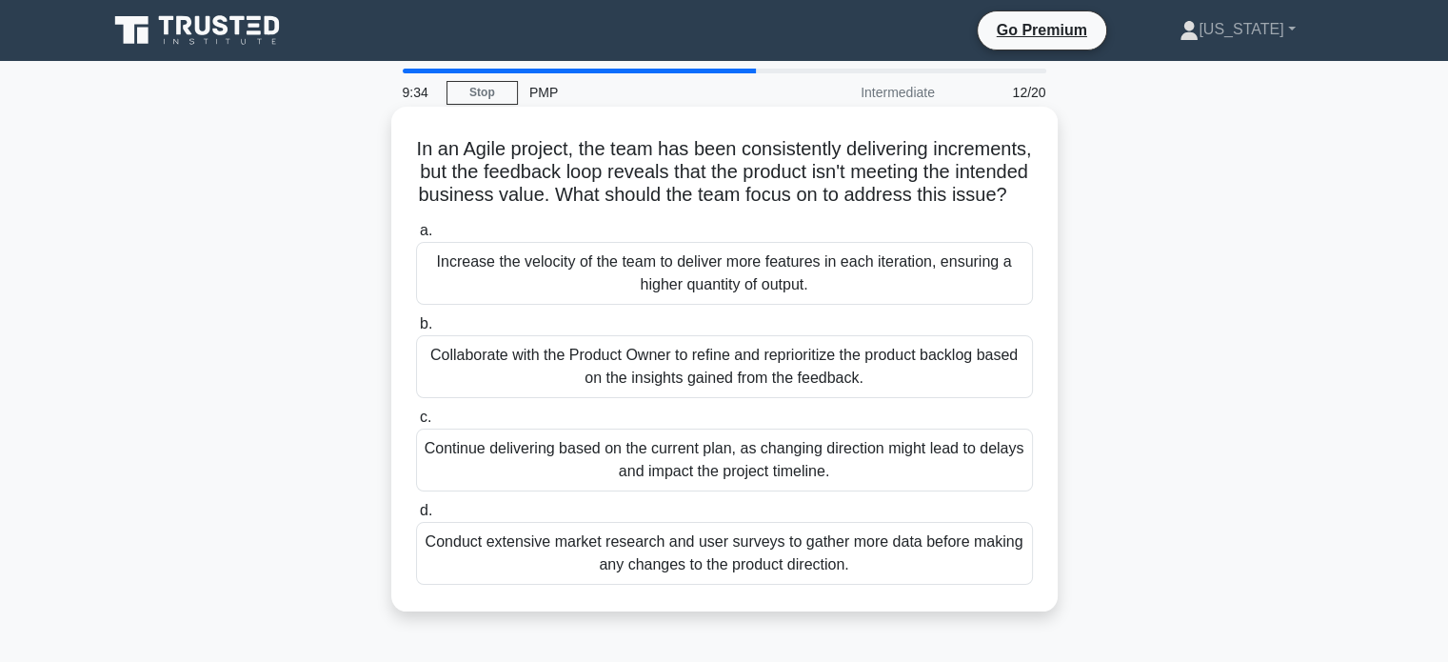
click at [738, 387] on div "Collaborate with the Product Owner to refine and reprioritize the product backl…" at bounding box center [724, 366] width 617 height 63
click at [416, 330] on input "b. Collaborate with the Product Owner to refine and reprioritize the product ba…" at bounding box center [416, 324] width 0 height 12
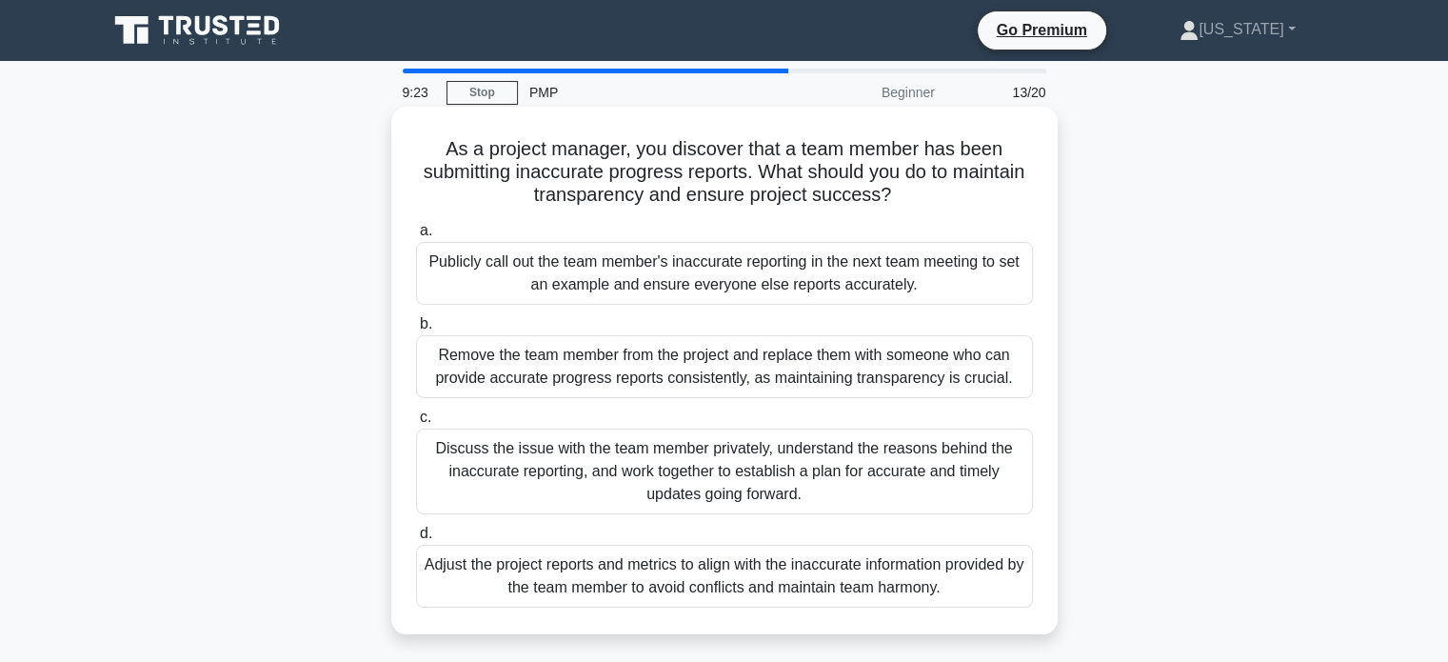
click at [834, 474] on div "Discuss the issue with the team member privately, understand the reasons behind…" at bounding box center [724, 471] width 617 height 86
click at [416, 424] on input "c. Discuss the issue with the team member privately, understand the reasons beh…" at bounding box center [416, 417] width 0 height 12
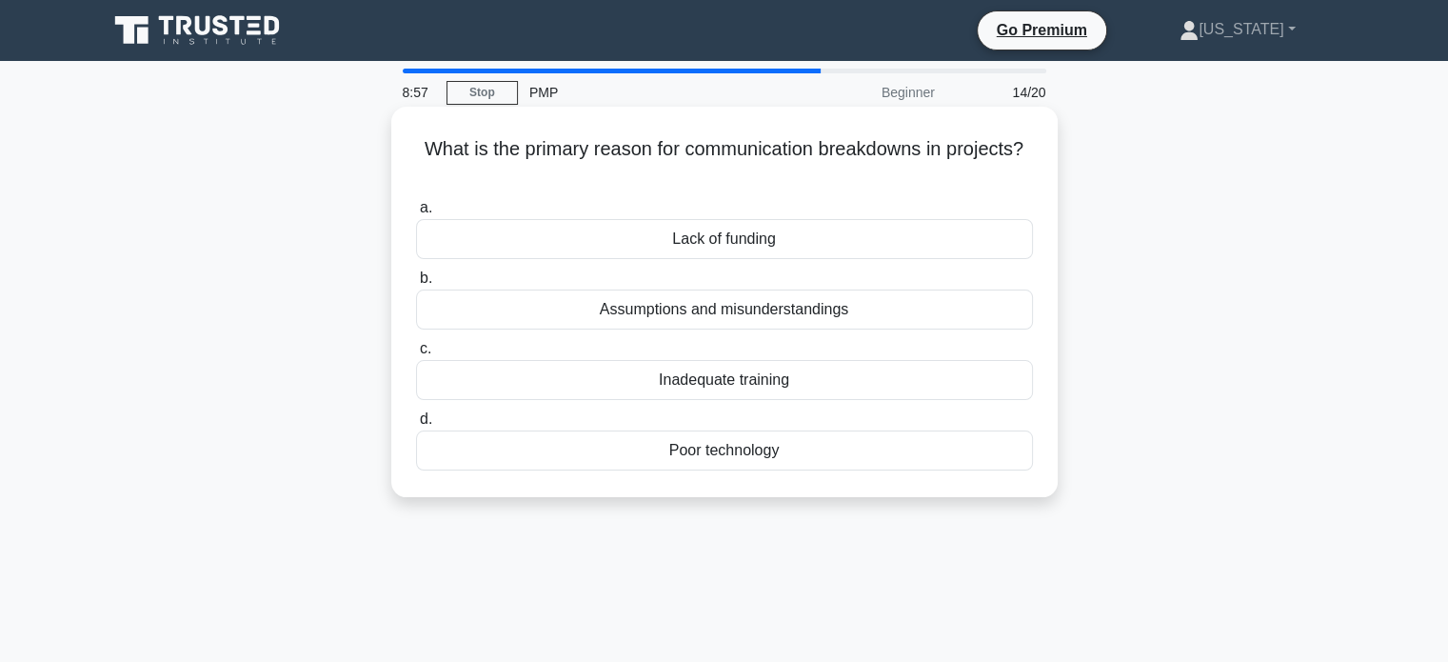
click at [819, 316] on div "Assumptions and misunderstandings" at bounding box center [724, 309] width 617 height 40
click at [416, 285] on input "b. Assumptions and misunderstandings" at bounding box center [416, 278] width 0 height 12
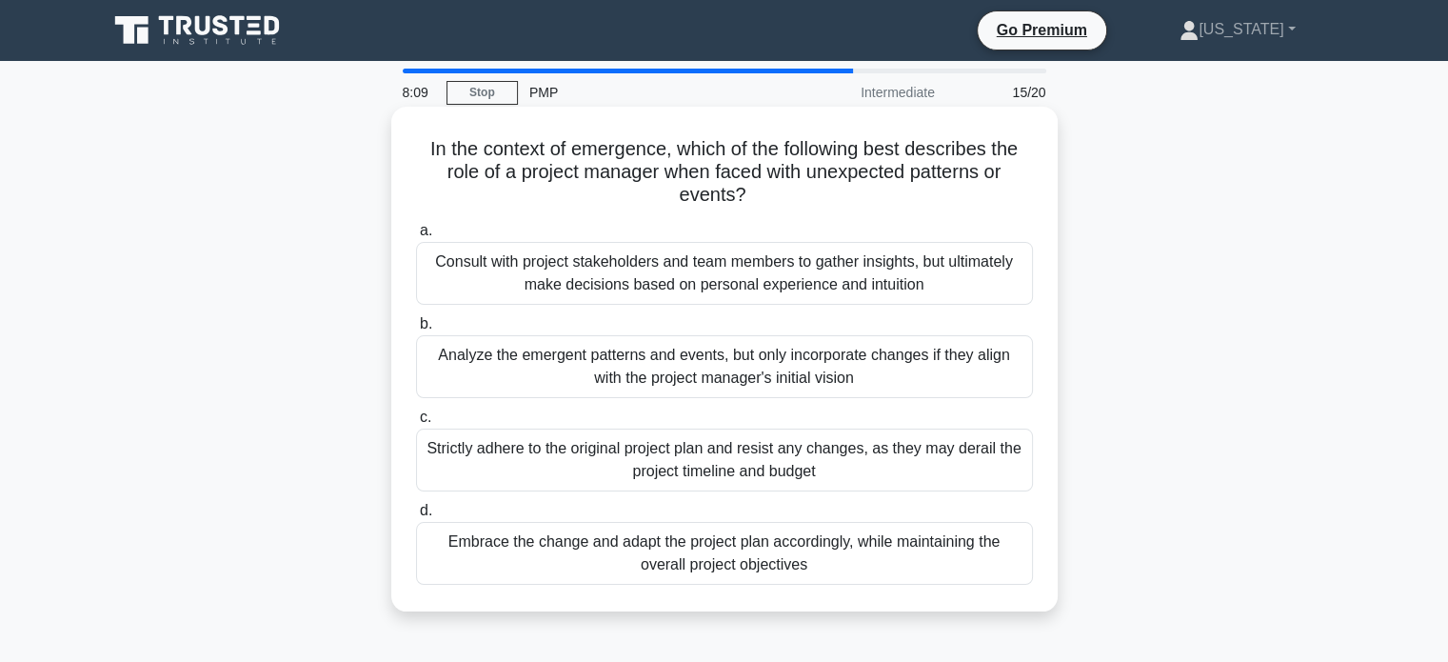
click at [792, 563] on div "Embrace the change and adapt the project plan accordingly, while maintaining th…" at bounding box center [724, 553] width 617 height 63
click at [416, 517] on input "d. Embrace the change and adapt the project plan accordingly, while maintaining…" at bounding box center [416, 511] width 0 height 12
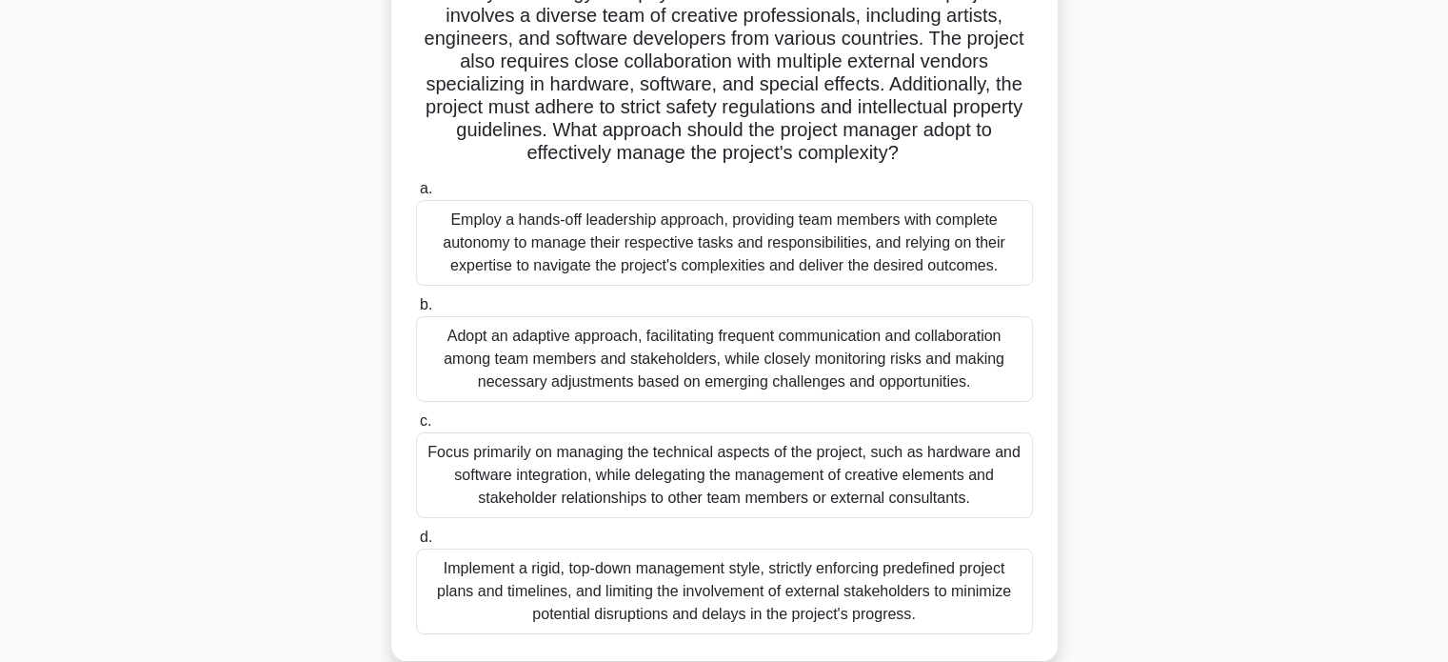
scroll to position [286, 0]
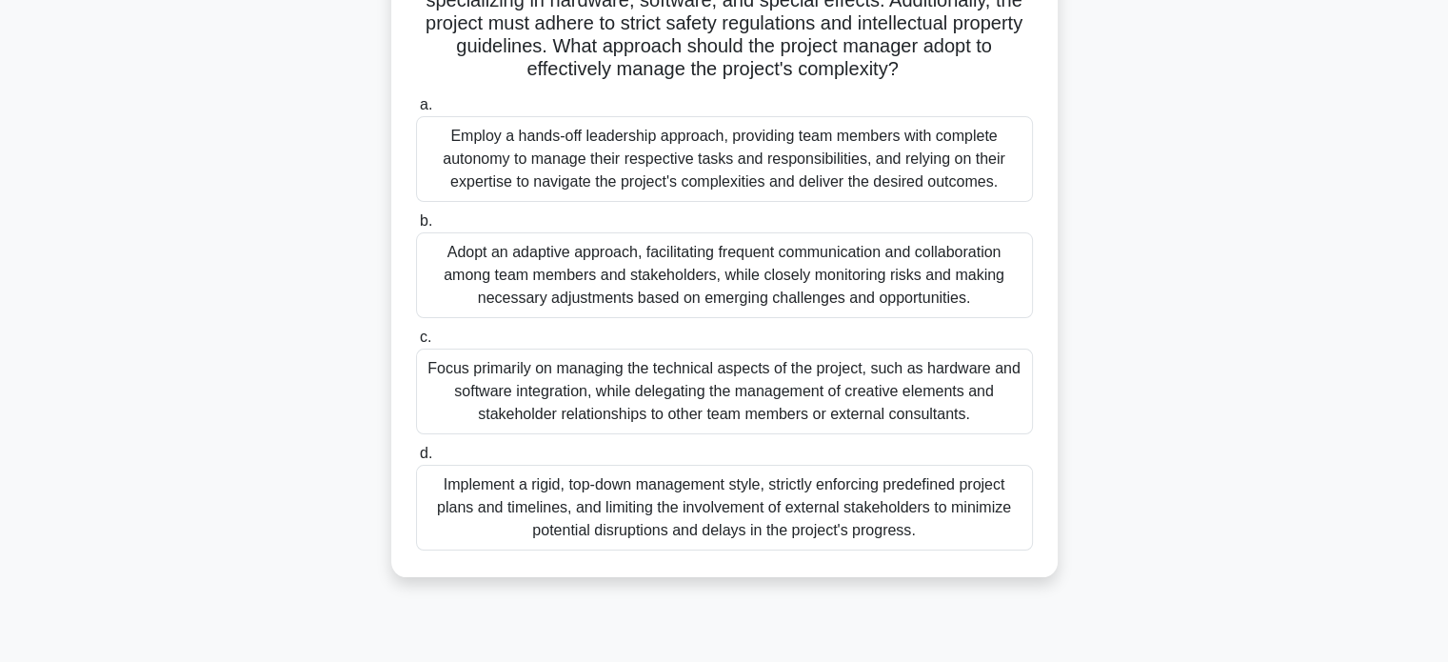
click at [758, 276] on div "Adopt an adaptive approach, facilitating frequent communication and collaborati…" at bounding box center [724, 275] width 617 height 86
click at [416, 228] on input "b. Adopt an adaptive approach, facilitating frequent communication and collabor…" at bounding box center [416, 221] width 0 height 12
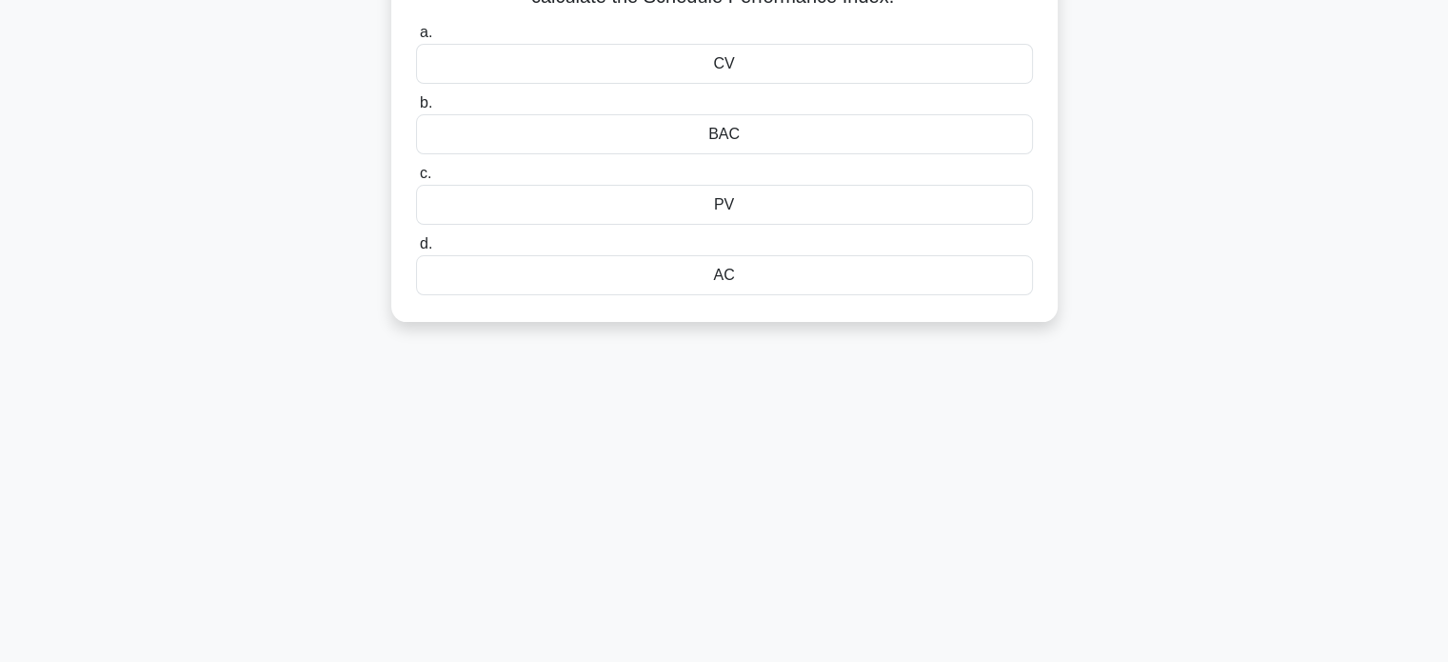
scroll to position [0, 0]
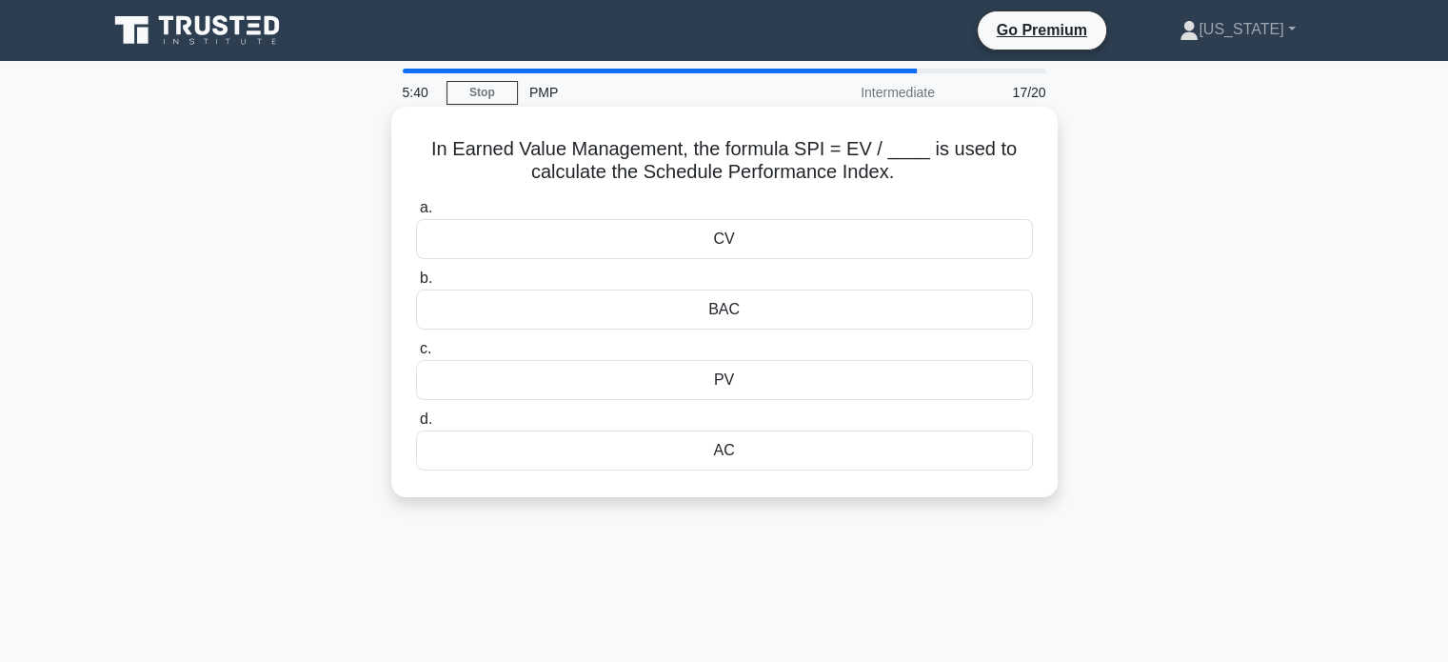
click at [784, 228] on div "CV" at bounding box center [724, 239] width 617 height 40
click at [416, 214] on input "a. CV" at bounding box center [416, 208] width 0 height 12
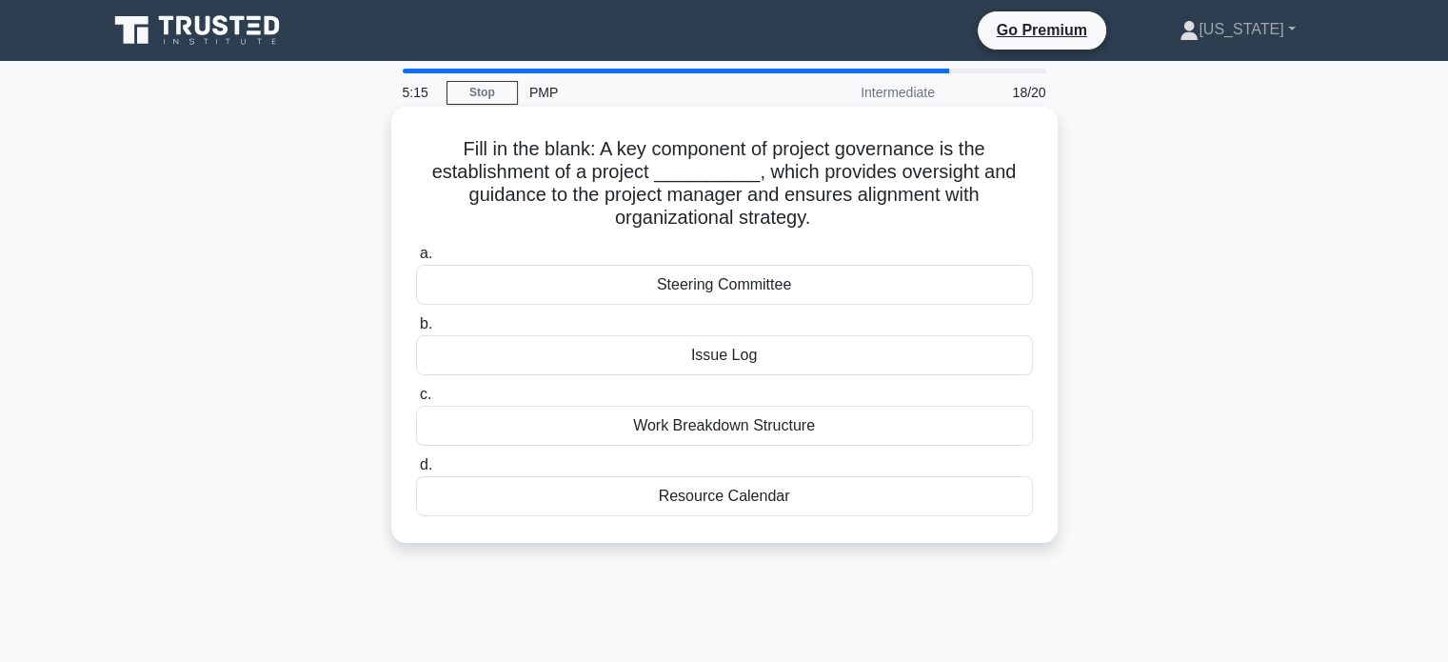
click at [764, 355] on div "Issue Log" at bounding box center [724, 355] width 617 height 40
click at [416, 330] on input "b. Issue Log" at bounding box center [416, 324] width 0 height 12
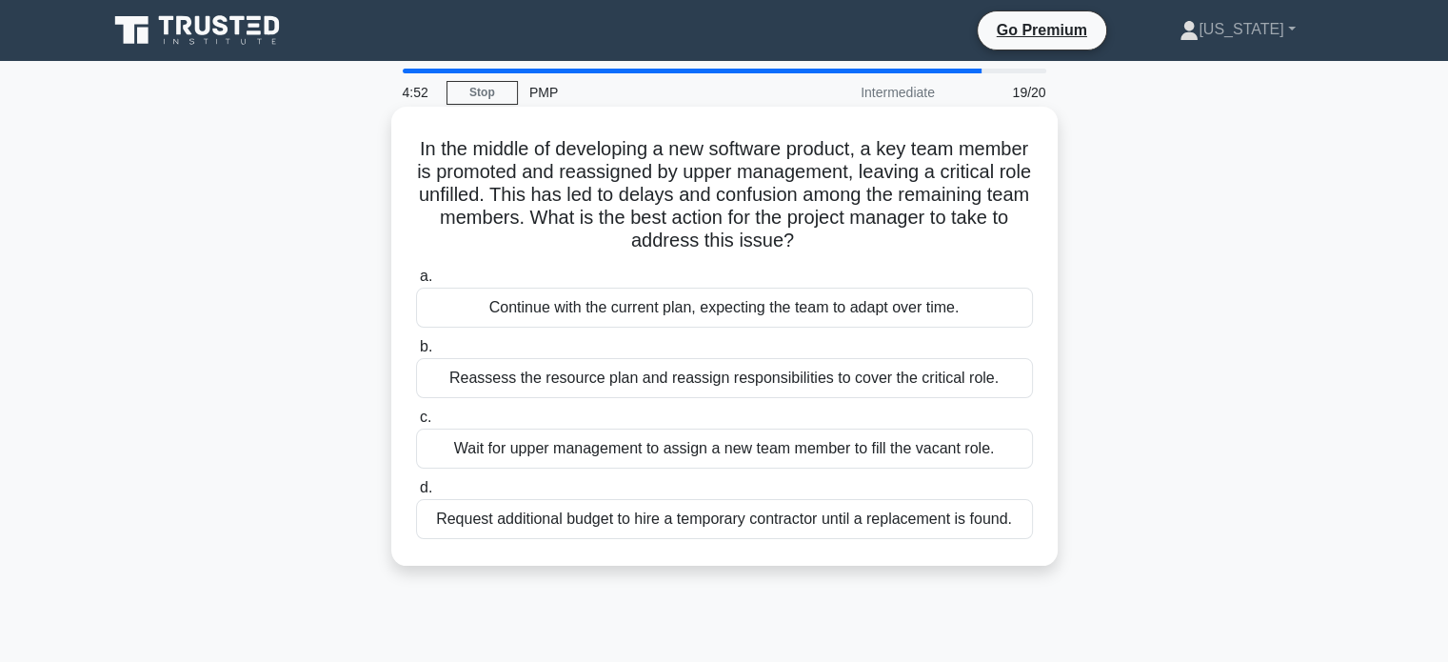
click at [733, 384] on div "Reassess the resource plan and reassign responsibilities to cover the critical …" at bounding box center [724, 378] width 617 height 40
click at [416, 353] on input "b. Reassess the resource plan and reassign responsibilities to cover the critic…" at bounding box center [416, 347] width 0 height 12
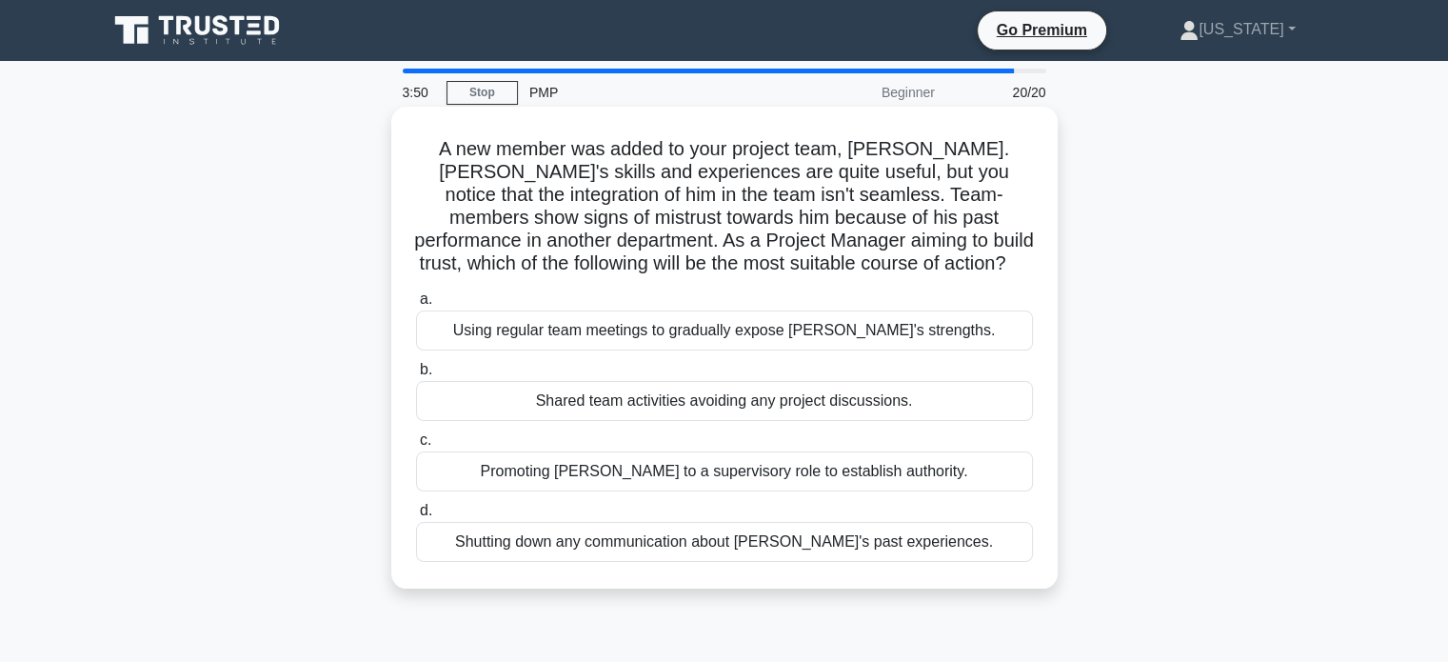
click at [800, 338] on div "Using regular team meetings to gradually expose Jay's strengths." at bounding box center [724, 330] width 617 height 40
click at [416, 306] on input "a. Using regular team meetings to gradually expose Jay's strengths." at bounding box center [416, 299] width 0 height 12
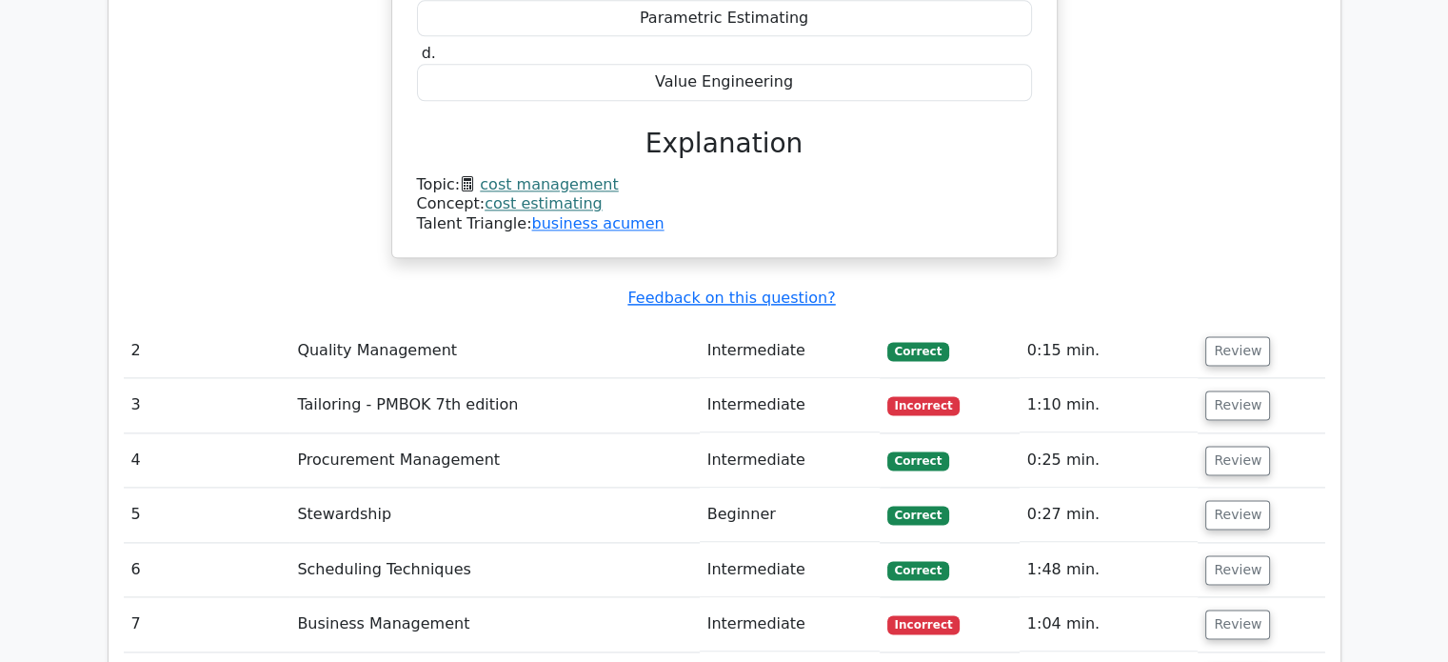
scroll to position [2570, 0]
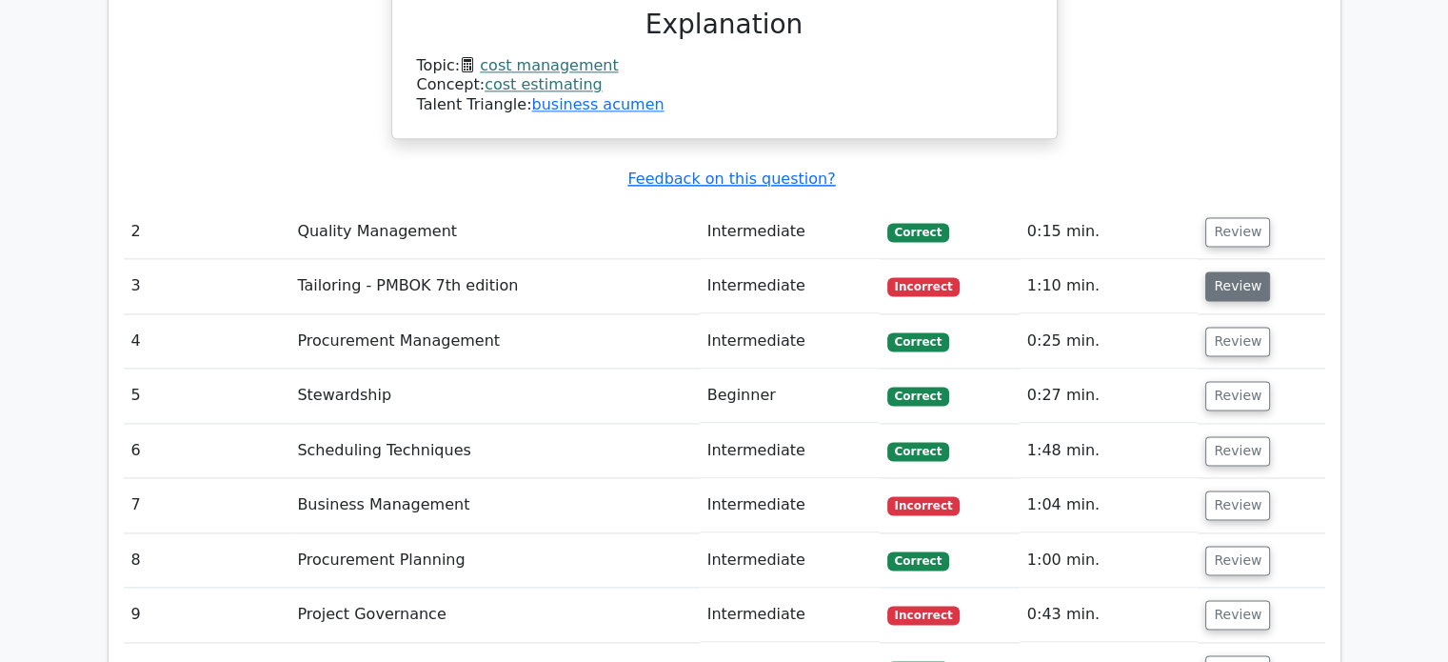
click at [1239, 271] on button "Review" at bounding box center [1237, 286] width 65 height 30
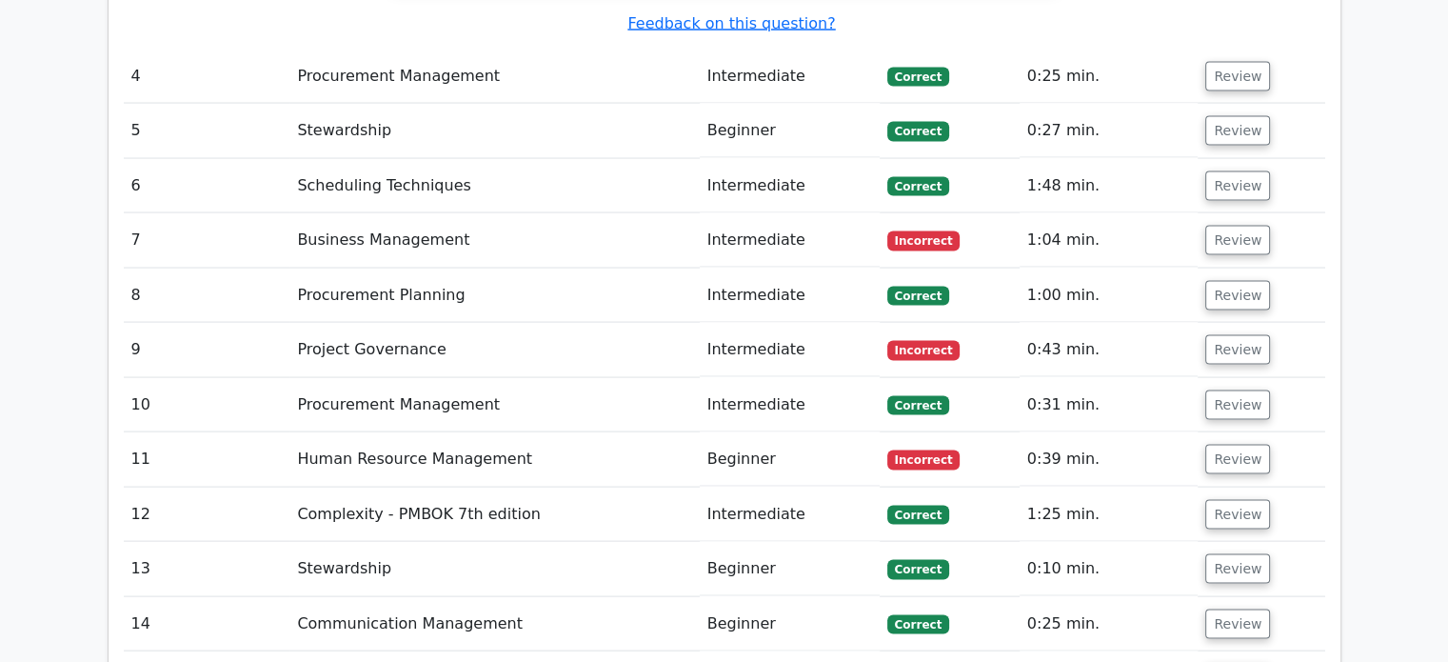
scroll to position [3808, 0]
click at [1245, 225] on button "Review" at bounding box center [1237, 240] width 65 height 30
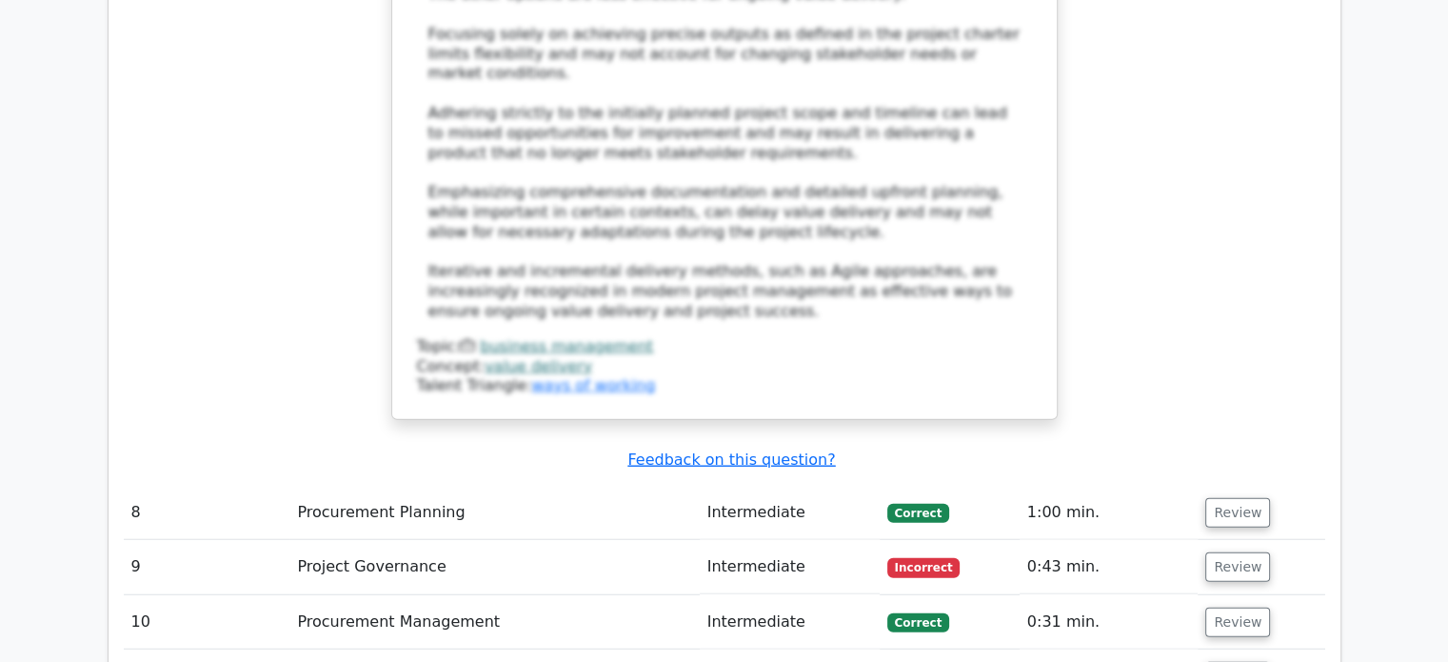
scroll to position [4950, 0]
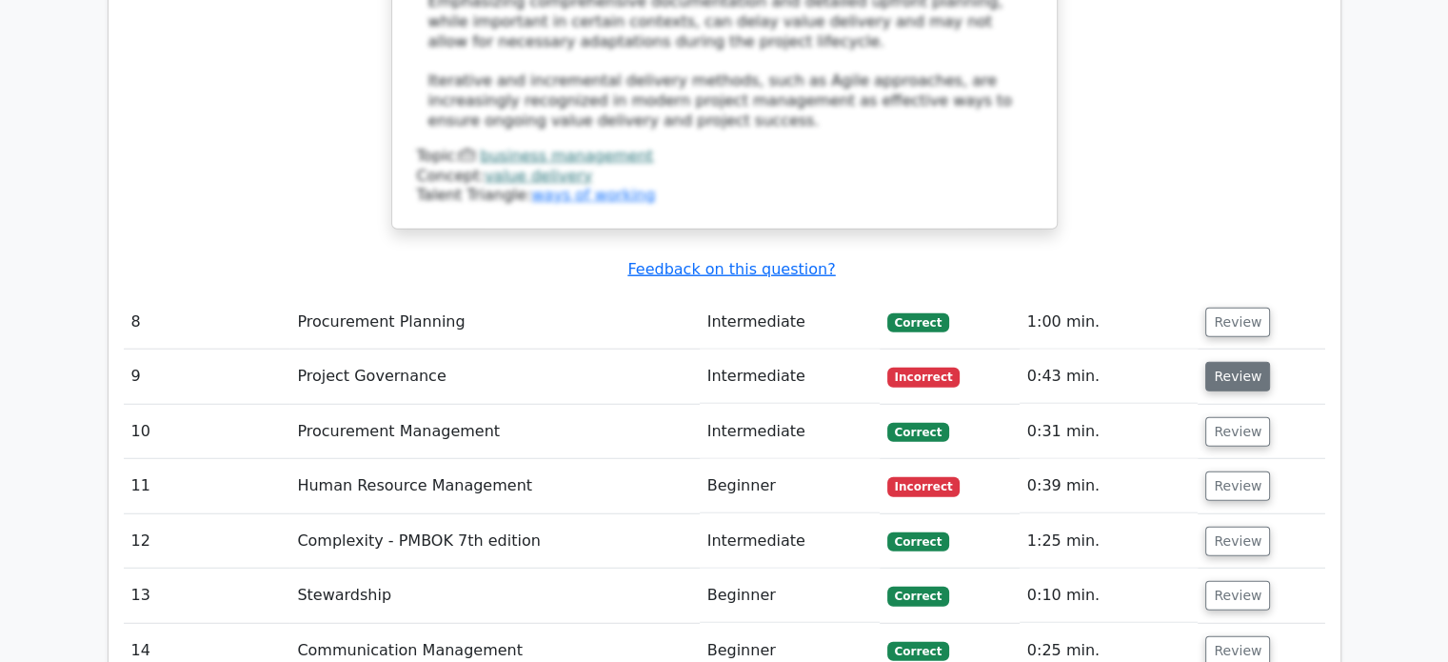
click at [1232, 362] on button "Review" at bounding box center [1237, 377] width 65 height 30
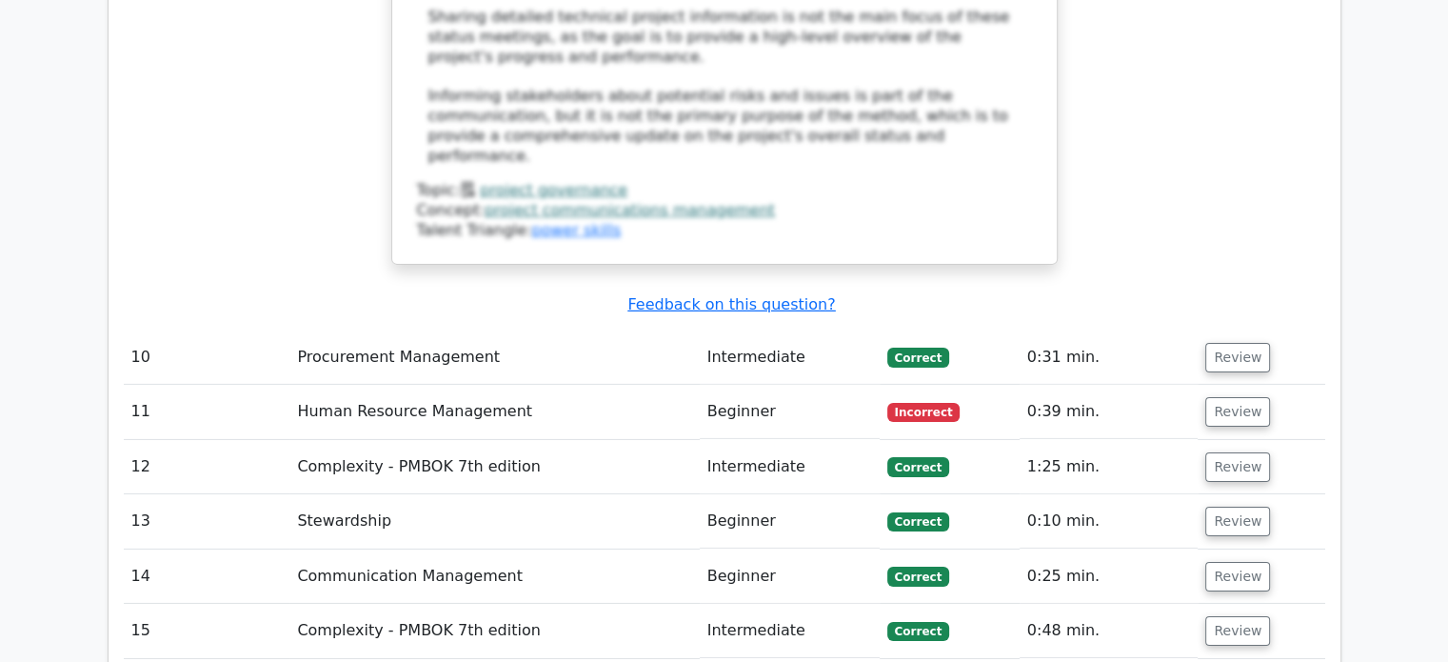
scroll to position [6188, 0]
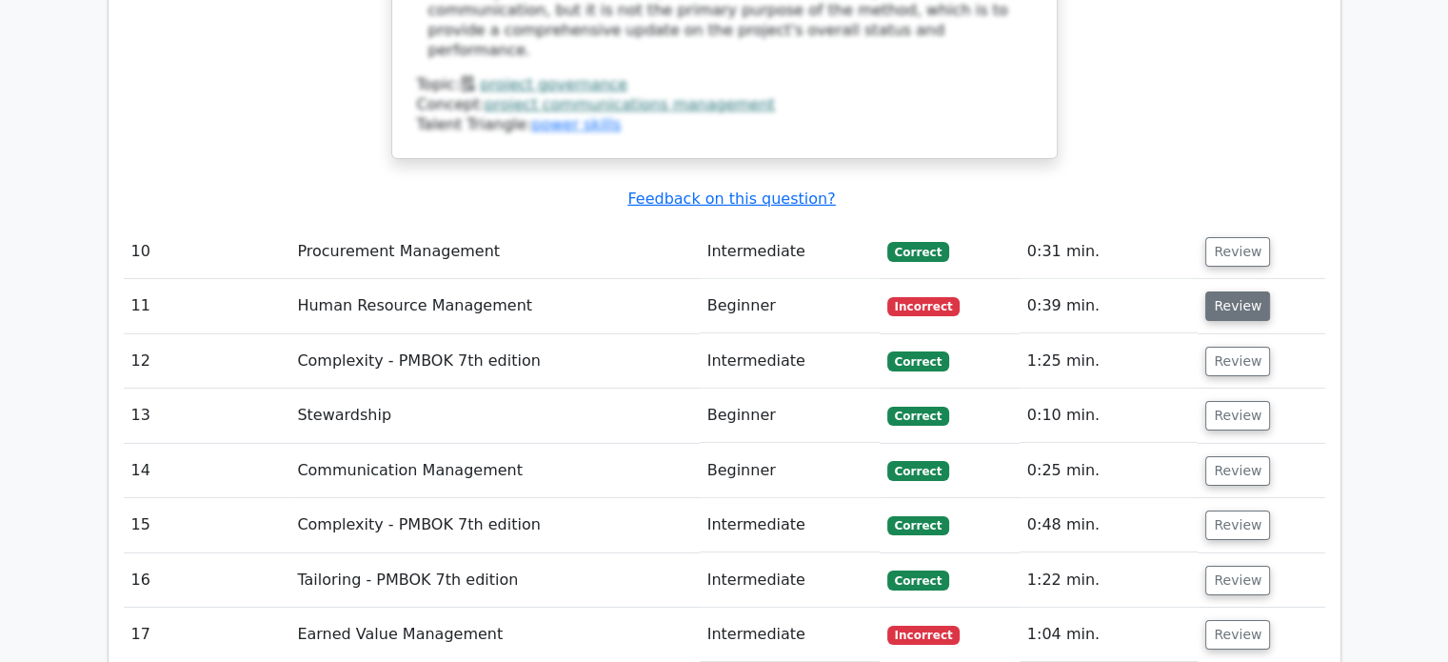
click at [1250, 291] on button "Review" at bounding box center [1237, 306] width 65 height 30
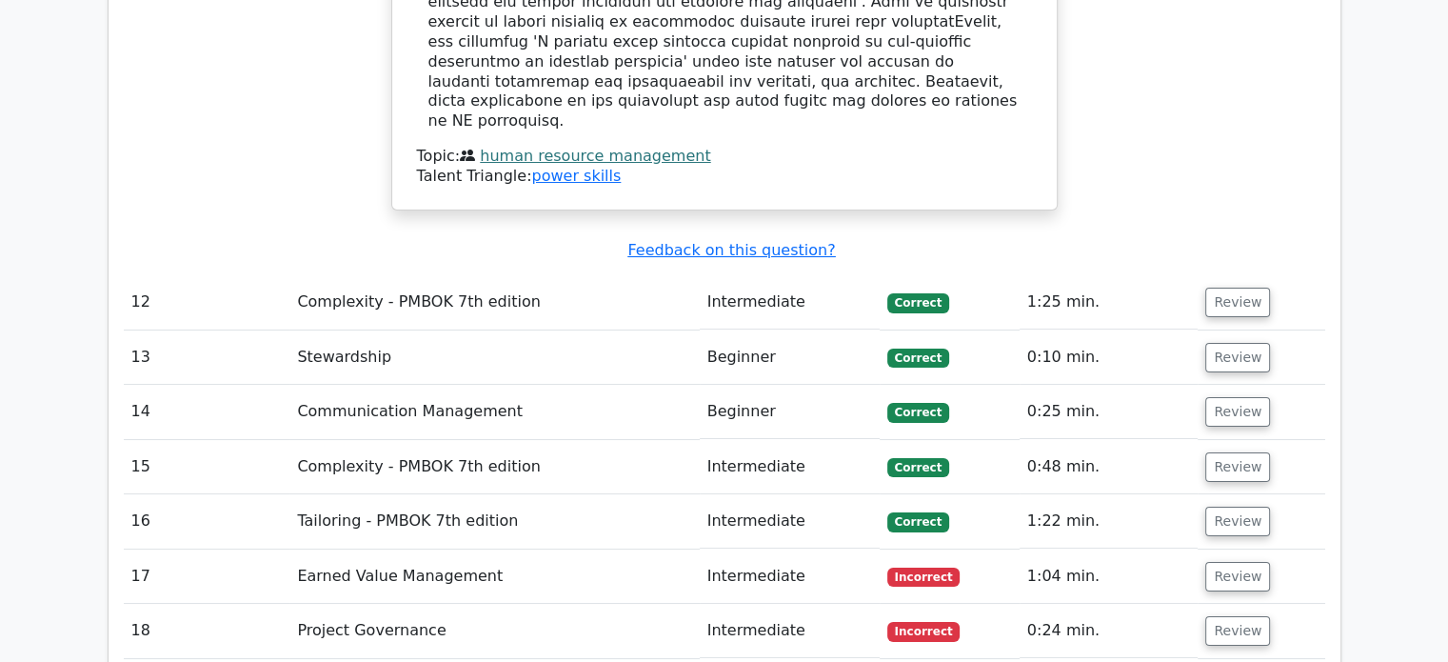
scroll to position [7330, 0]
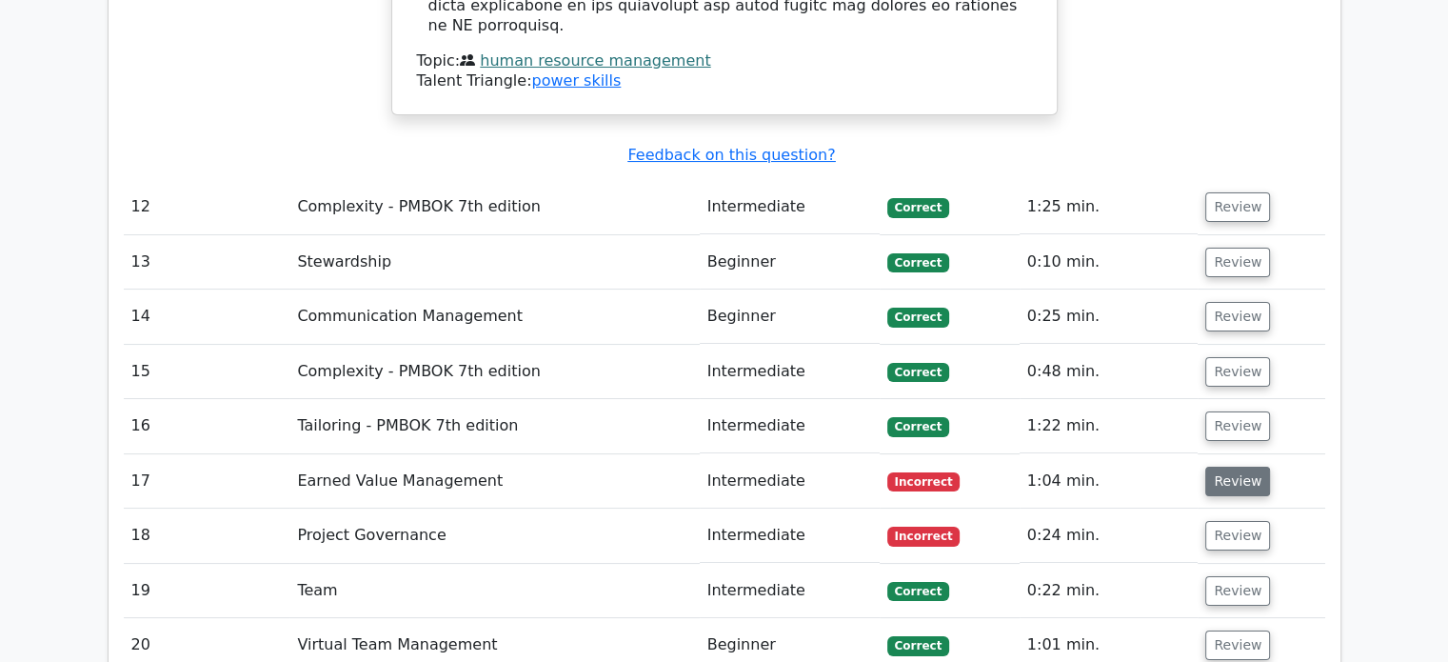
click at [1215, 466] on button "Review" at bounding box center [1237, 481] width 65 height 30
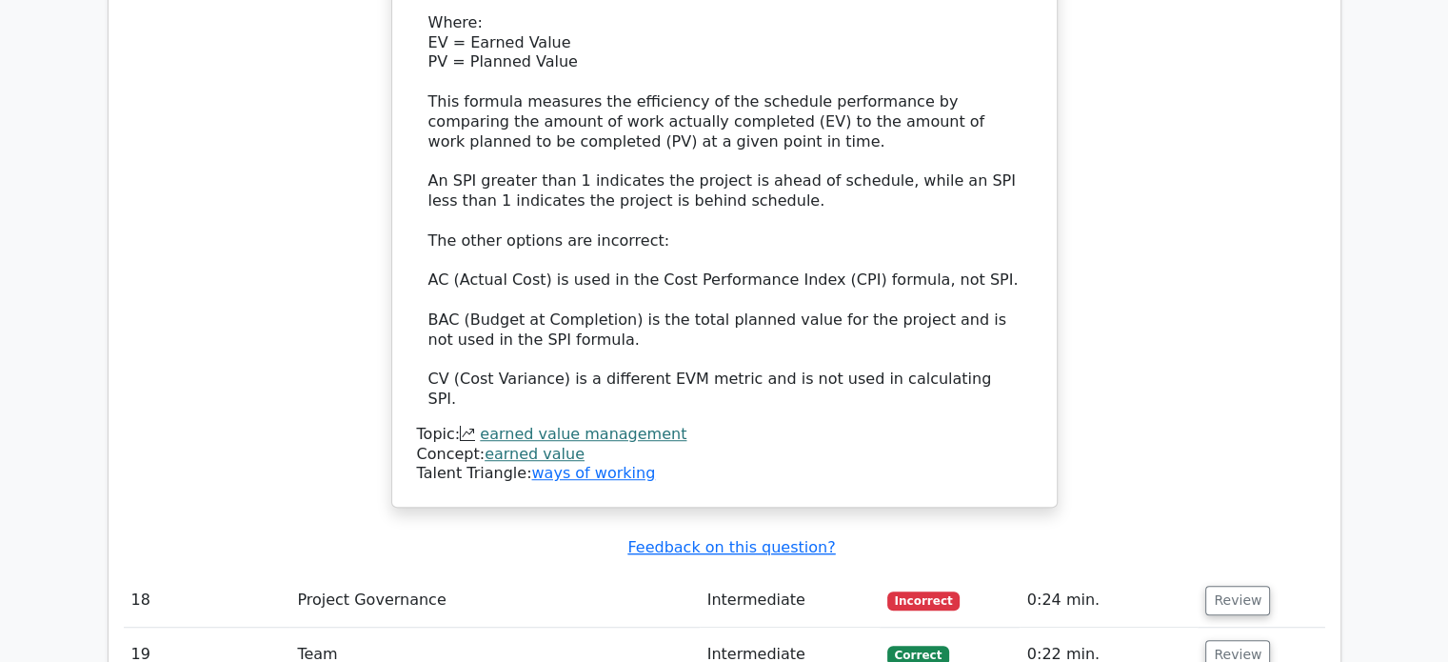
scroll to position [8472, 0]
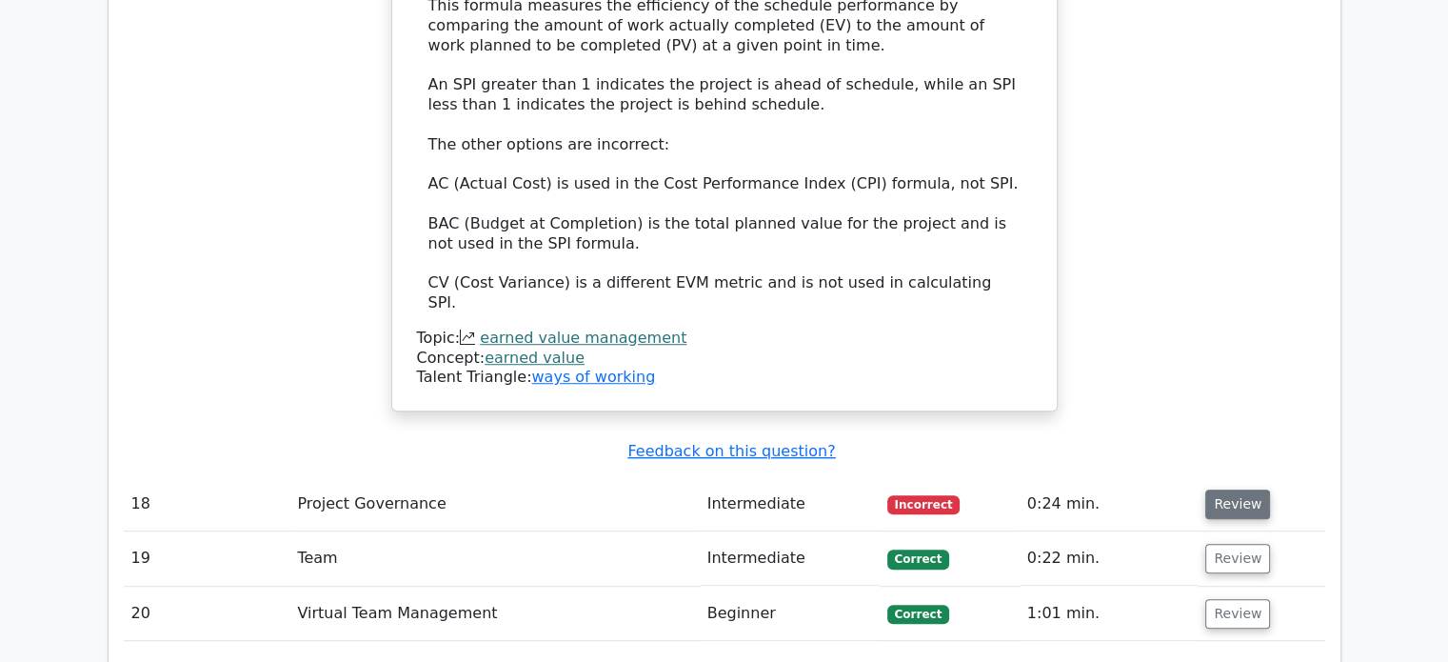
click at [1249, 489] on button "Review" at bounding box center [1237, 504] width 65 height 30
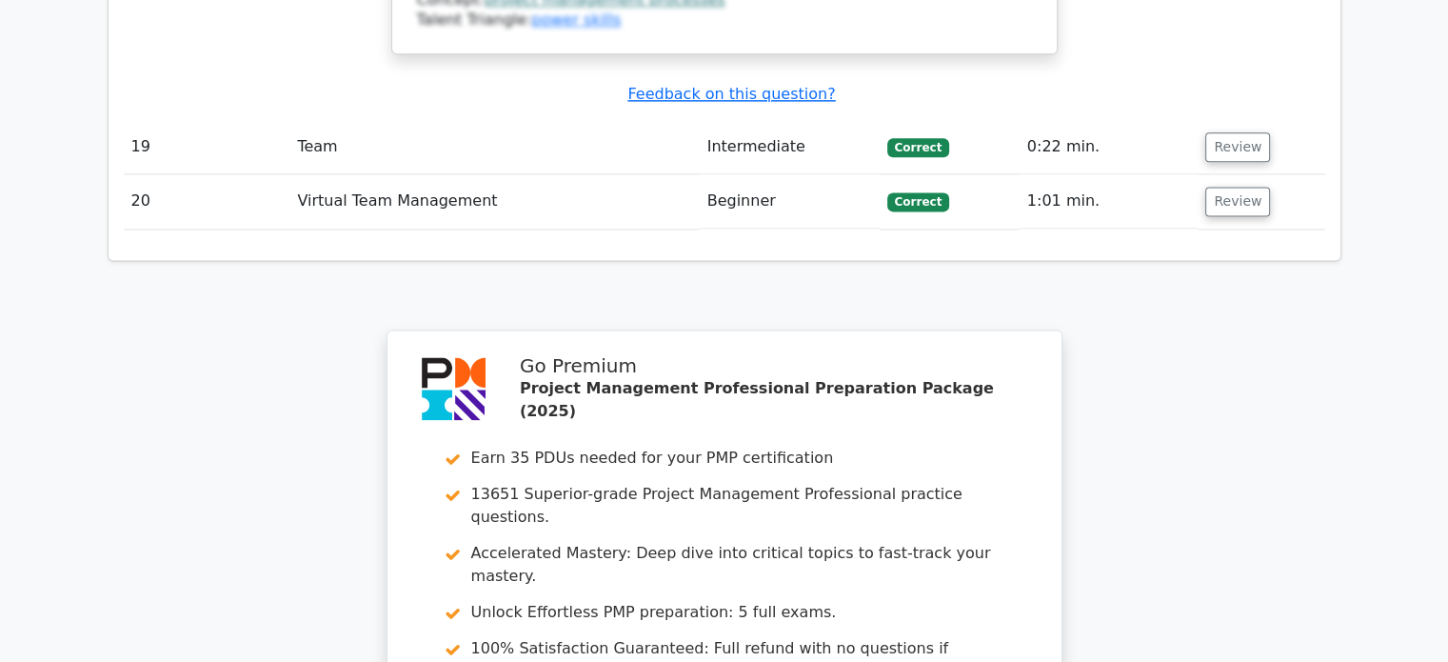
scroll to position [9805, 0]
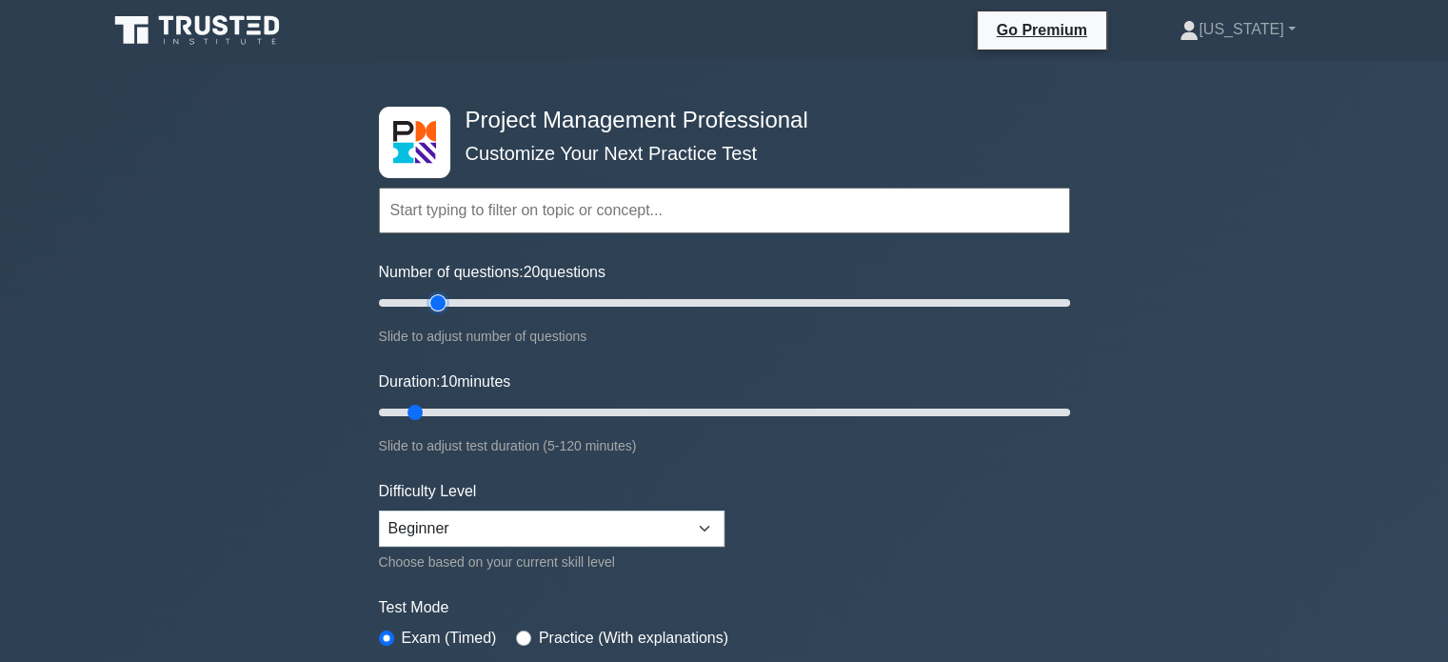
drag, startPoint x: 0, startPoint y: 0, endPoint x: 442, endPoint y: 289, distance: 528.1
type input "20"
click at [442, 291] on input "Number of questions: 20 questions" at bounding box center [724, 302] width 691 height 23
drag, startPoint x: 417, startPoint y: 408, endPoint x: 503, endPoint y: 409, distance: 85.7
type input "25"
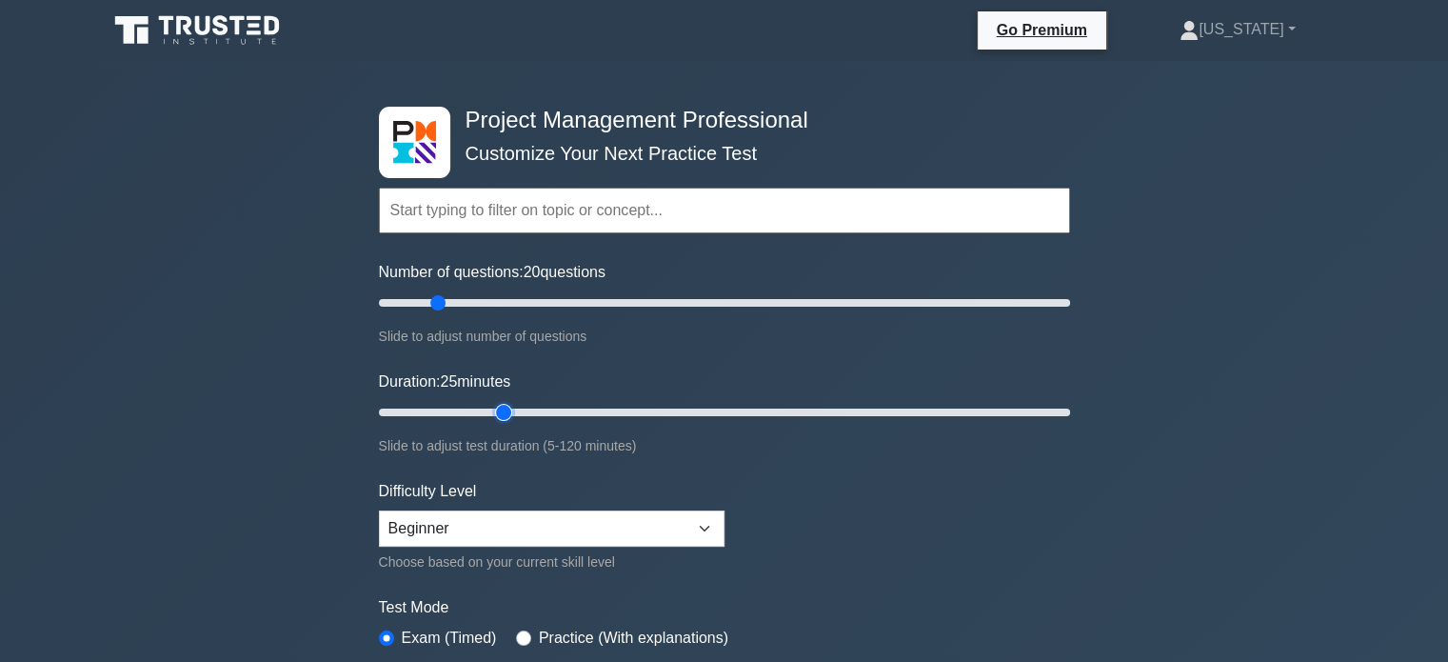
click at [503, 409] on input "Duration: 25 minutes" at bounding box center [724, 412] width 691 height 23
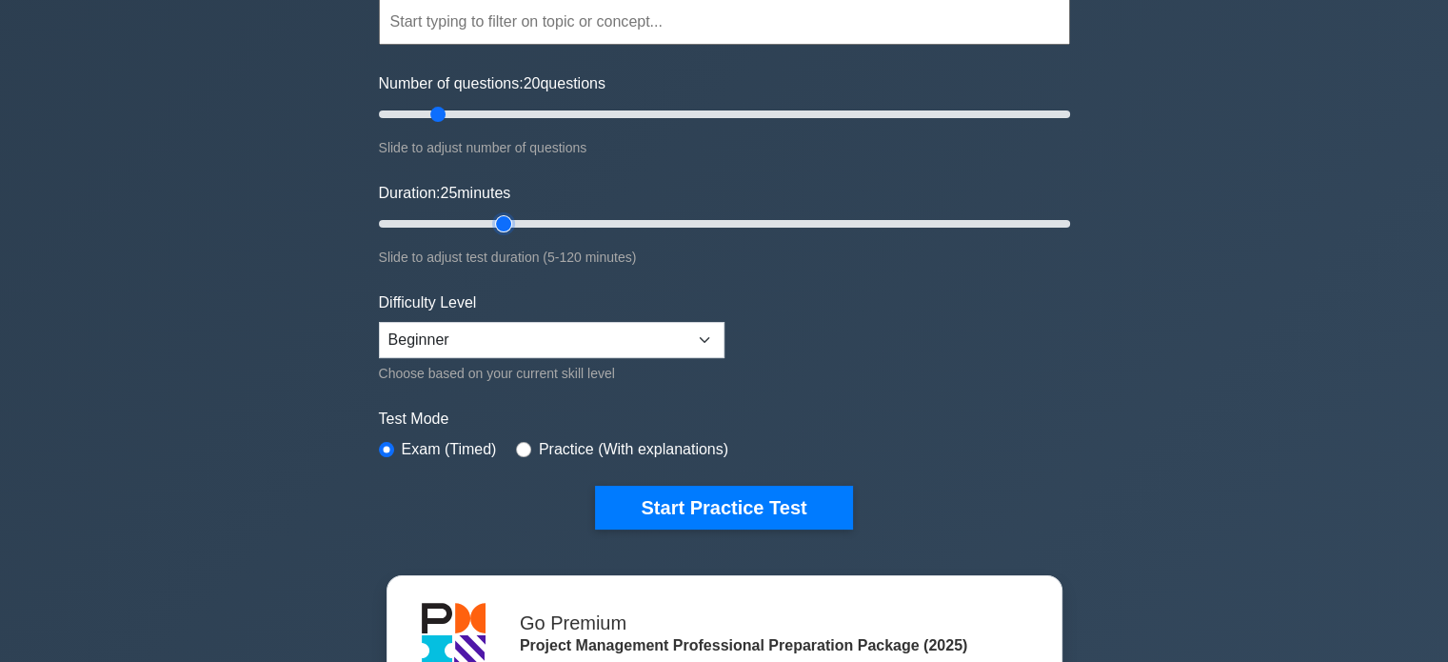
scroll to position [190, 0]
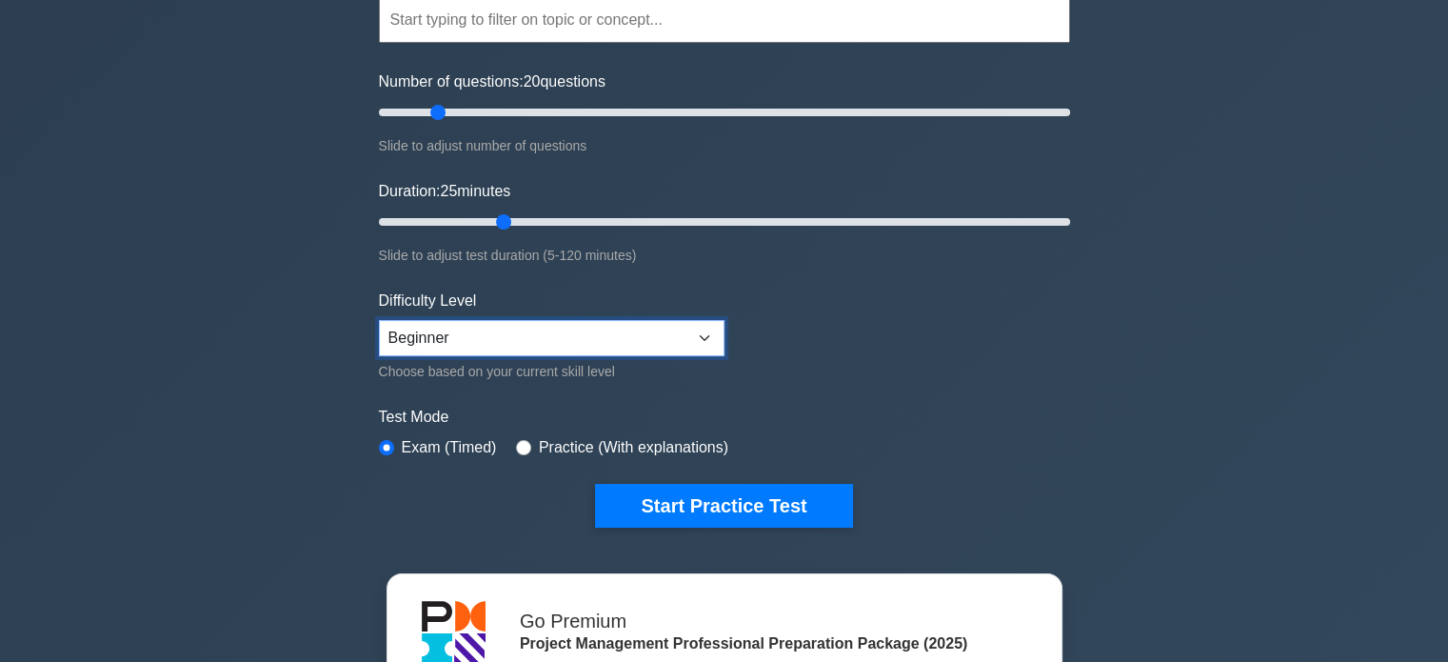
click at [441, 332] on select "Beginner Intermediate Expert" at bounding box center [552, 338] width 346 height 36
select select "intermediate"
click at [379, 320] on select "Beginner Intermediate Expert" at bounding box center [552, 338] width 346 height 36
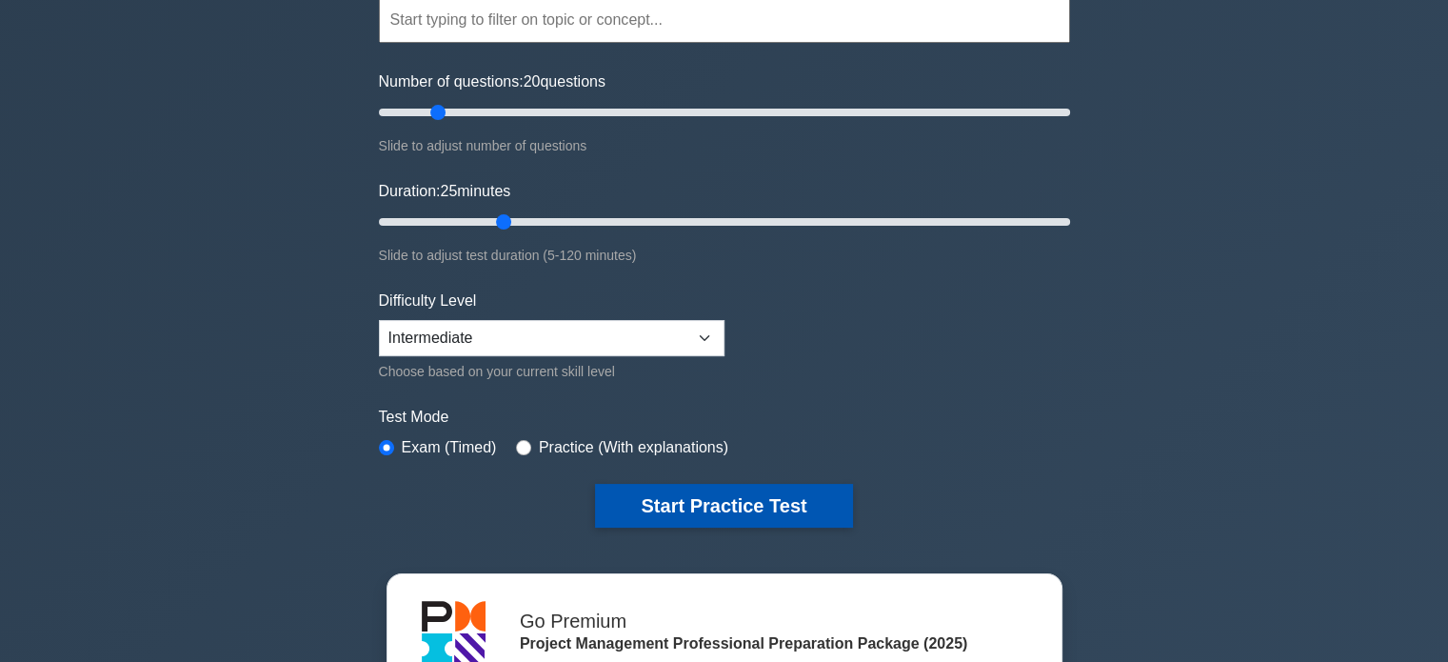
click at [689, 498] on button "Start Practice Test" at bounding box center [723, 506] width 257 height 44
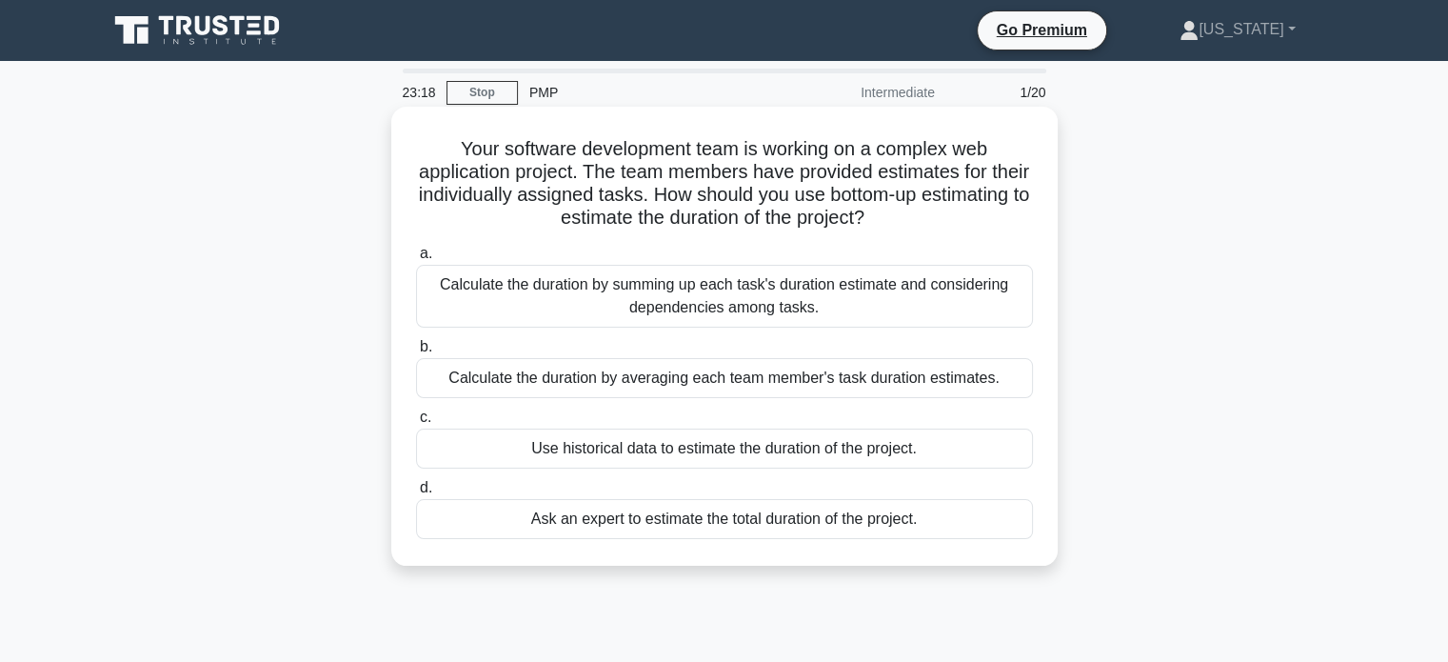
click at [799, 300] on div "Calculate the duration by summing up each task's duration estimate and consider…" at bounding box center [724, 296] width 617 height 63
click at [416, 260] on input "a. Calculate the duration by summing up each task's duration estimate and consi…" at bounding box center [416, 254] width 0 height 12
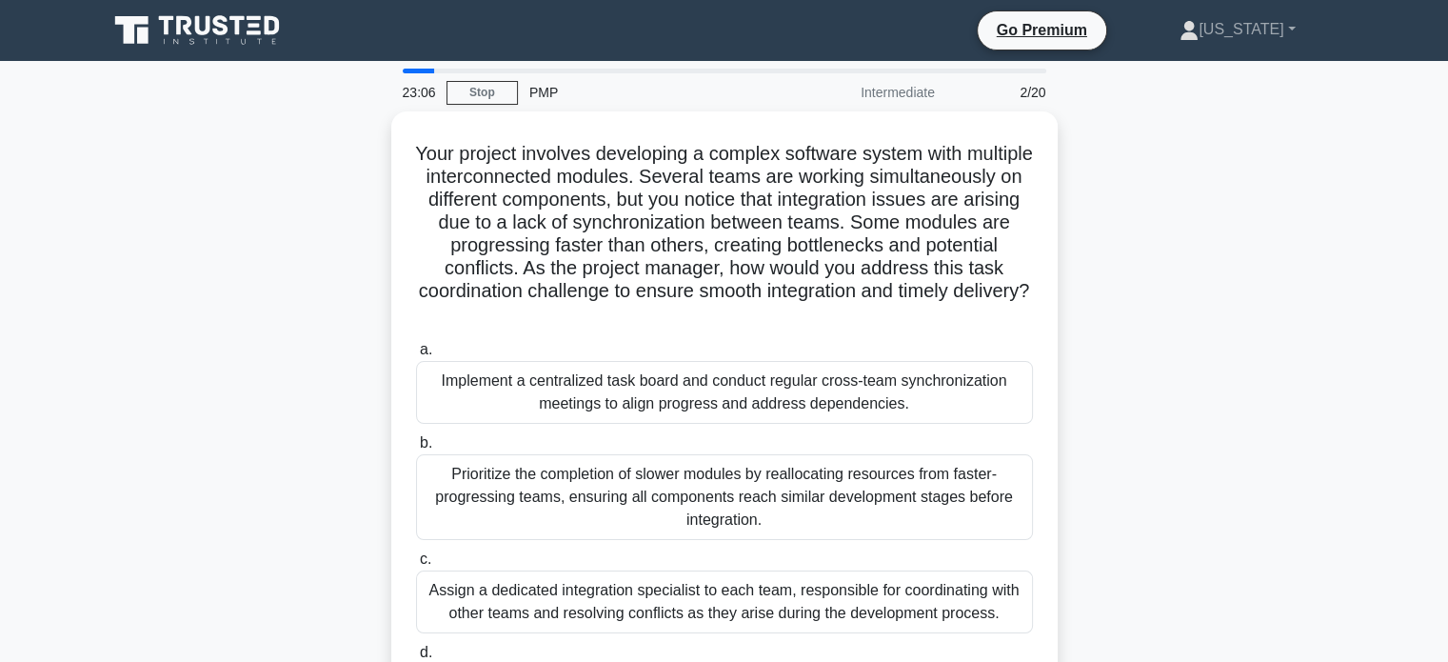
drag, startPoint x: 1220, startPoint y: 293, endPoint x: 1316, endPoint y: 191, distance: 139.4
click at [1316, 191] on div "Your project involves developing a complex software system with multiple interc…" at bounding box center [724, 454] width 1257 height 687
click at [486, 84] on link "Stop" at bounding box center [481, 93] width 71 height 24
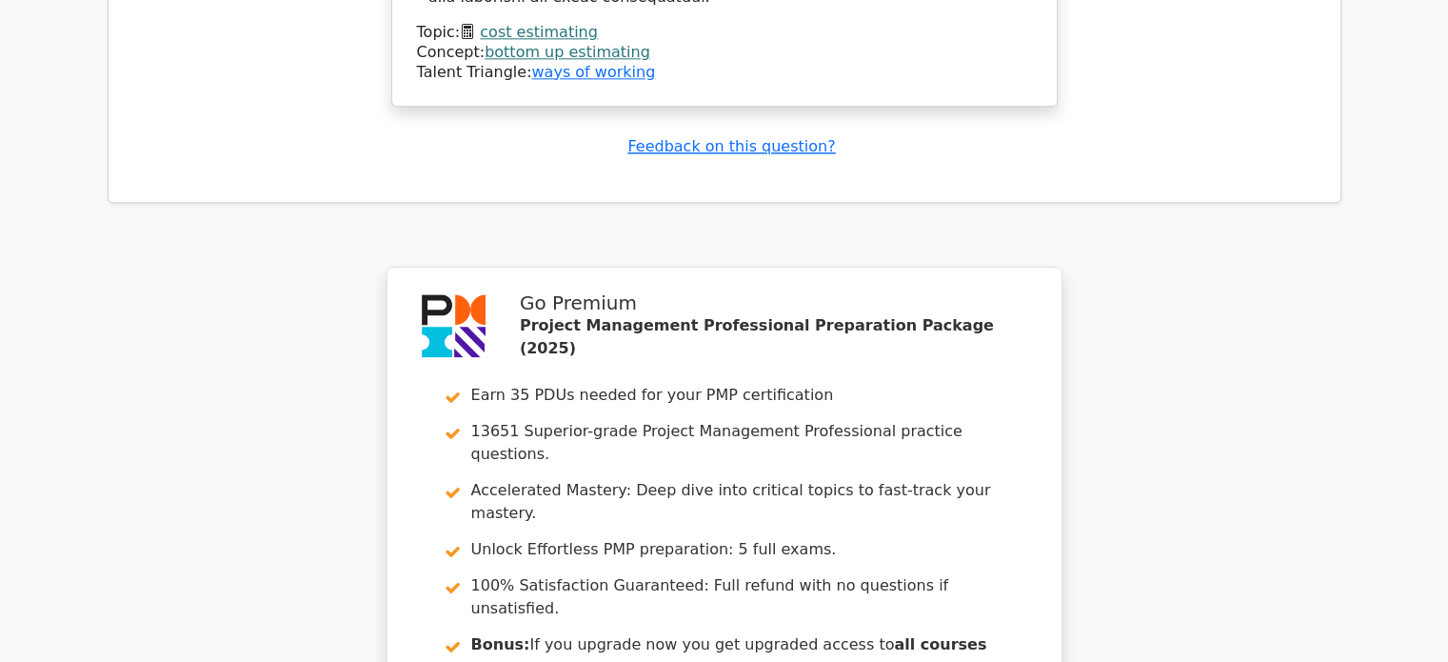
scroll to position [2665, 0]
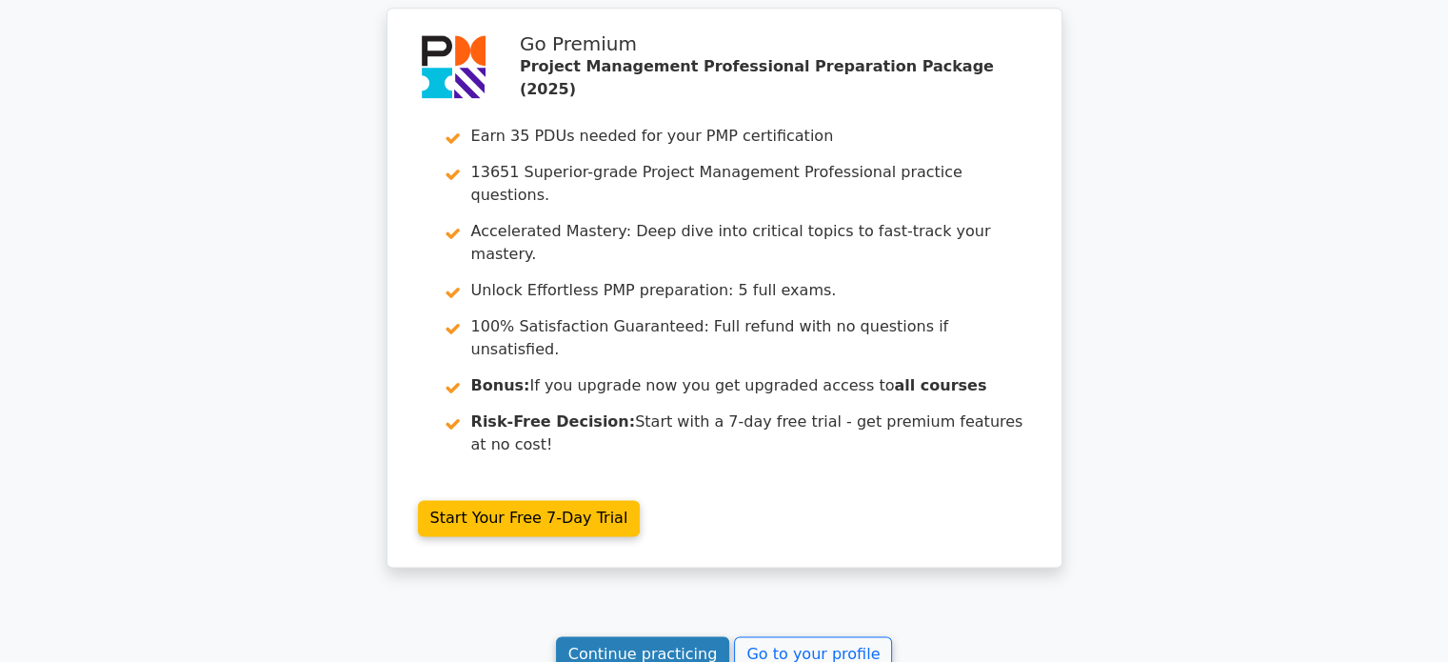
click at [688, 636] on link "Continue practicing" at bounding box center [643, 654] width 174 height 36
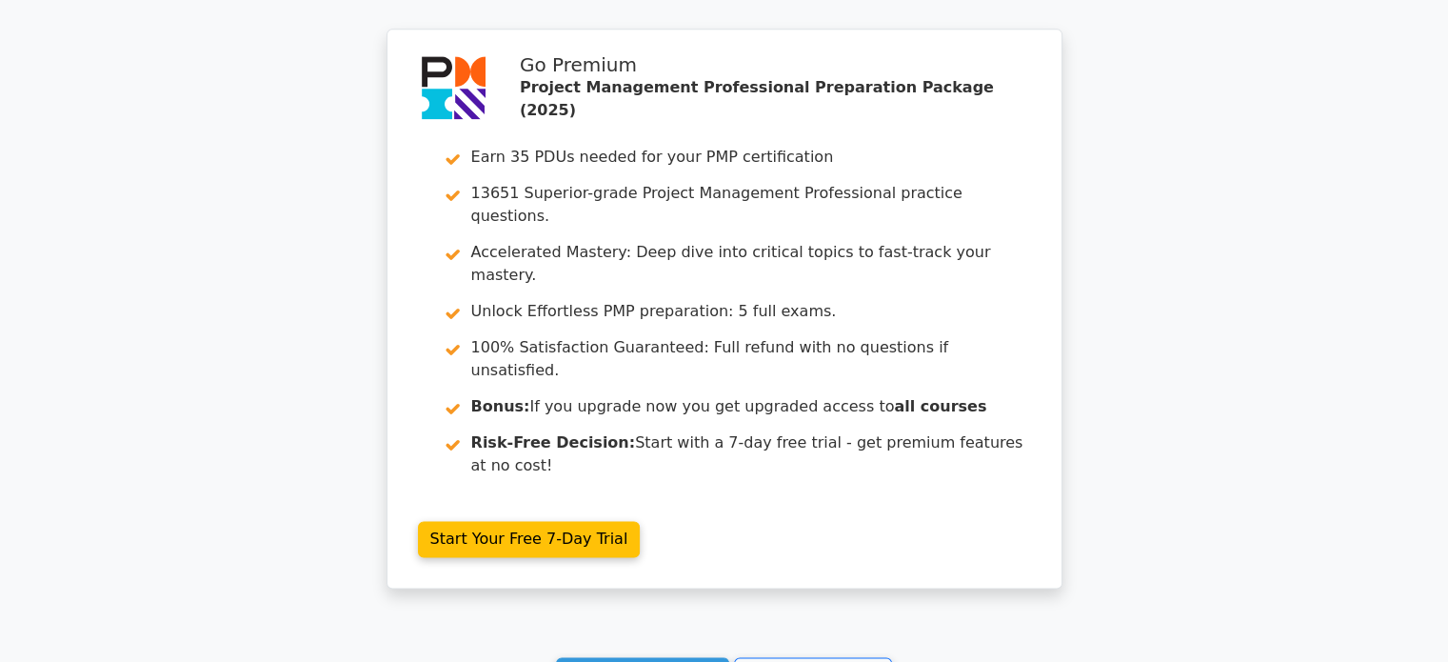
scroll to position [2713, 0]
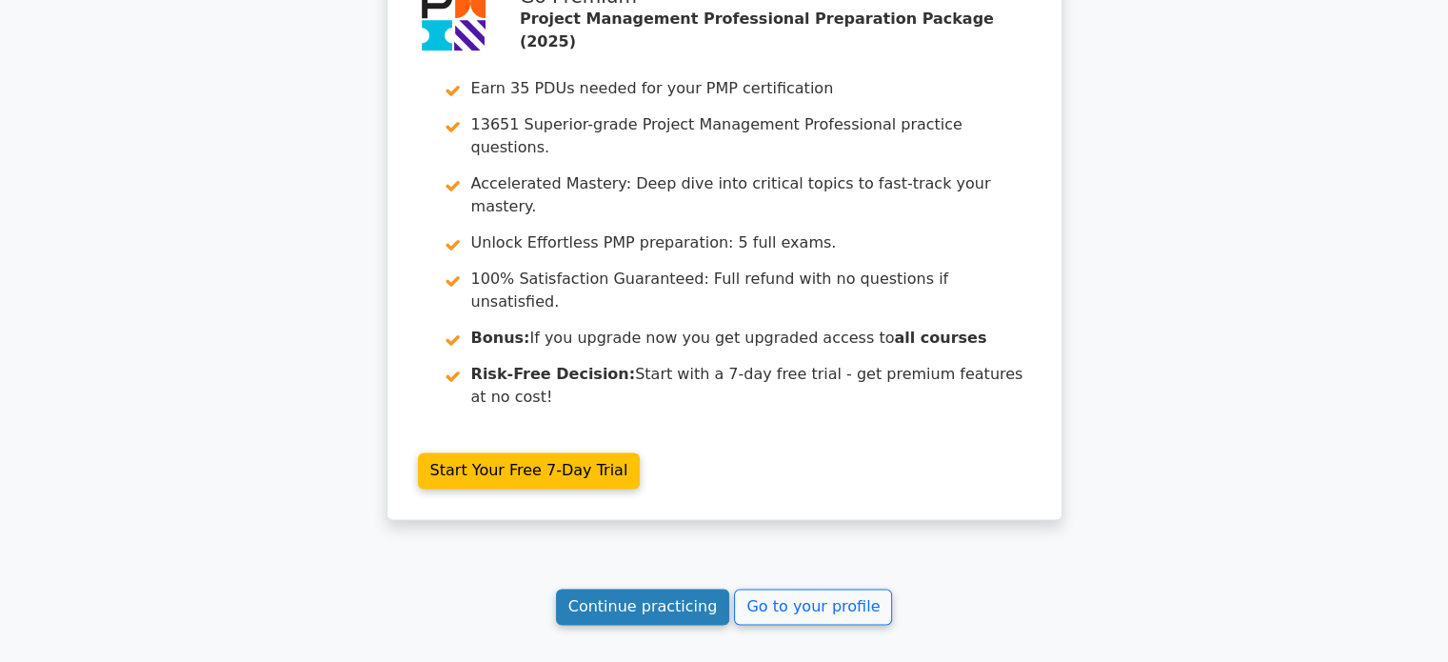
click at [647, 588] on link "Continue practicing" at bounding box center [643, 606] width 174 height 36
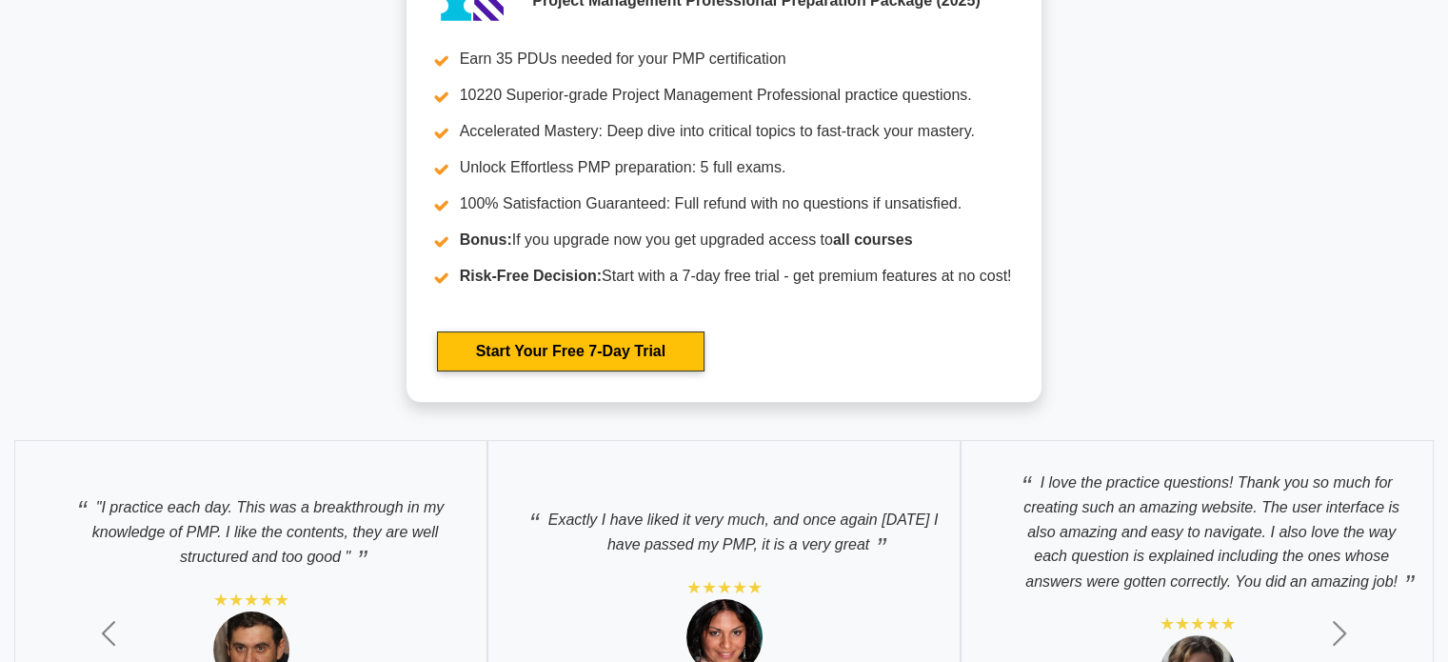
scroll to position [6151, 0]
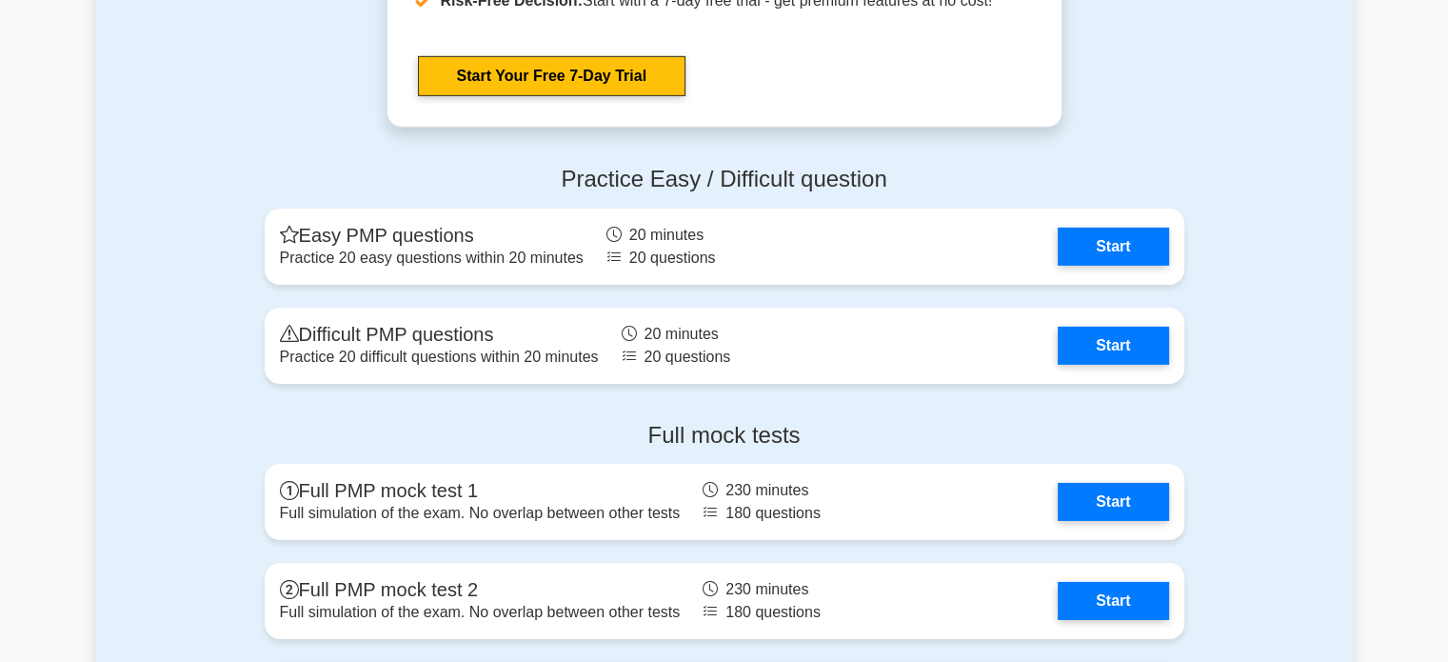
drag, startPoint x: 1439, startPoint y: 265, endPoint x: 1438, endPoint y: 244, distance: 21.0
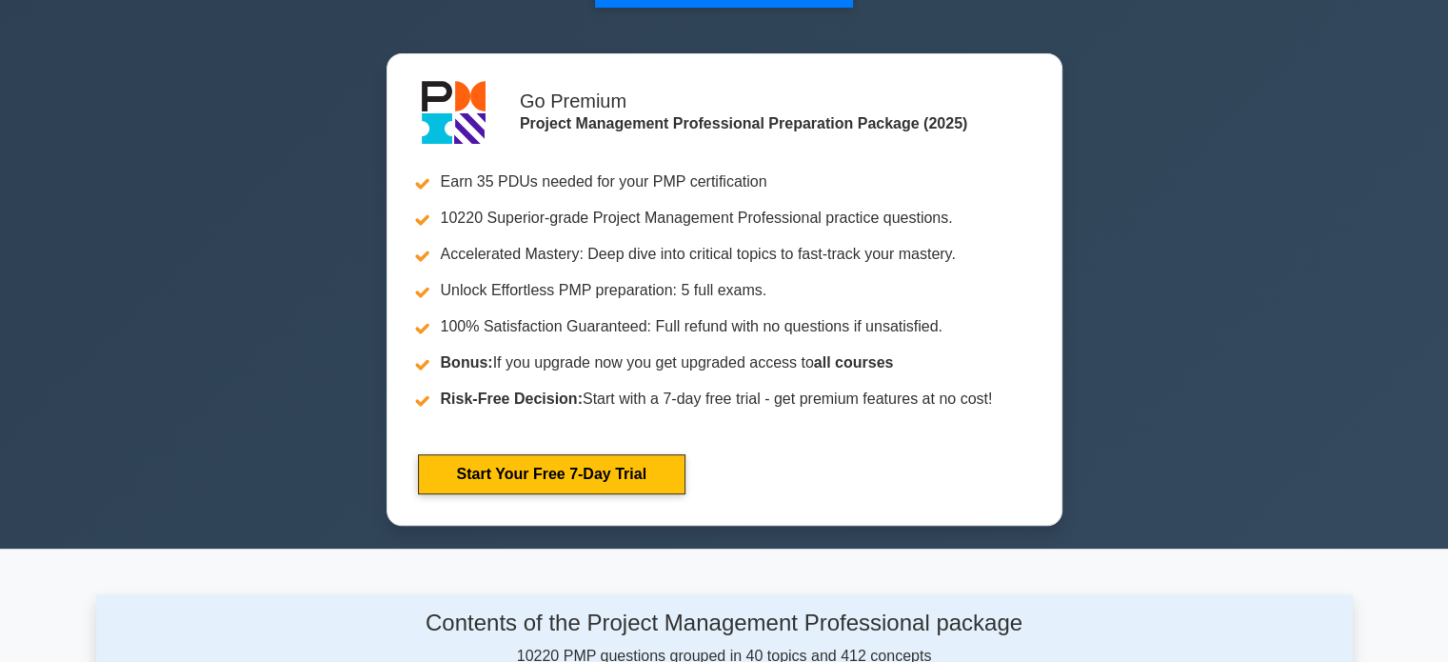
scroll to position [476, 0]
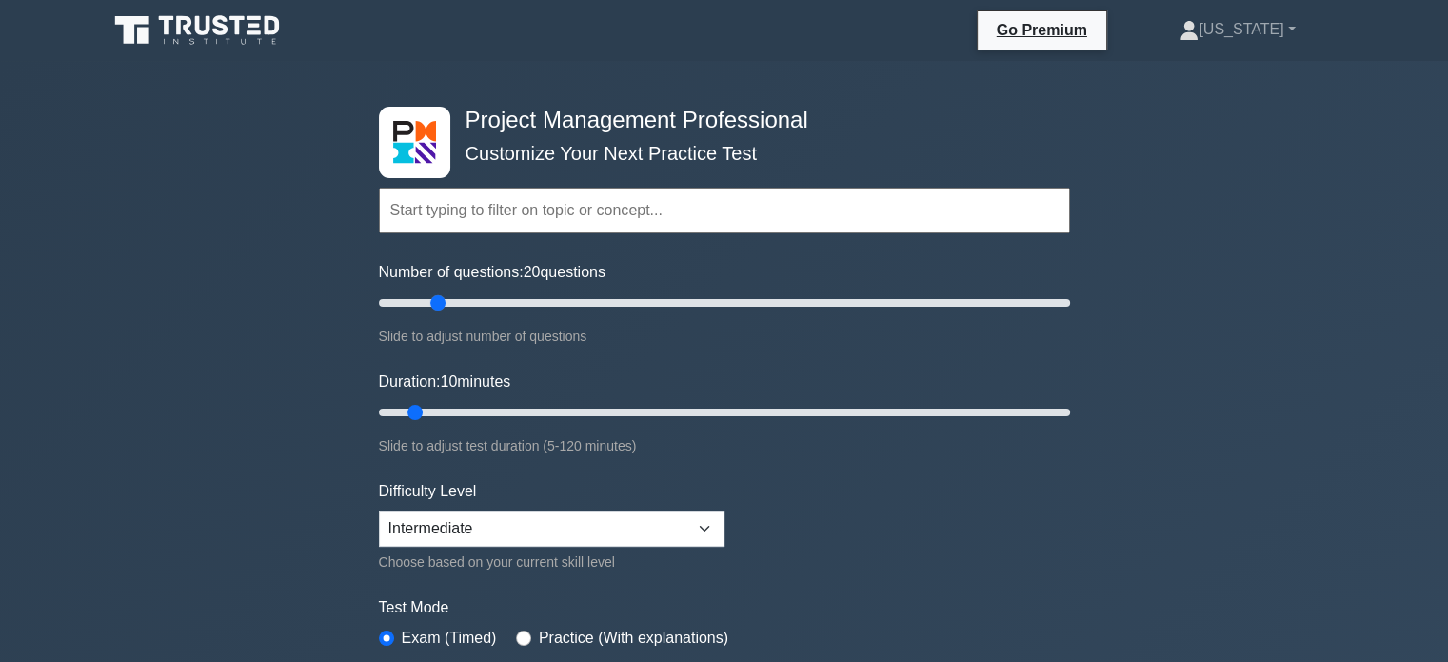
drag, startPoint x: 403, startPoint y: 299, endPoint x: 441, endPoint y: 307, distance: 39.0
type input "20"
click at [441, 307] on input "Number of questions: 20 questions" at bounding box center [724, 302] width 691 height 23
drag, startPoint x: 439, startPoint y: 409, endPoint x: 498, endPoint y: 409, distance: 59.0
type input "25"
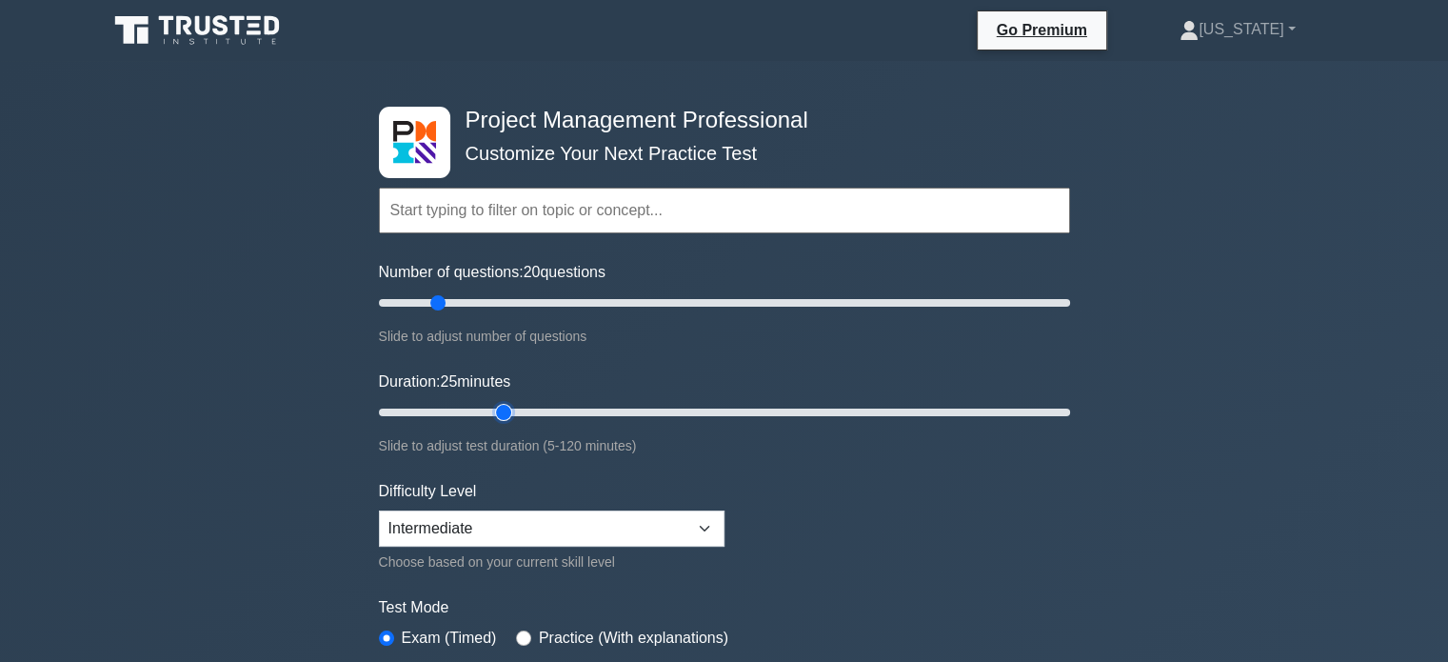
click at [498, 409] on input "Duration: 25 minutes" at bounding box center [724, 412] width 691 height 23
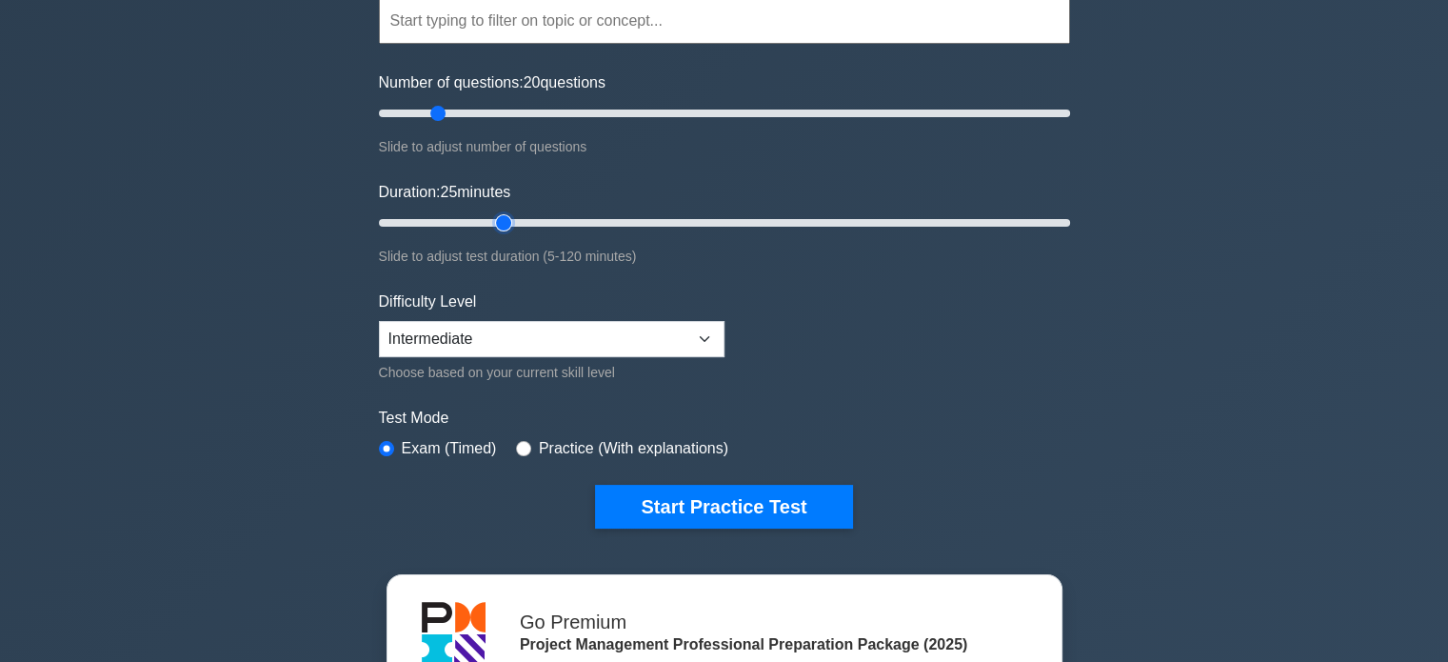
scroll to position [476, 0]
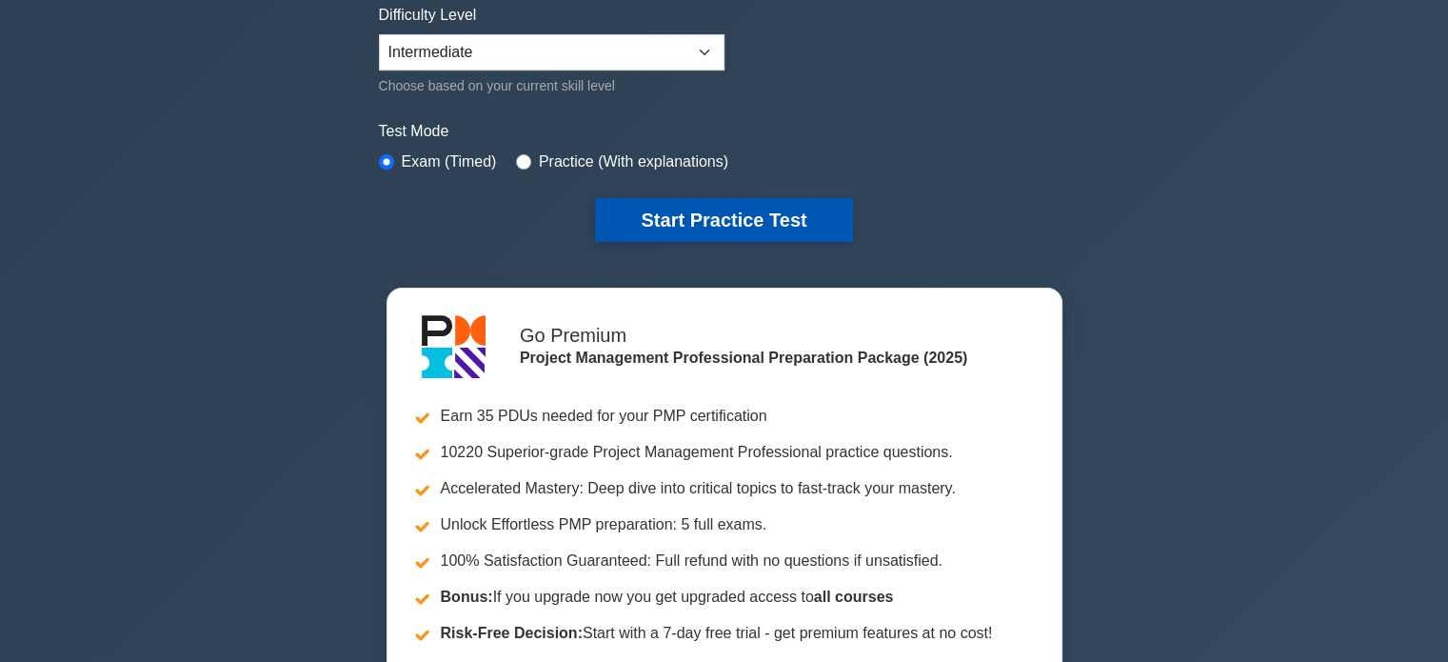
click at [731, 219] on button "Start Practice Test" at bounding box center [723, 220] width 257 height 44
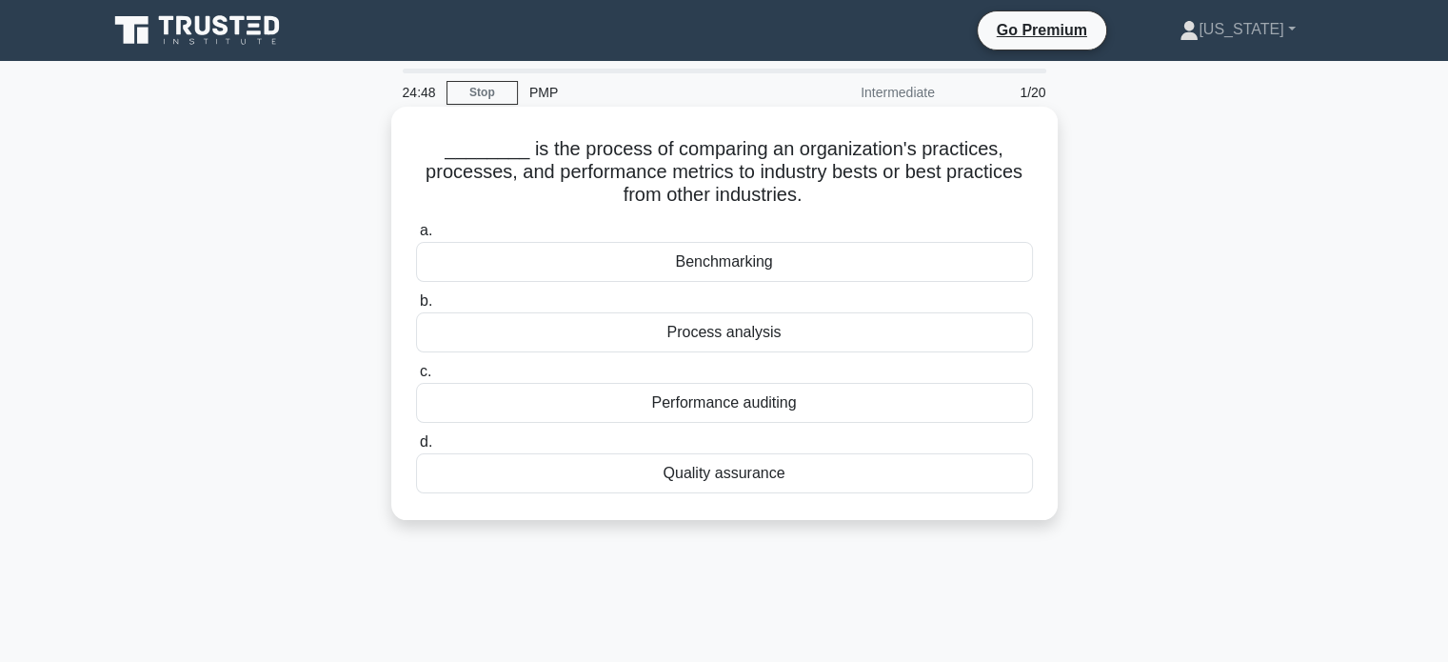
click at [742, 266] on div "Benchmarking" at bounding box center [724, 262] width 617 height 40
click at [416, 237] on input "a. Benchmarking" at bounding box center [416, 231] width 0 height 12
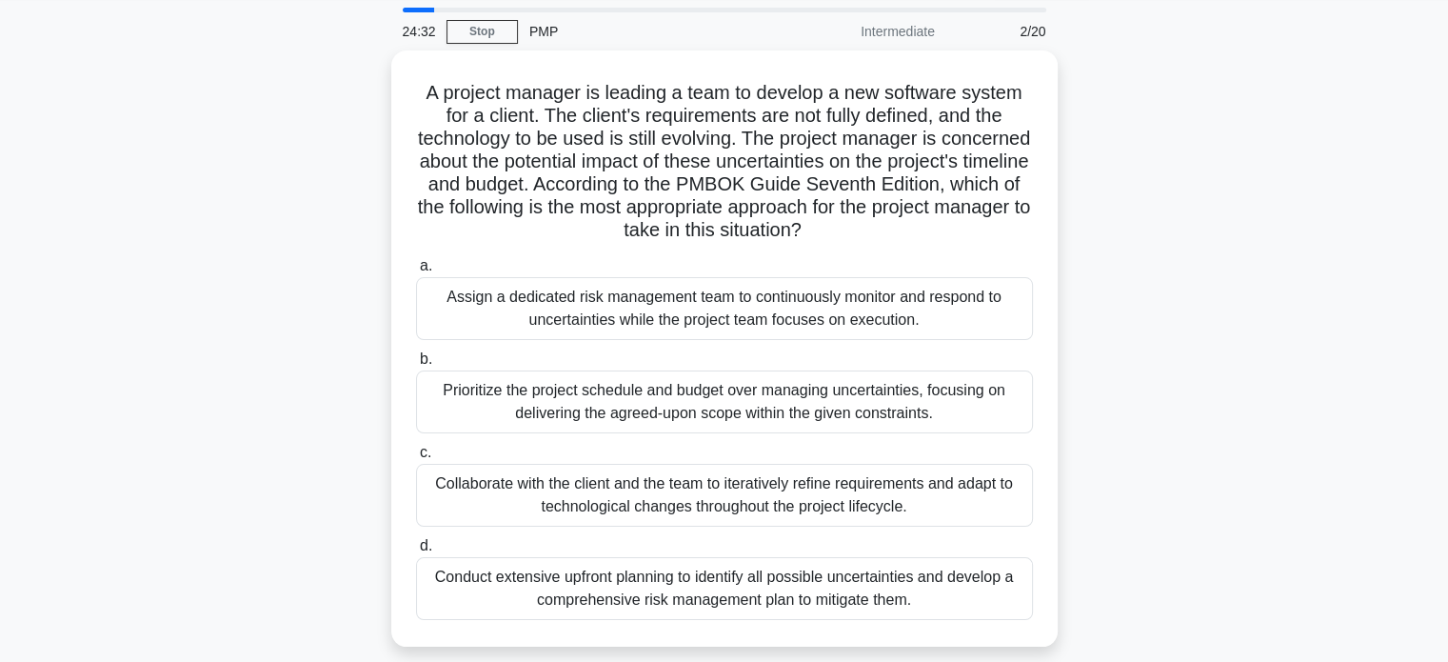
scroll to position [95, 0]
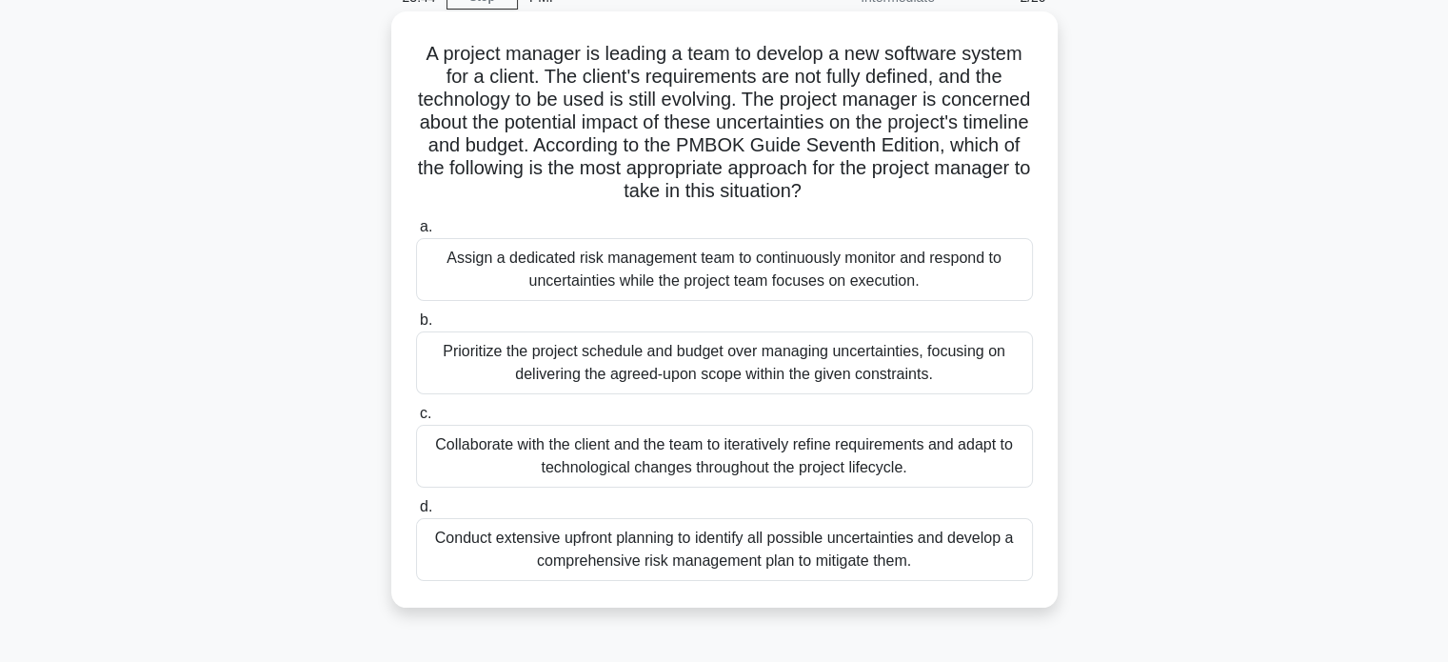
click at [943, 466] on div "Collaborate with the client and the team to iteratively refine requirements and…" at bounding box center [724, 456] width 617 height 63
click at [416, 420] on input "c. Collaborate with the client and the team to iteratively refine requirements …" at bounding box center [416, 413] width 0 height 12
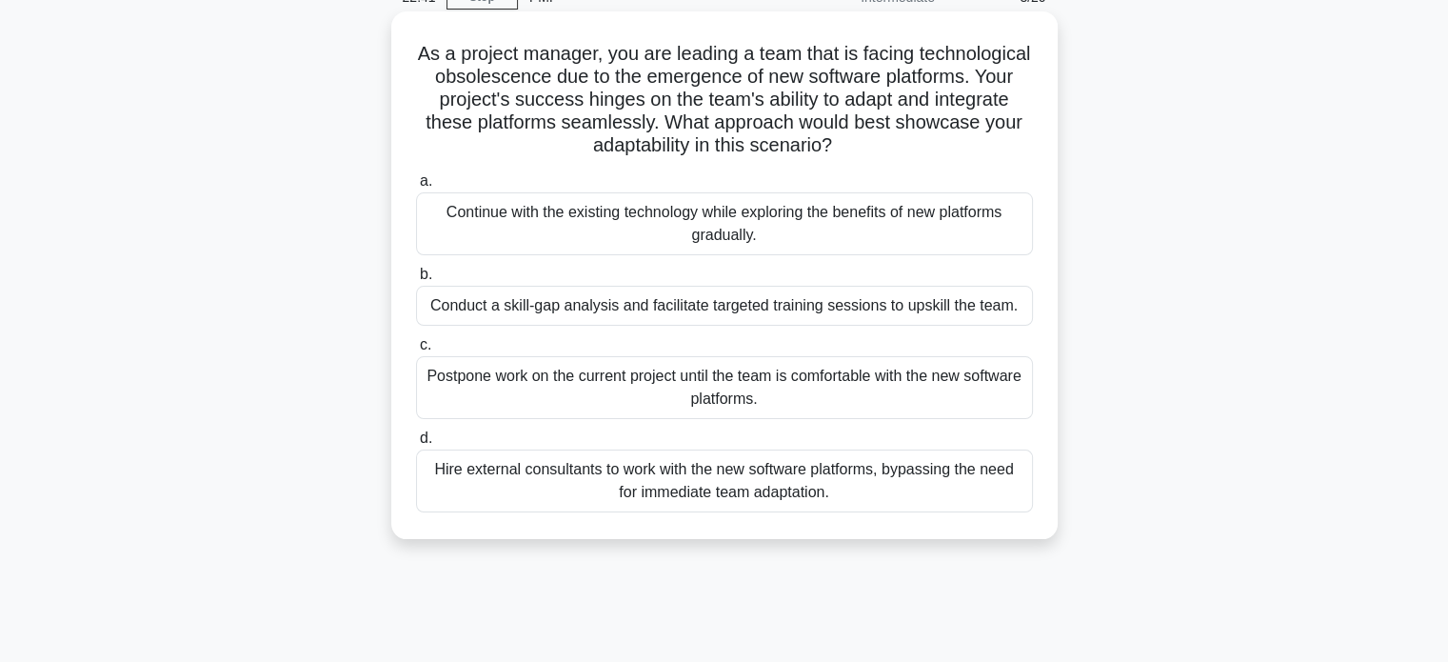
click at [736, 301] on div "Conduct a skill-gap analysis and facilitate targeted training sessions to upski…" at bounding box center [724, 306] width 617 height 40
click at [416, 281] on input "b. Conduct a skill-gap analysis and facilitate targeted training sessions to up…" at bounding box center [416, 274] width 0 height 12
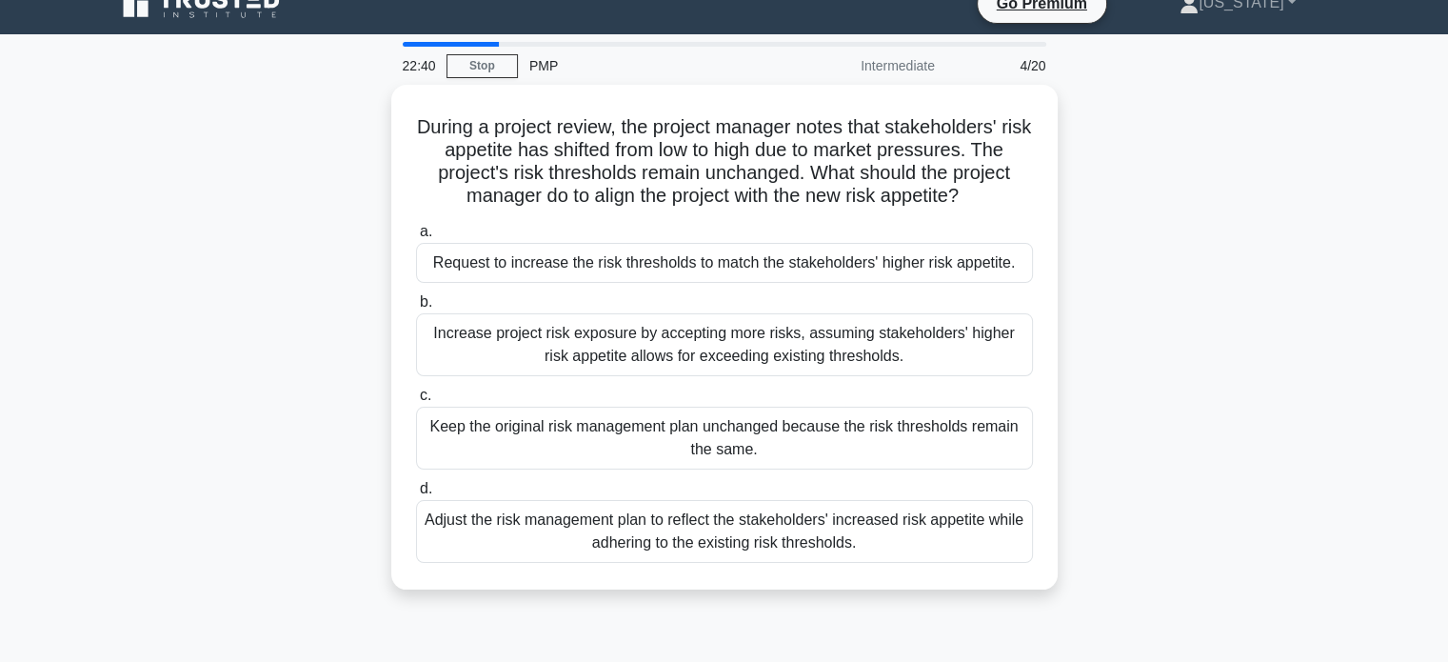
scroll to position [0, 0]
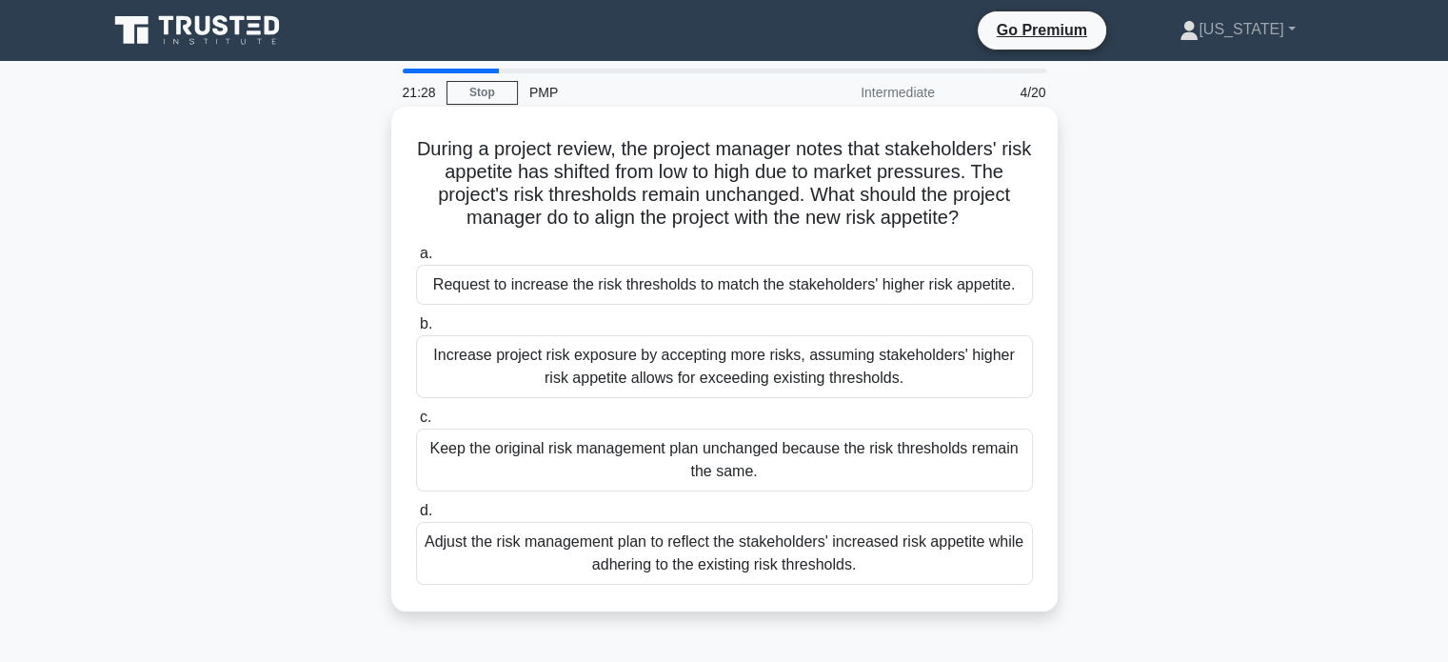
click at [816, 551] on div "Adjust the risk management plan to reflect the stakeholders' increased risk app…" at bounding box center [724, 553] width 617 height 63
click at [416, 517] on input "d. Adjust the risk management plan to reflect the stakeholders' increased risk …" at bounding box center [416, 511] width 0 height 12
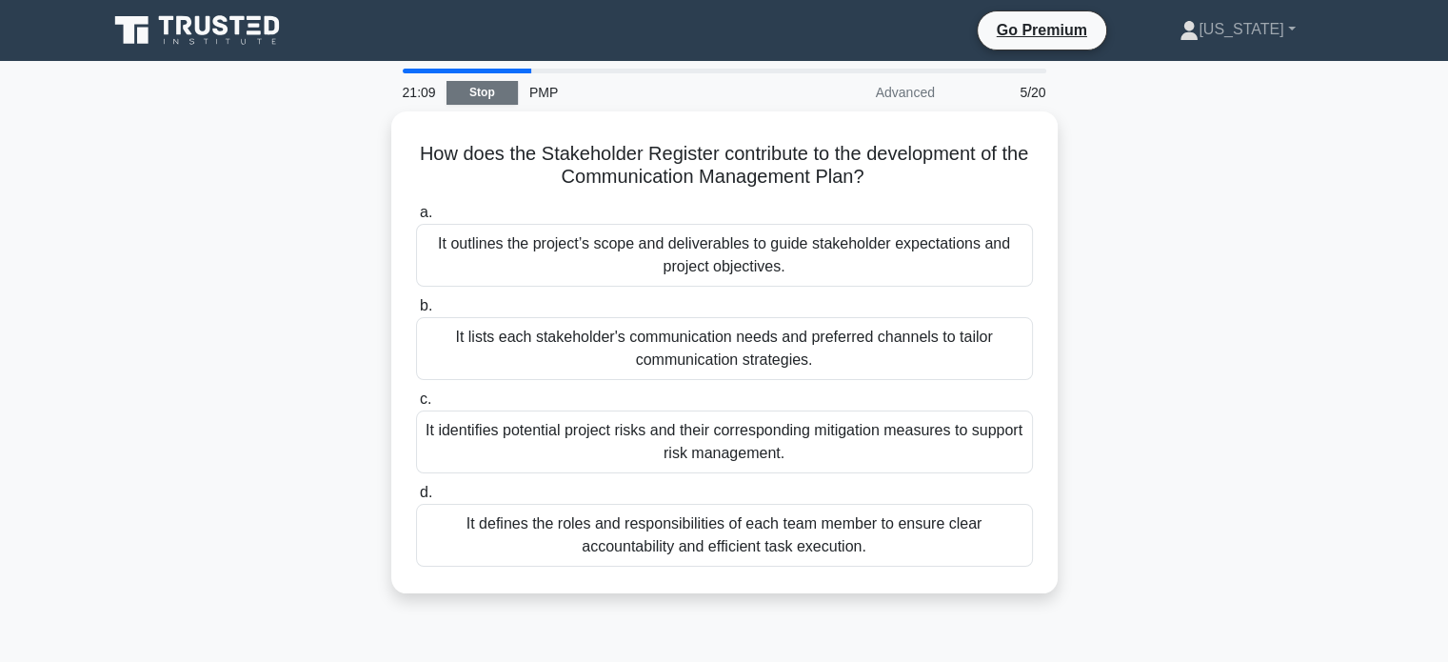
click at [481, 89] on link "Stop" at bounding box center [481, 93] width 71 height 24
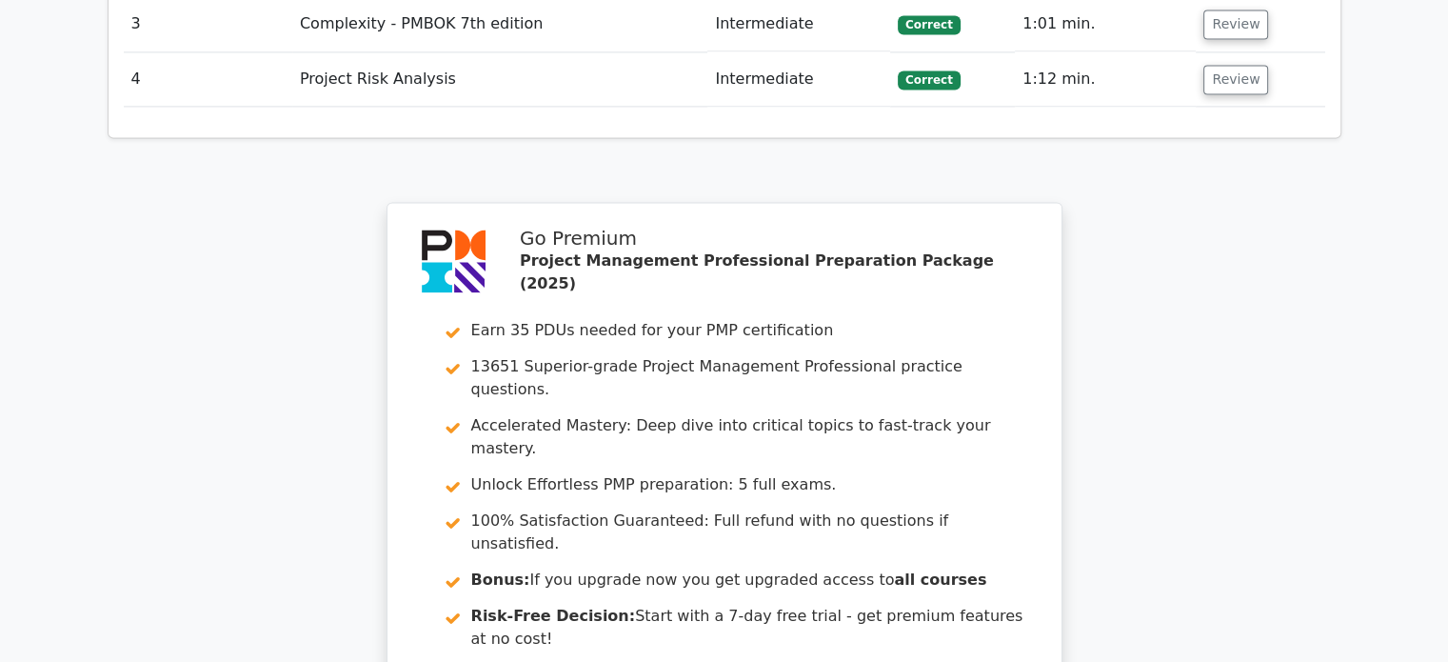
scroll to position [3031, 0]
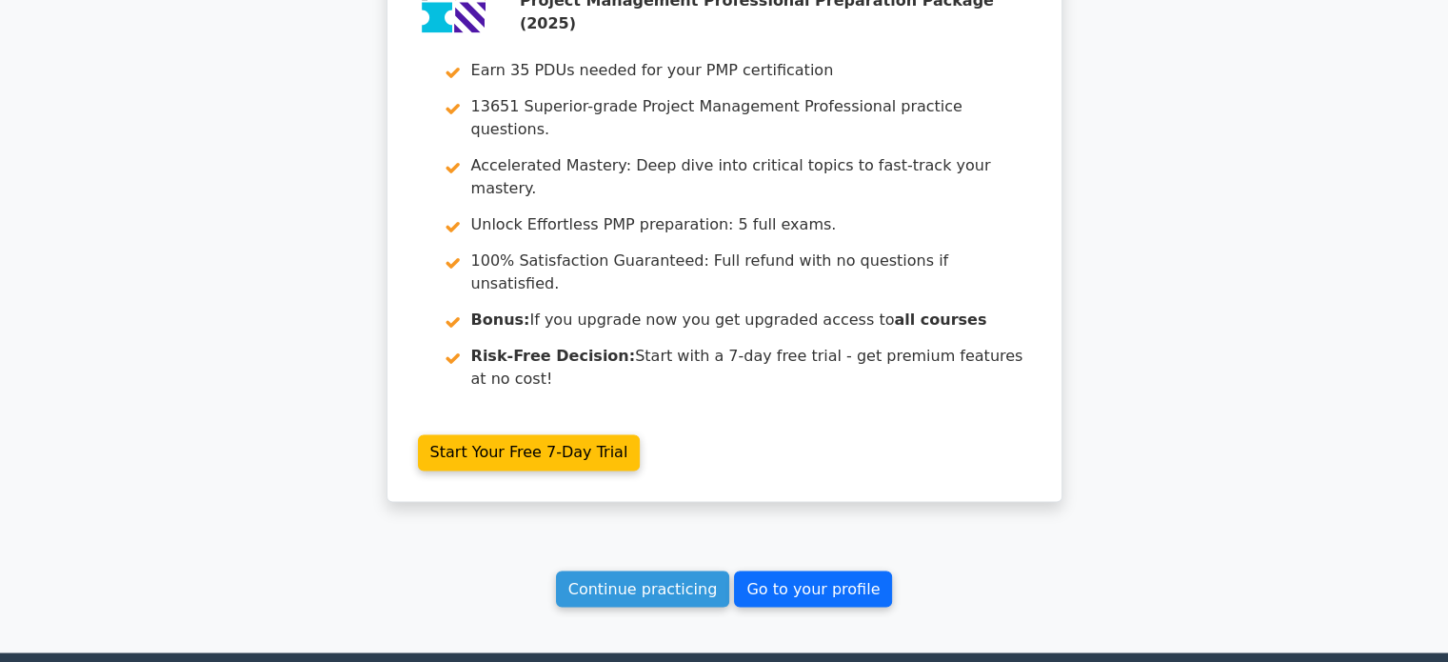
click at [834, 570] on link "Go to your profile" at bounding box center [813, 588] width 158 height 36
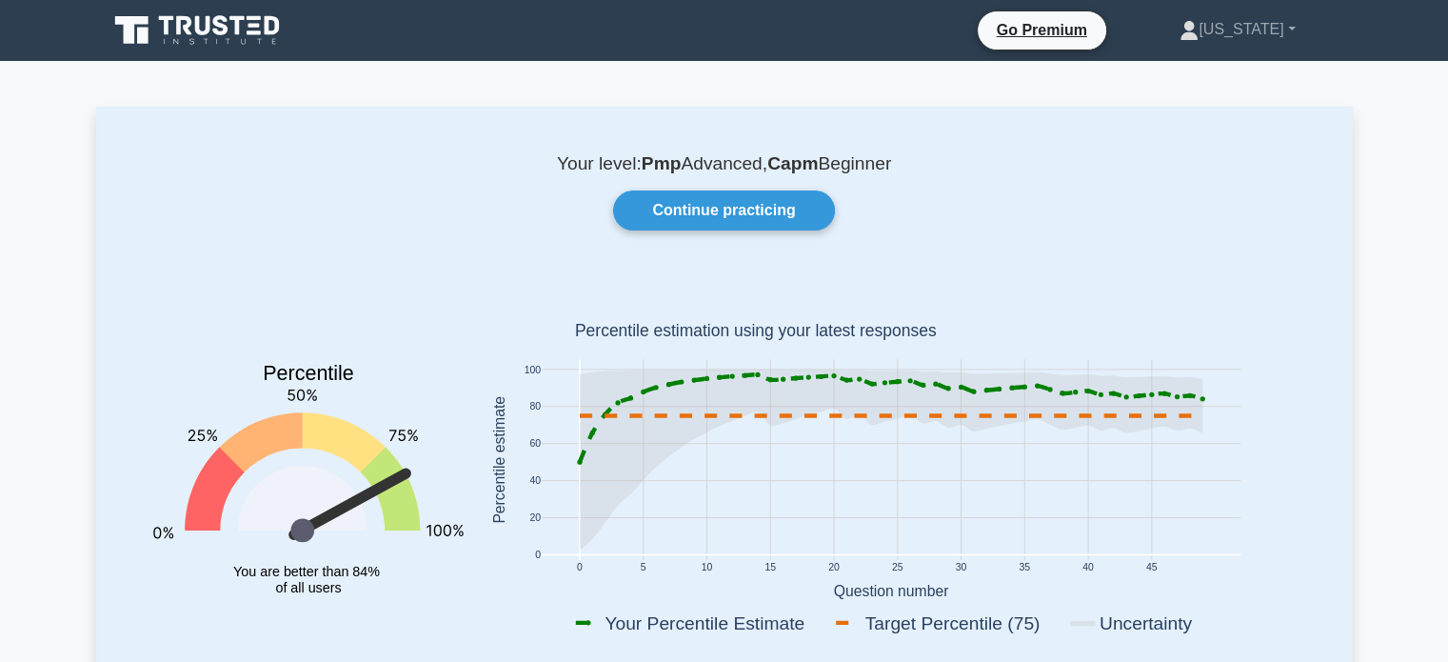
drag, startPoint x: 1226, startPoint y: 204, endPoint x: 1417, endPoint y: 233, distance: 192.7
